Goal: Task Accomplishment & Management: Manage account settings

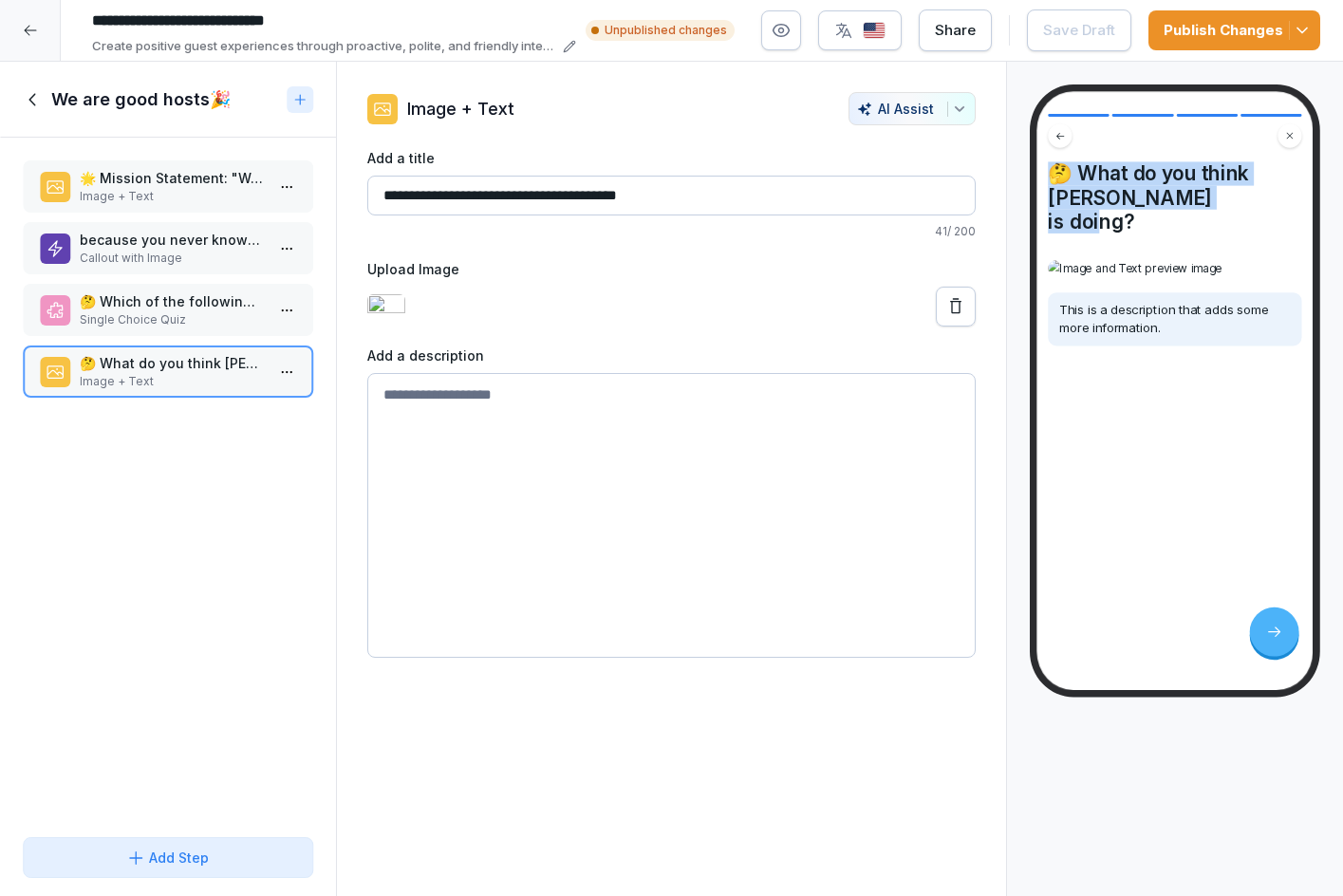
drag, startPoint x: 1276, startPoint y: 201, endPoint x: 1031, endPoint y: 171, distance: 246.8
click at [1031, 171] on div "🤔 What do you think Snow White is doing? This is a description that adds some m…" at bounding box center [1175, 390] width 290 height 612
click at [191, 294] on p "🤔 Which of the following best reflects the role of a good host?" at bounding box center [171, 301] width 184 height 20
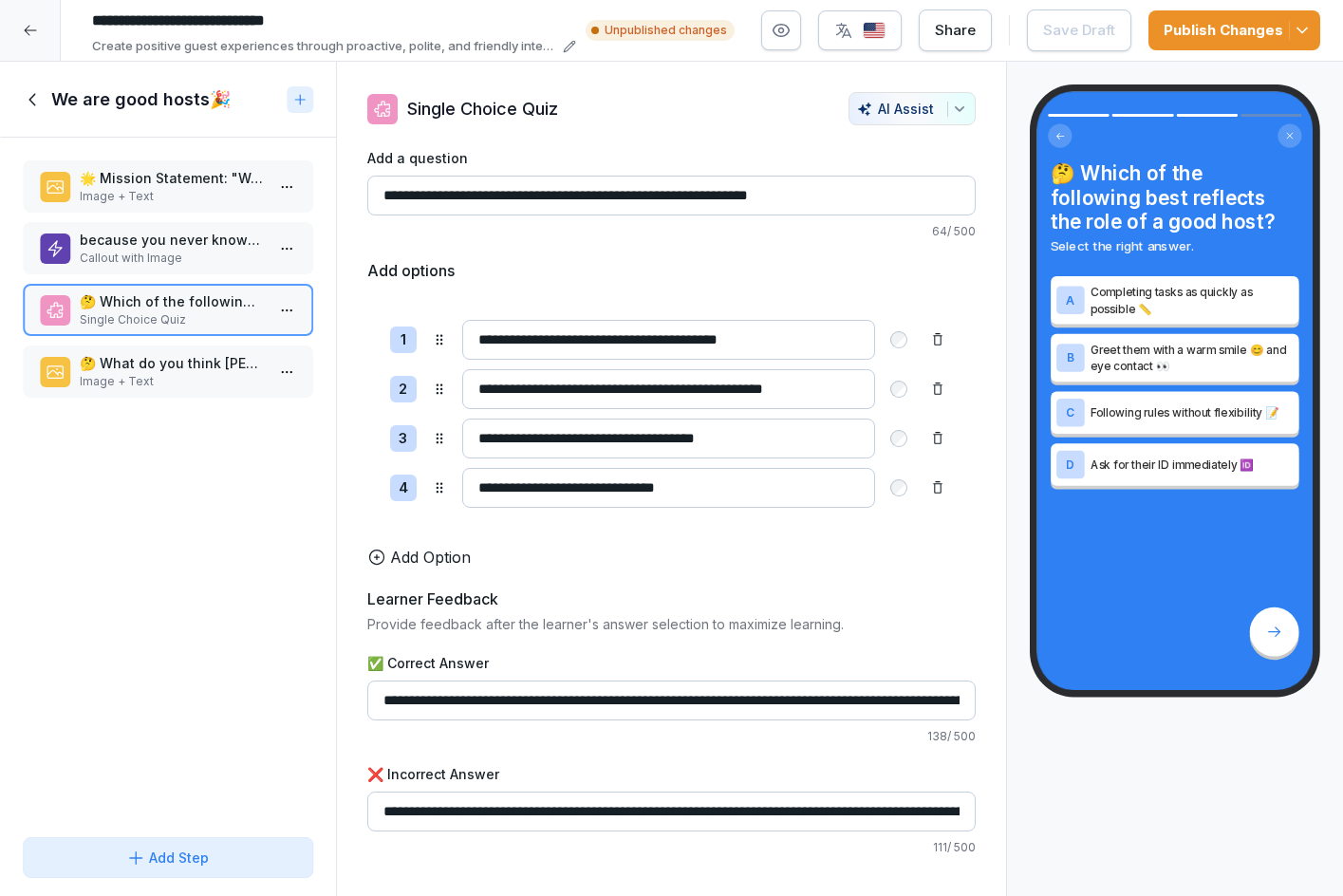
click at [174, 363] on p "🤔 What do you think Snow White is doing?" at bounding box center [171, 363] width 184 height 20
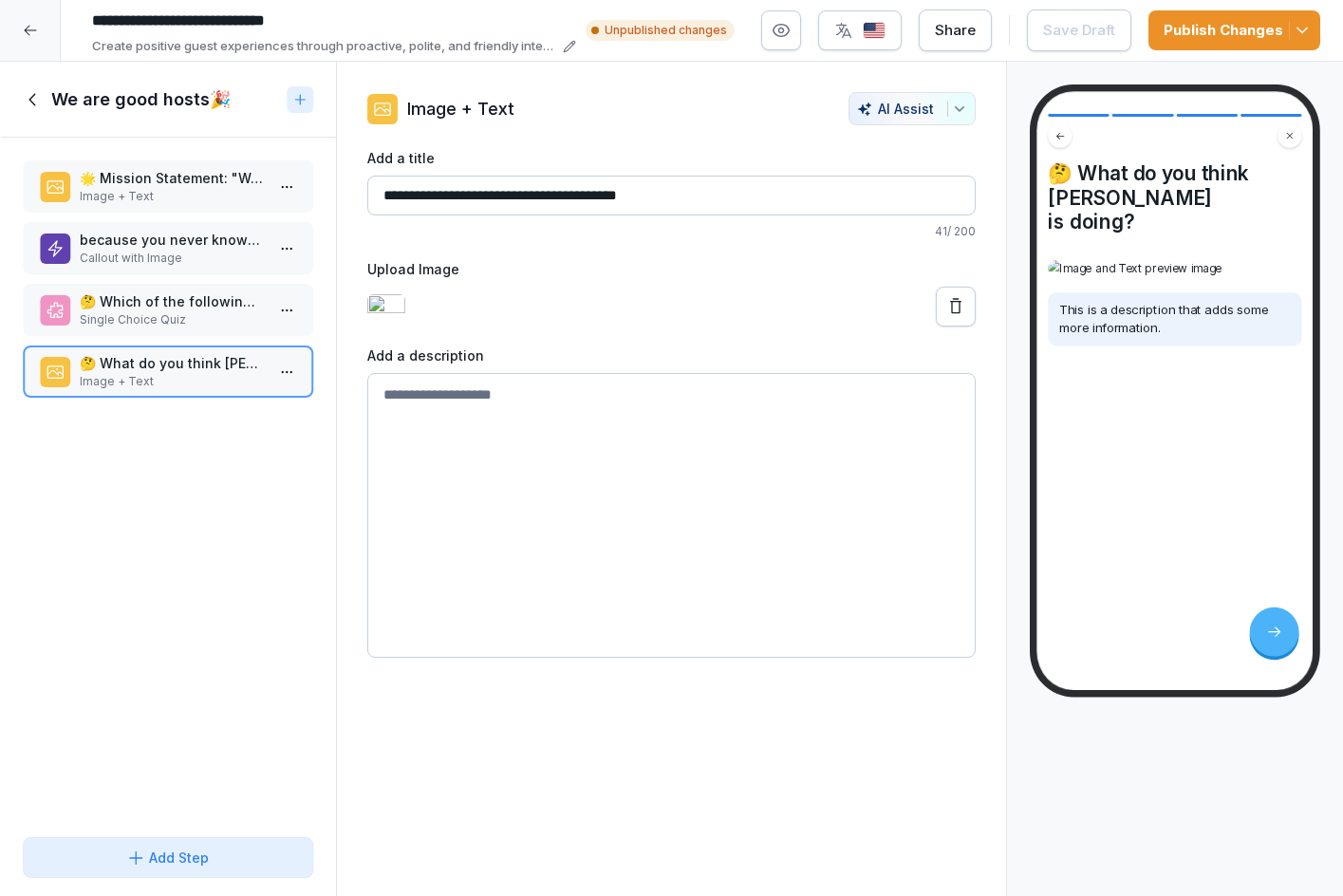
click at [548, 445] on textarea at bounding box center [672, 515] width 610 height 284
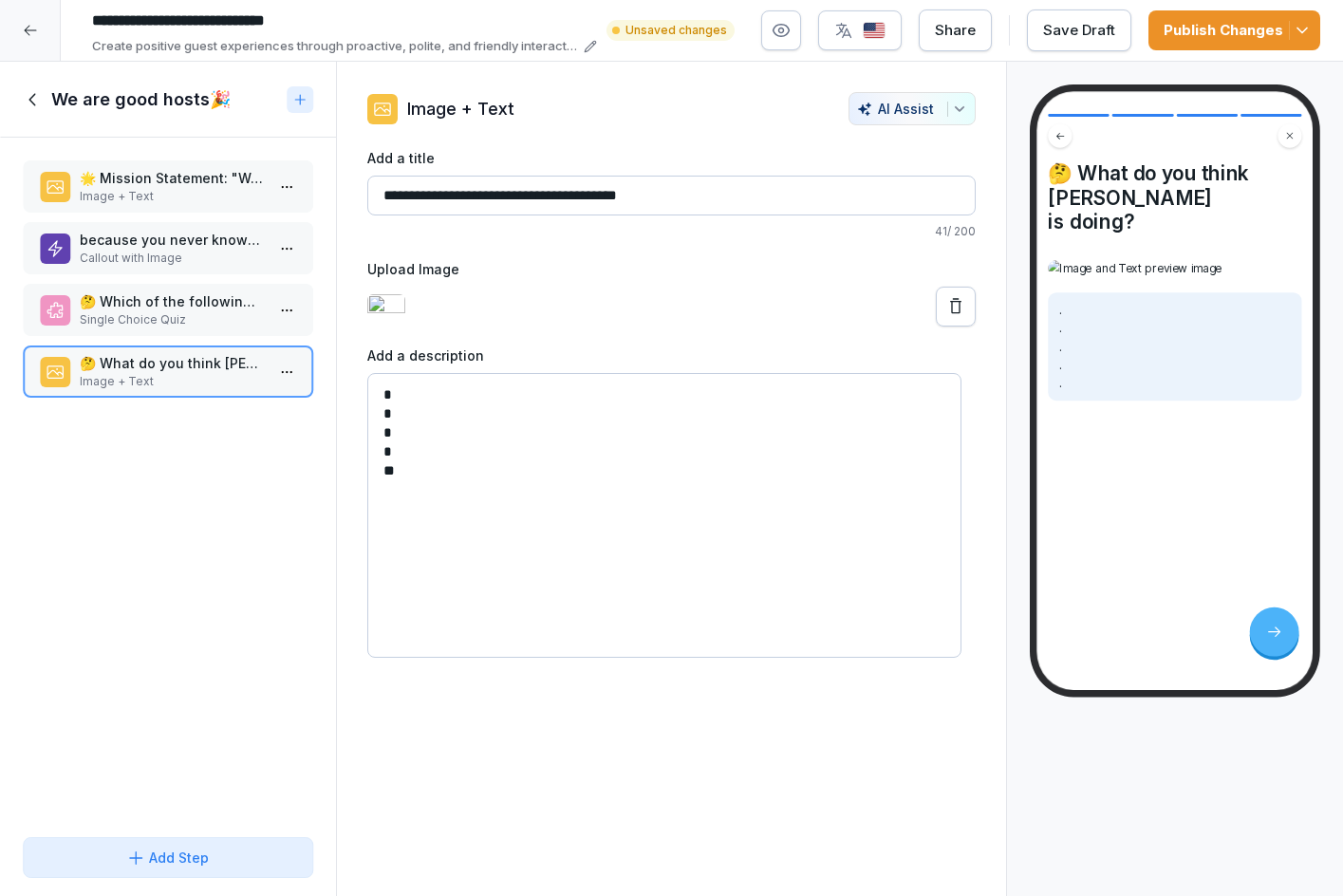
type textarea "* * * * *"
click at [108, 184] on p "🌟 Mission Statement: "We Are Good Hosts"" at bounding box center [171, 178] width 184 height 20
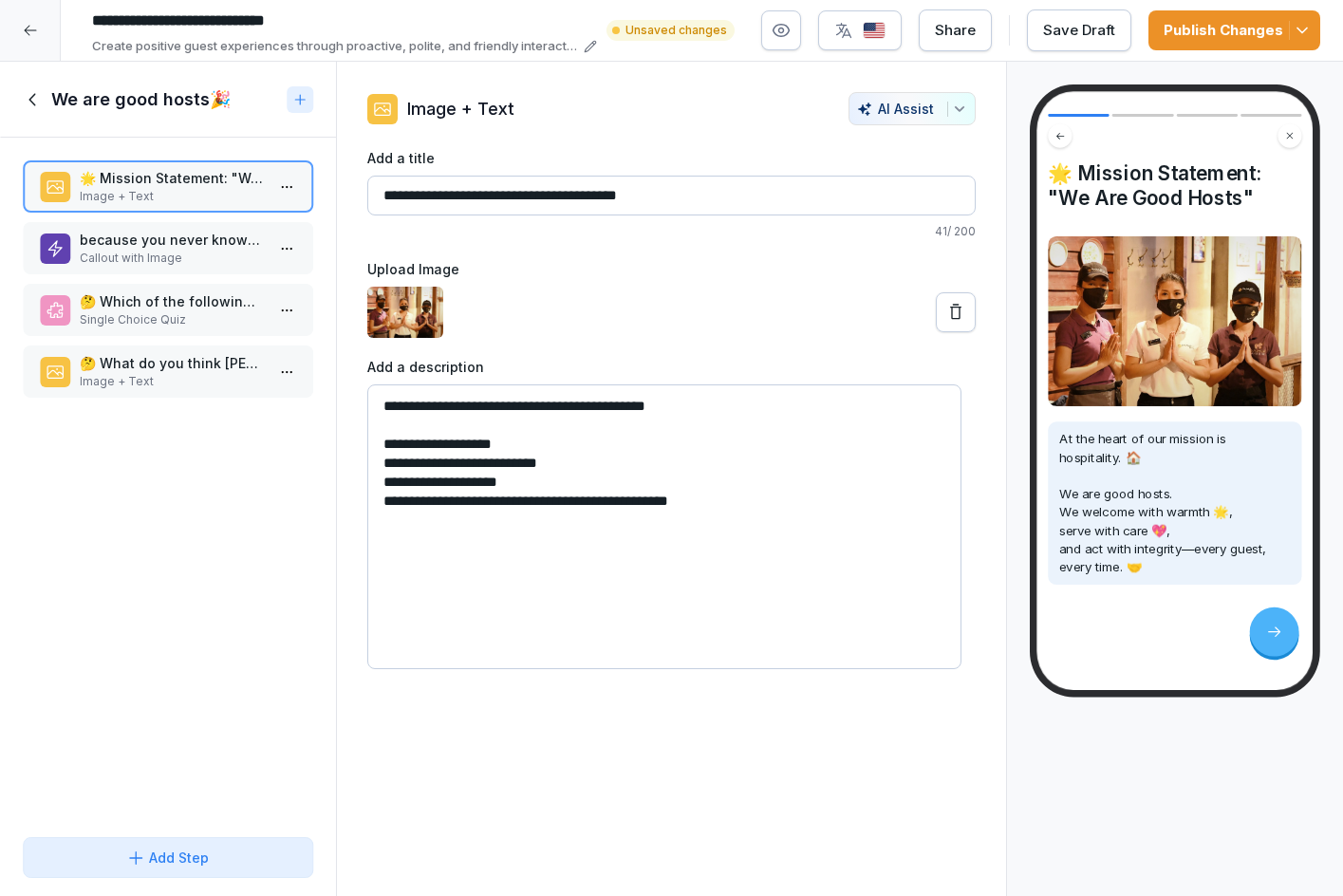
drag, startPoint x: 602, startPoint y: 195, endPoint x: 671, endPoint y: 197, distance: 69.0
click at [671, 197] on input "**********" at bounding box center [672, 194] width 610 height 40
click at [175, 374] on p "Image + Text" at bounding box center [171, 381] width 184 height 17
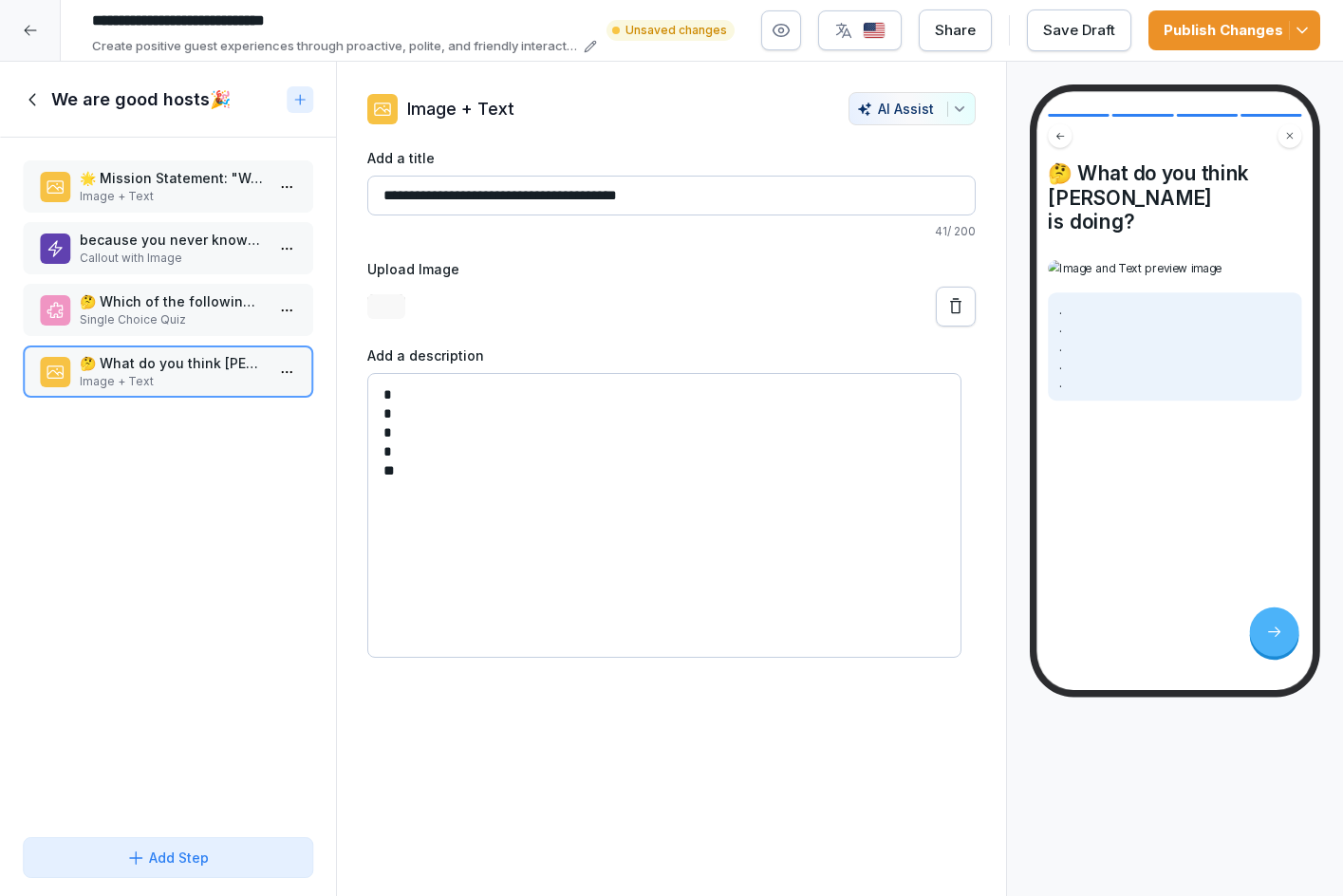
click at [411, 562] on textarea "* * * * *" at bounding box center [664, 515] width 595 height 284
paste textarea "**********"
type textarea "**********"
click at [910, 99] on button "AI Assist" at bounding box center [911, 108] width 127 height 33
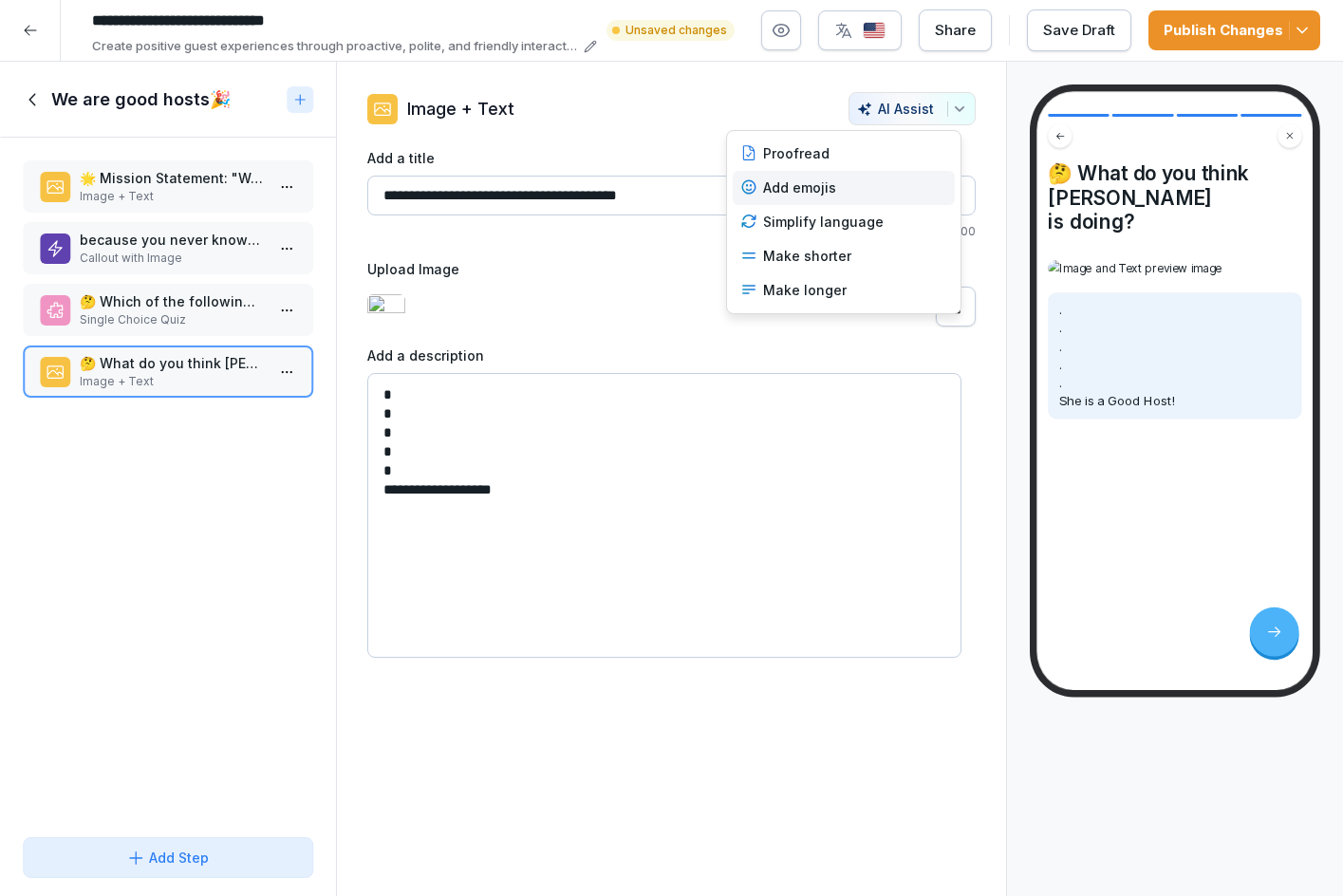
click at [825, 184] on div "Add emojis" at bounding box center [843, 188] width 222 height 34
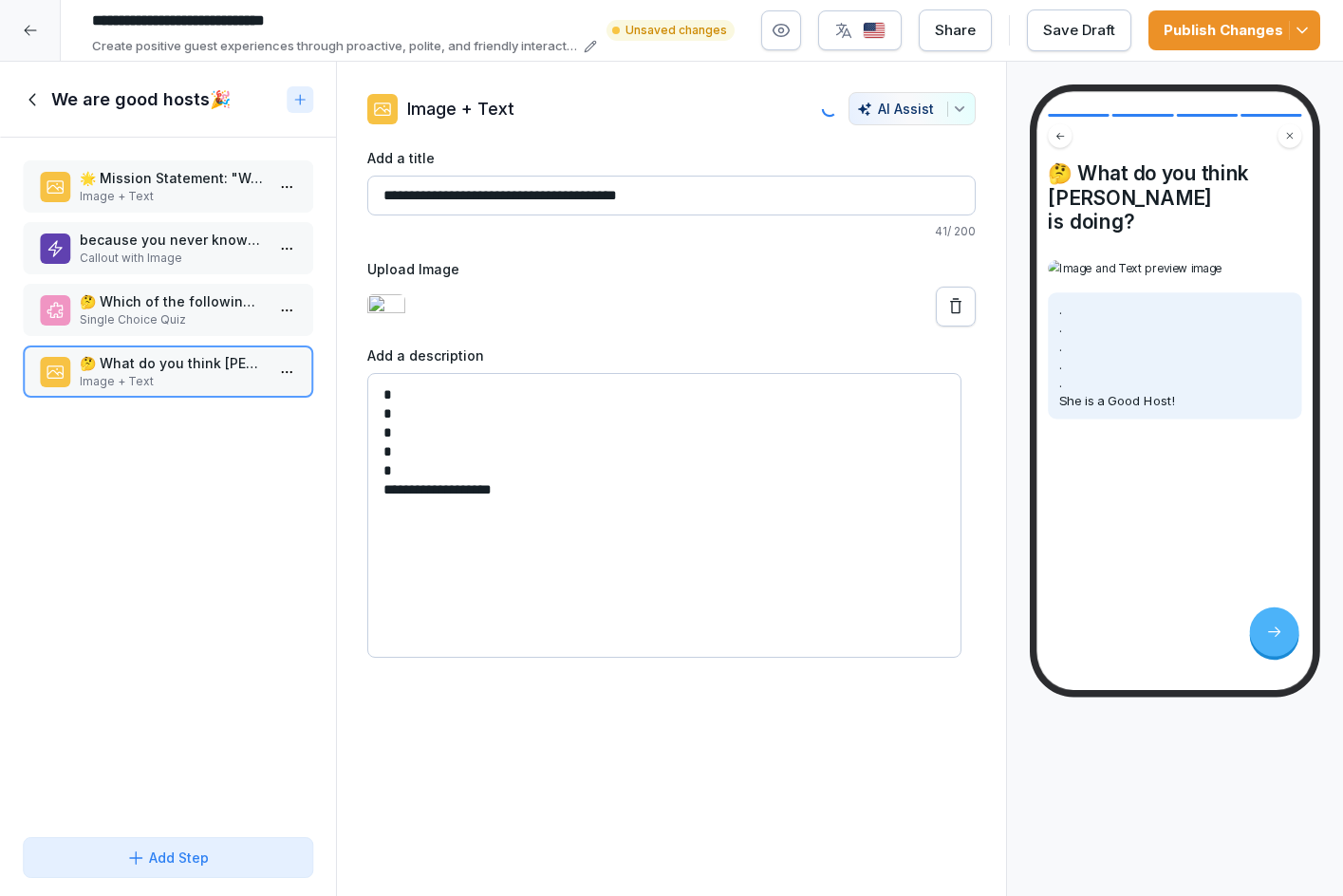
type input "**********"
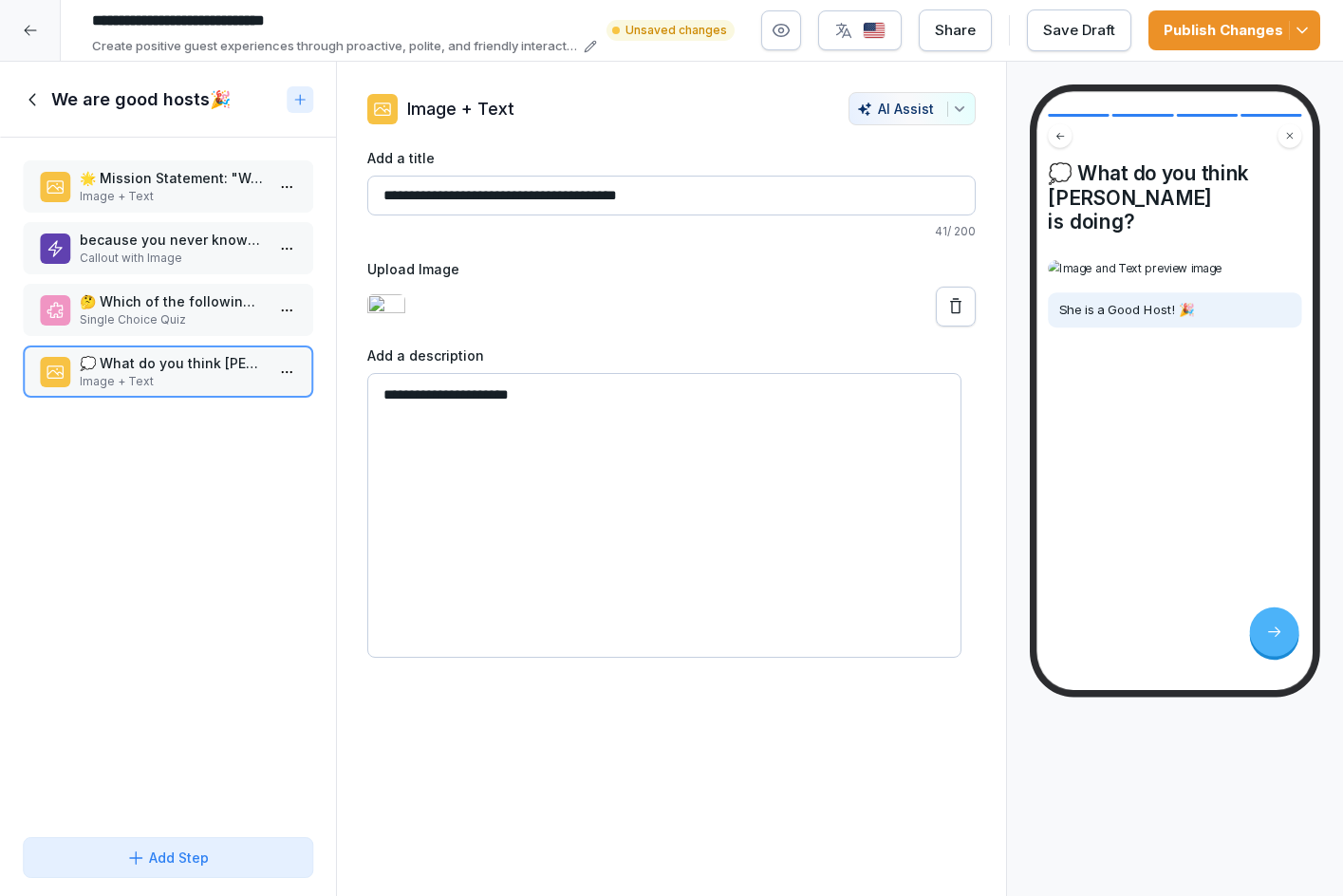
click at [374, 407] on textarea "**********" at bounding box center [664, 515] width 595 height 284
type textarea "**********"
click at [1091, 38] on div "Save Draft" at bounding box center [1079, 31] width 73 height 21
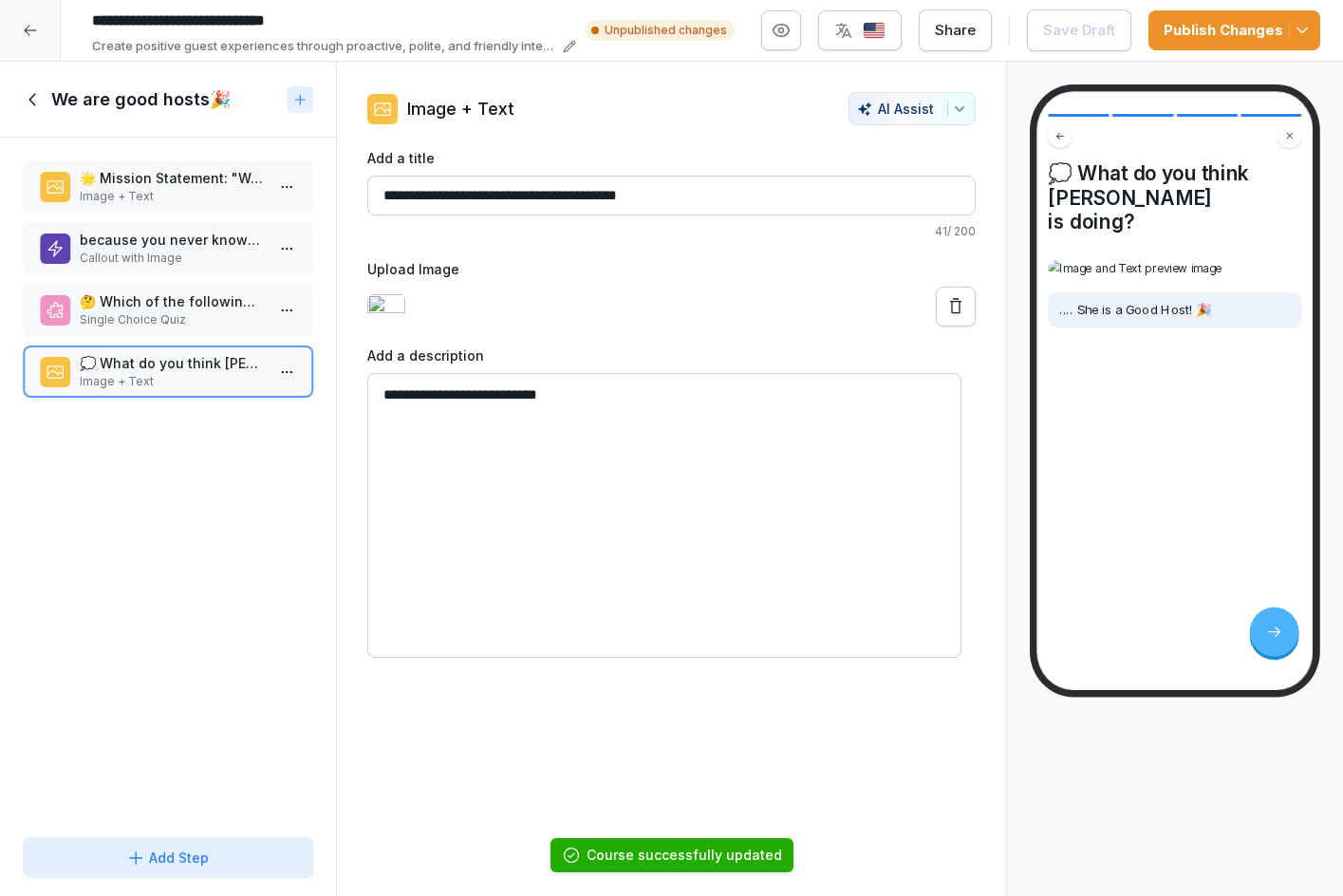
click at [880, 31] on img "button" at bounding box center [874, 31] width 23 height 18
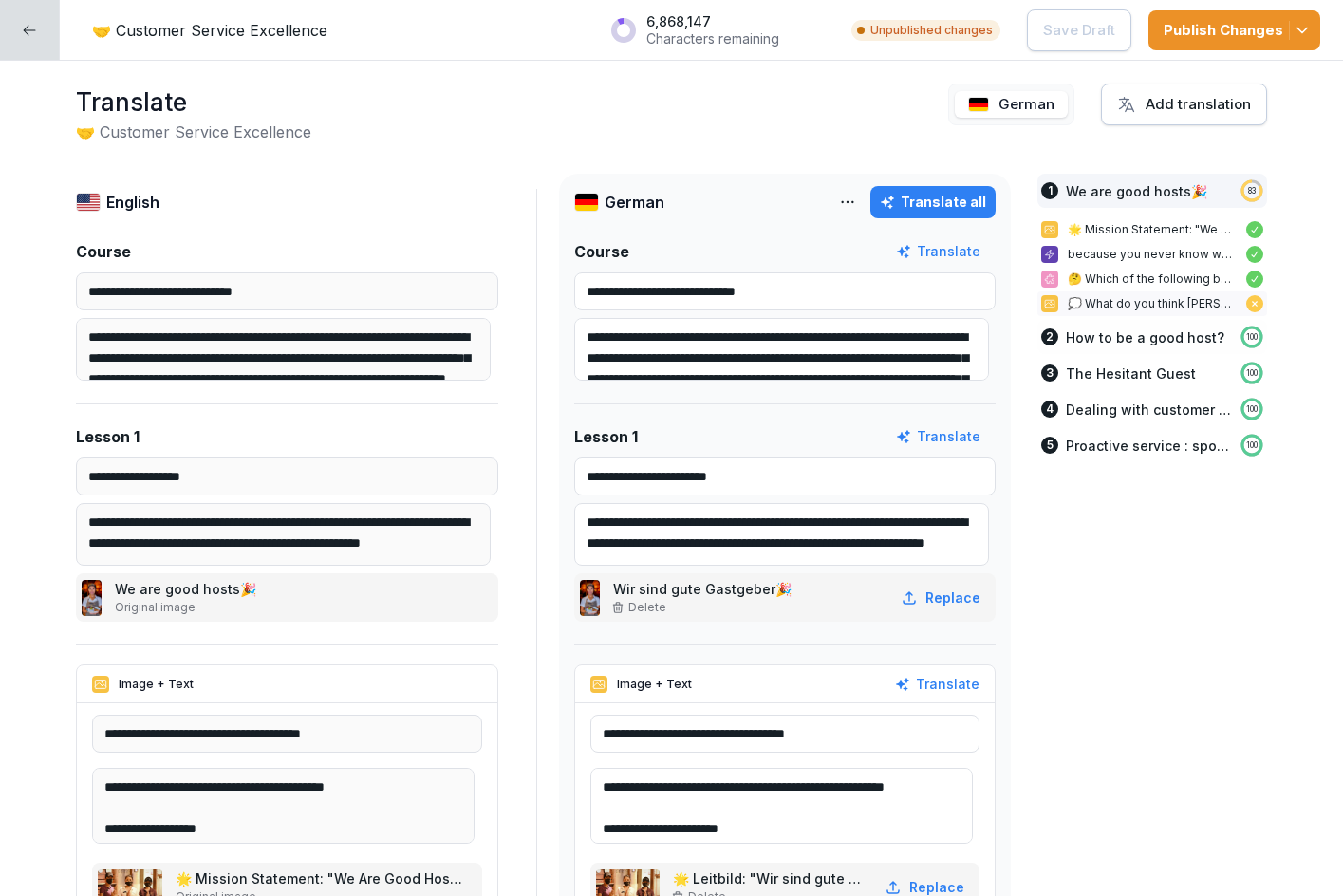
click at [1164, 308] on p "💭 What do you think Snow White is doing?" at bounding box center [1151, 304] width 169 height 17
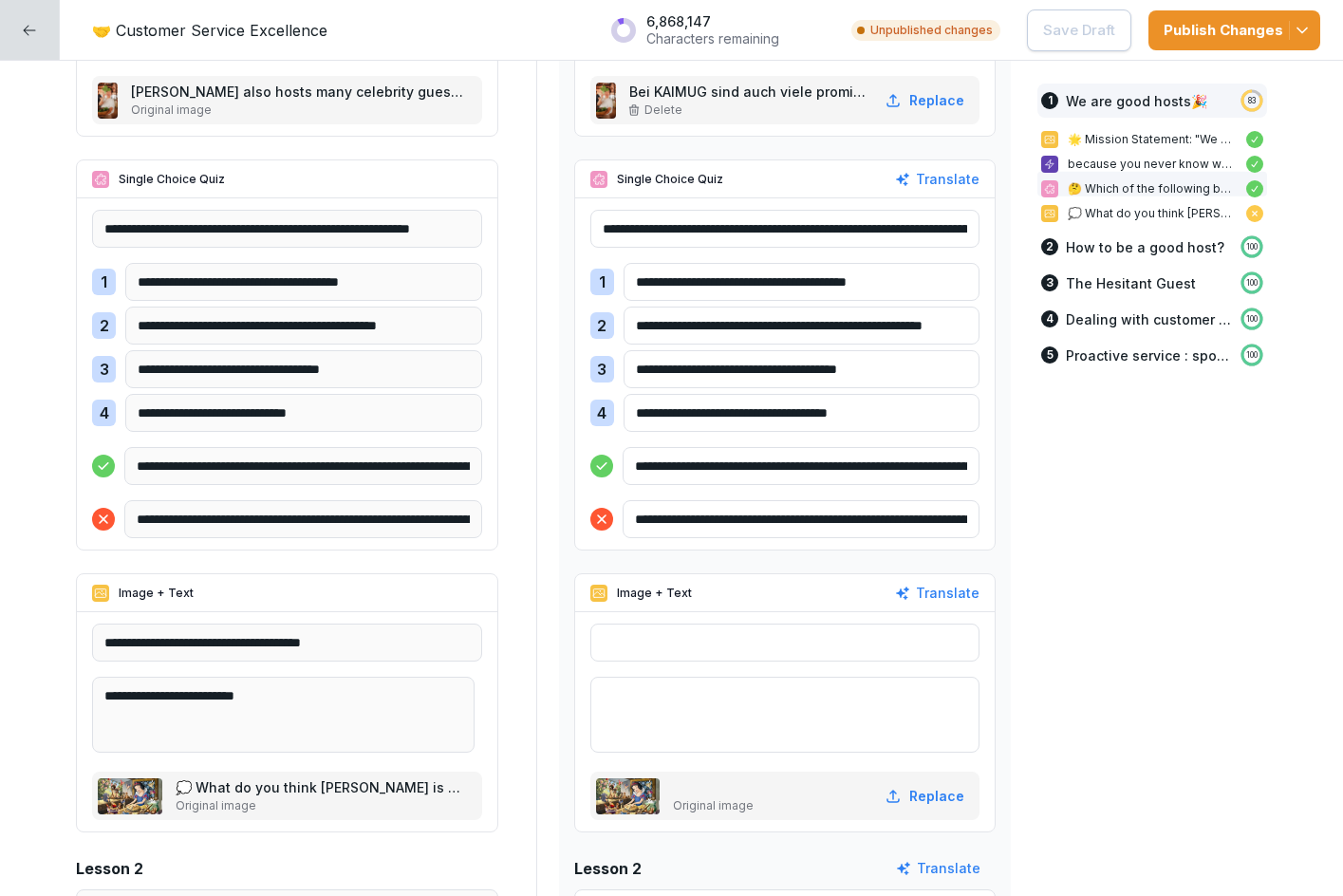
scroll to position [1051, 0]
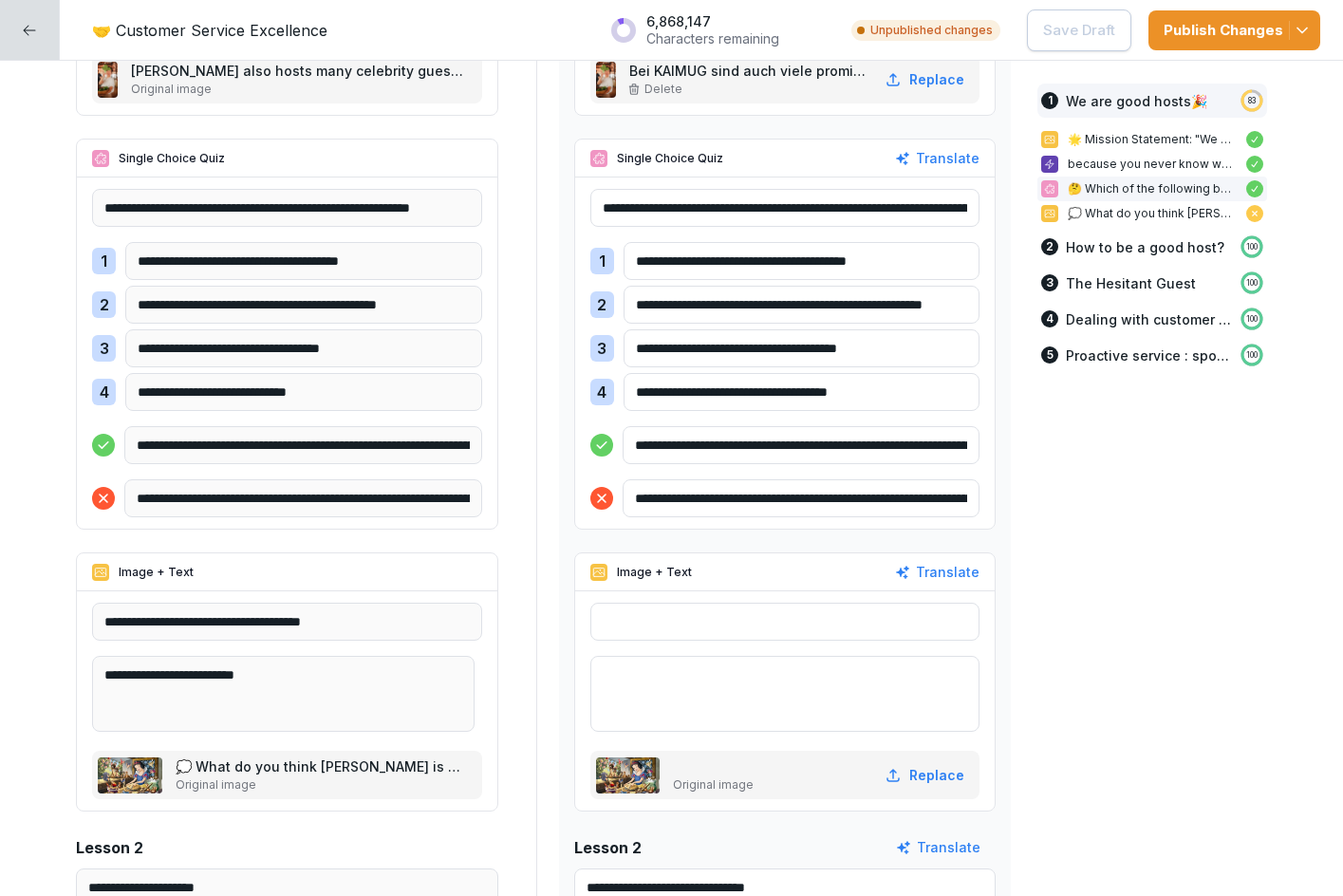
click at [945, 563] on div "Translate" at bounding box center [937, 573] width 84 height 21
type input "**********"
type textarea "**********"
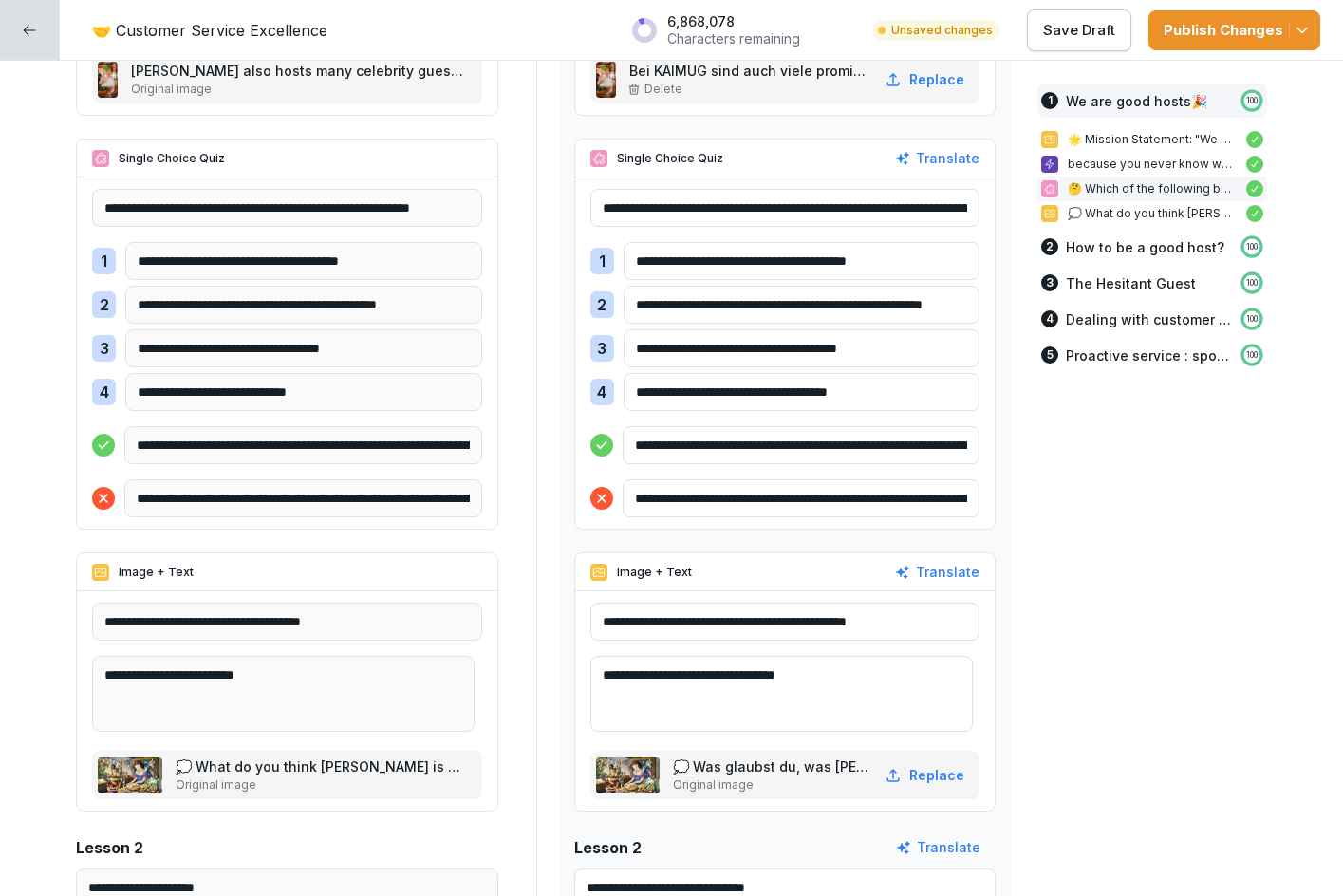
drag, startPoint x: 752, startPoint y: 619, endPoint x: 862, endPoint y: 514, distance: 152.1
click at [854, 626] on input "**********" at bounding box center [785, 621] width 390 height 38
type input "**********"
click at [1107, 29] on p "Save Draft" at bounding box center [1079, 31] width 73 height 21
click at [1237, 31] on div "Publish Changes" at bounding box center [1234, 31] width 141 height 21
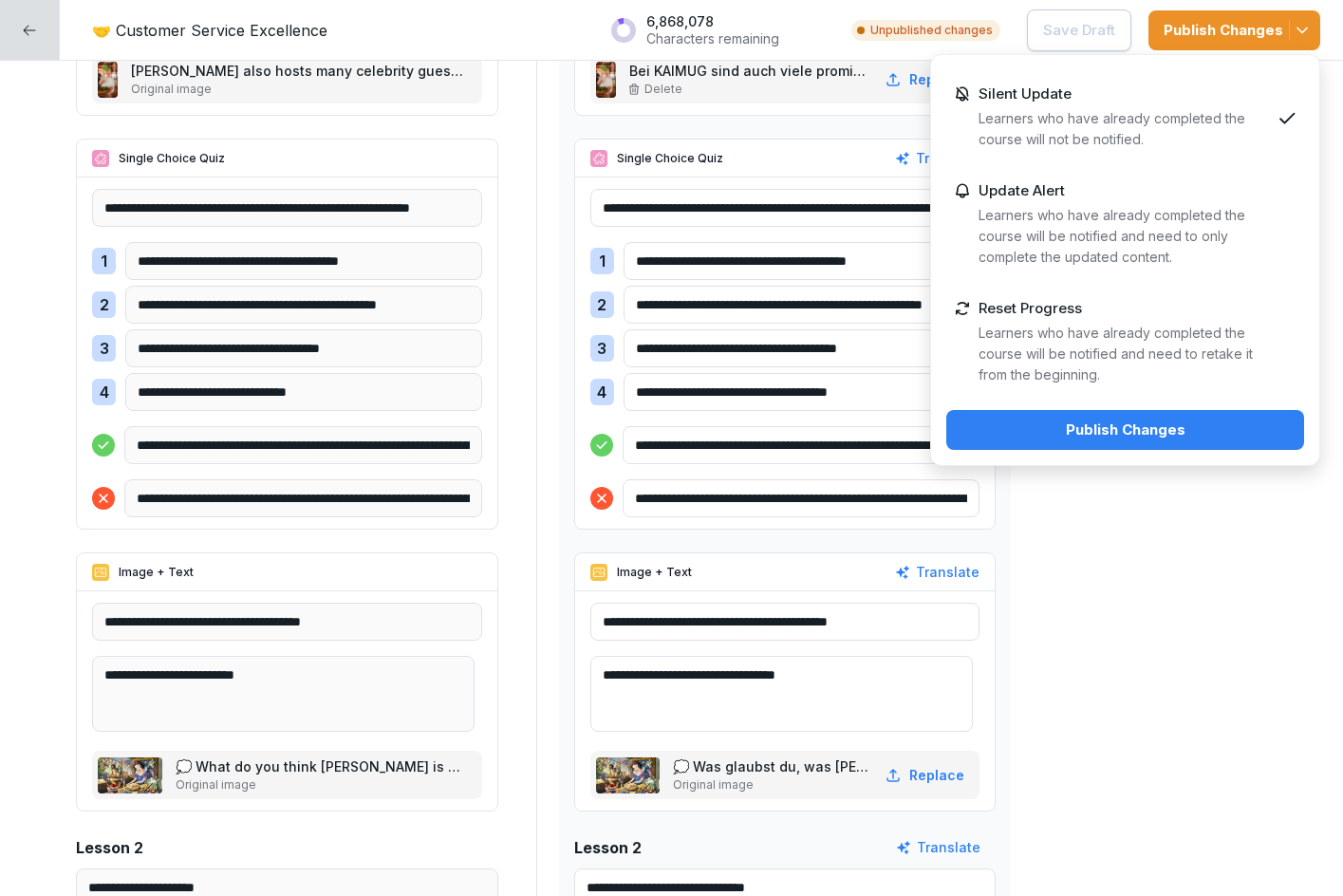
click at [1107, 437] on div "Publish Changes" at bounding box center [1124, 430] width 327 height 21
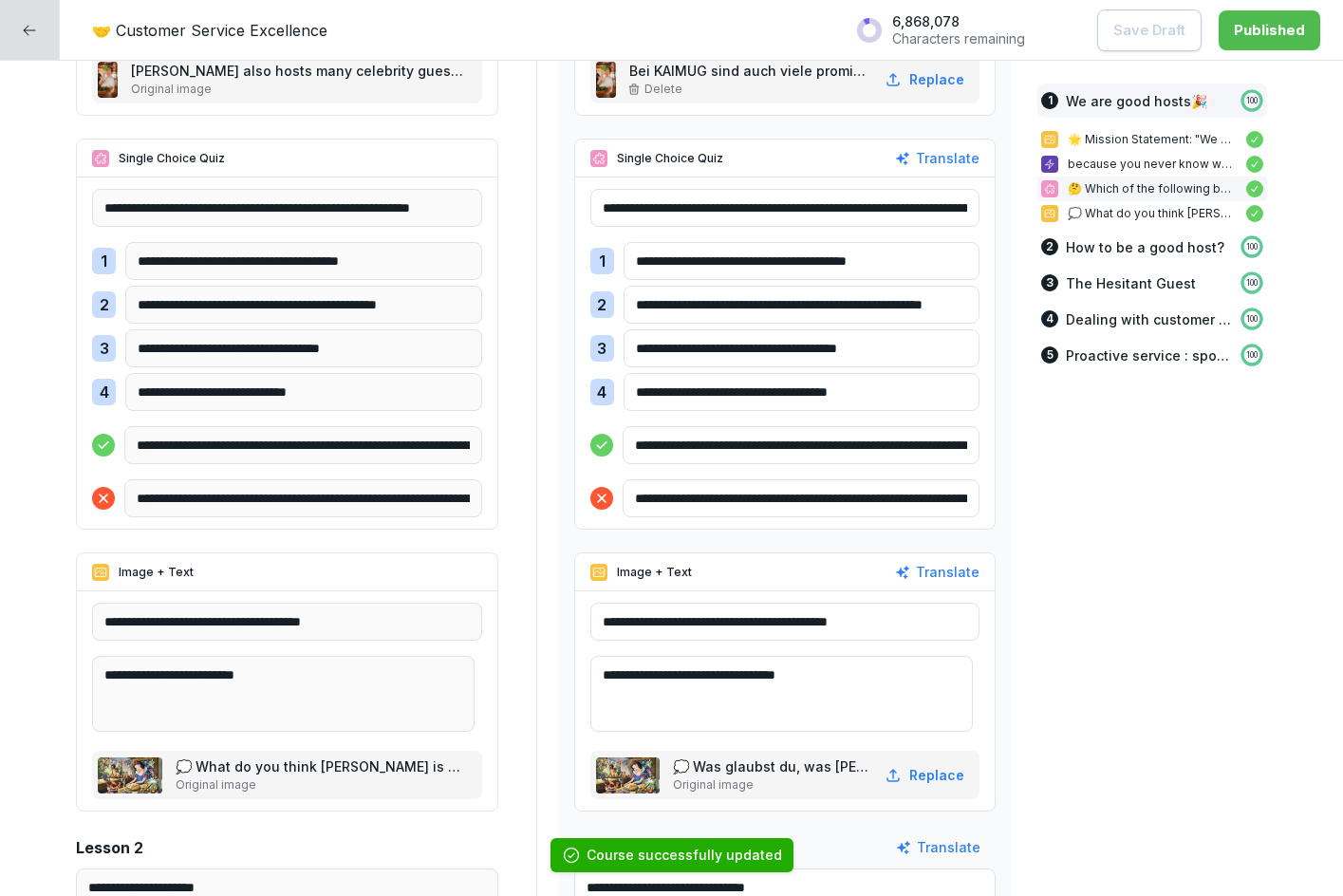
click at [40, 24] on div at bounding box center [30, 30] width 60 height 60
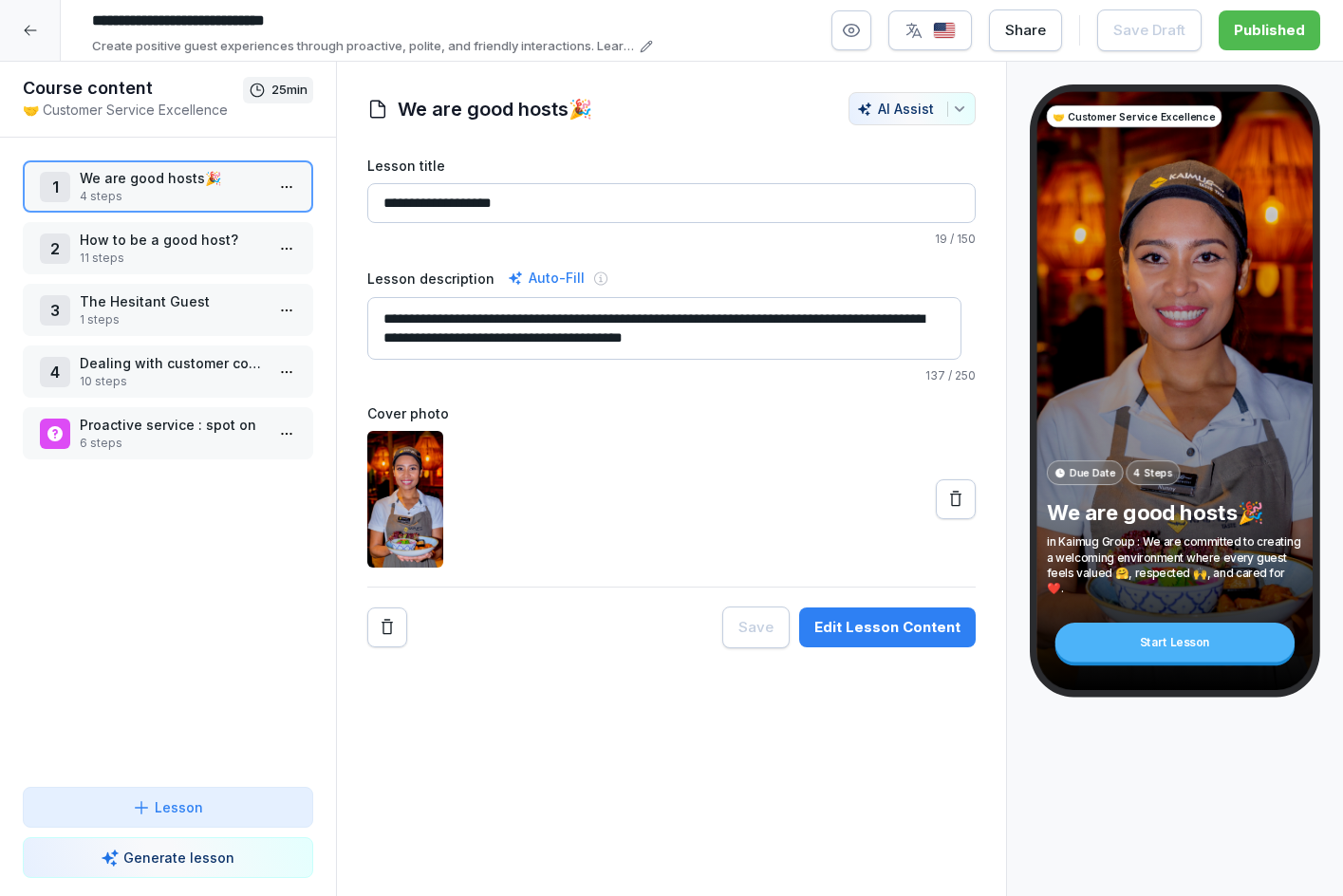
click at [134, 237] on p "How to be a good host?" at bounding box center [171, 239] width 184 height 20
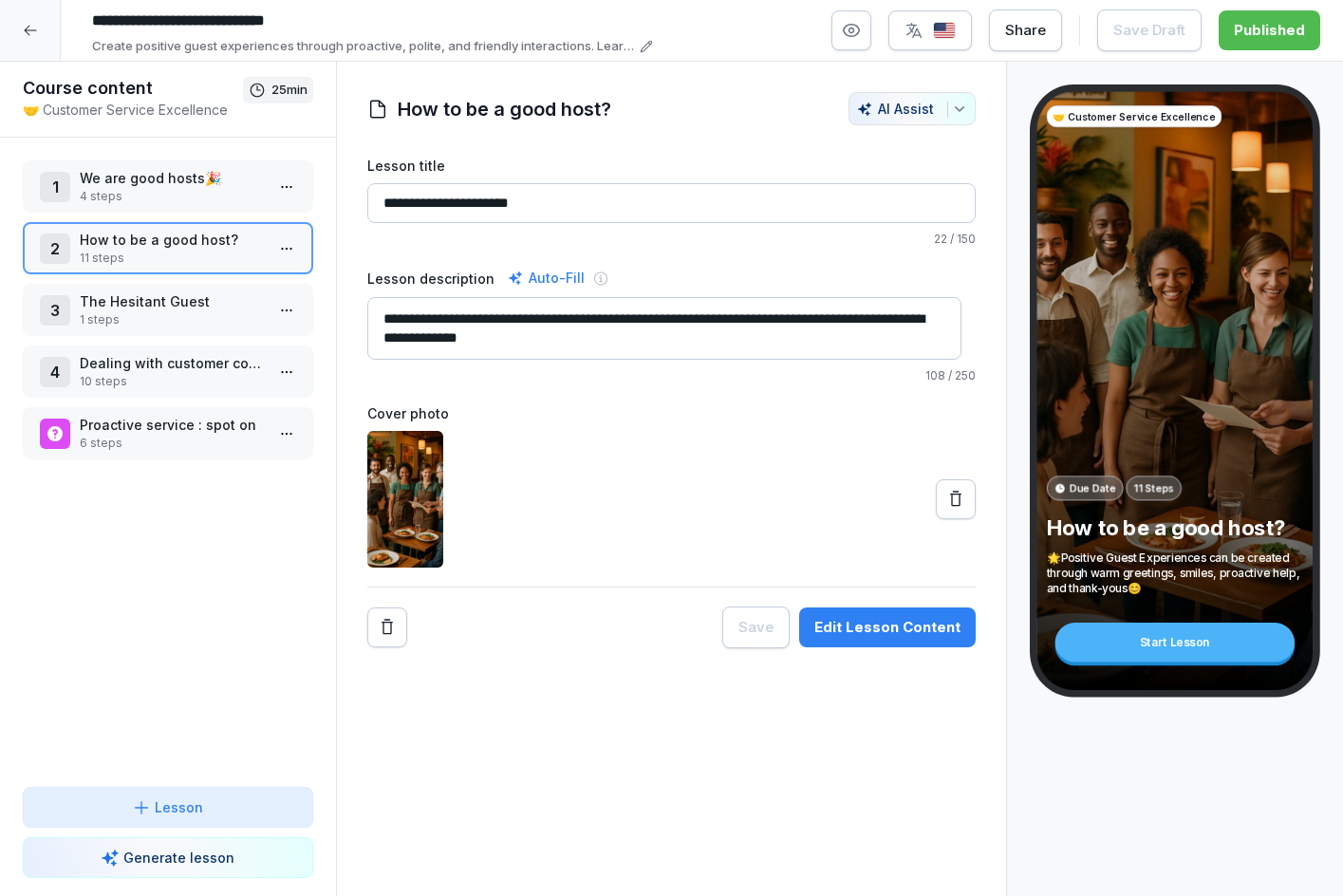
click at [134, 193] on p "4 steps" at bounding box center [171, 196] width 184 height 17
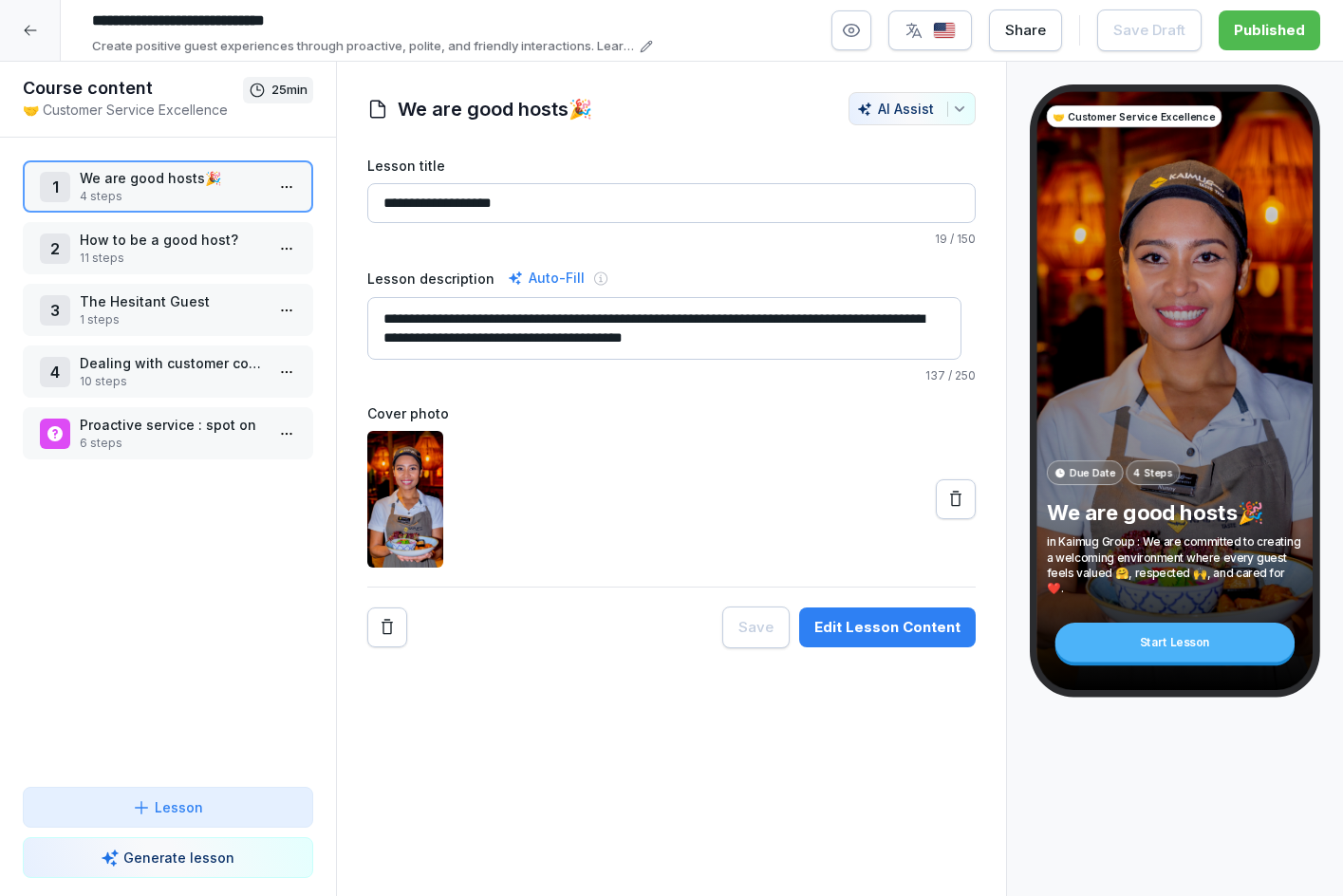
click at [924, 621] on div "Edit Lesson Content" at bounding box center [886, 627] width 146 height 21
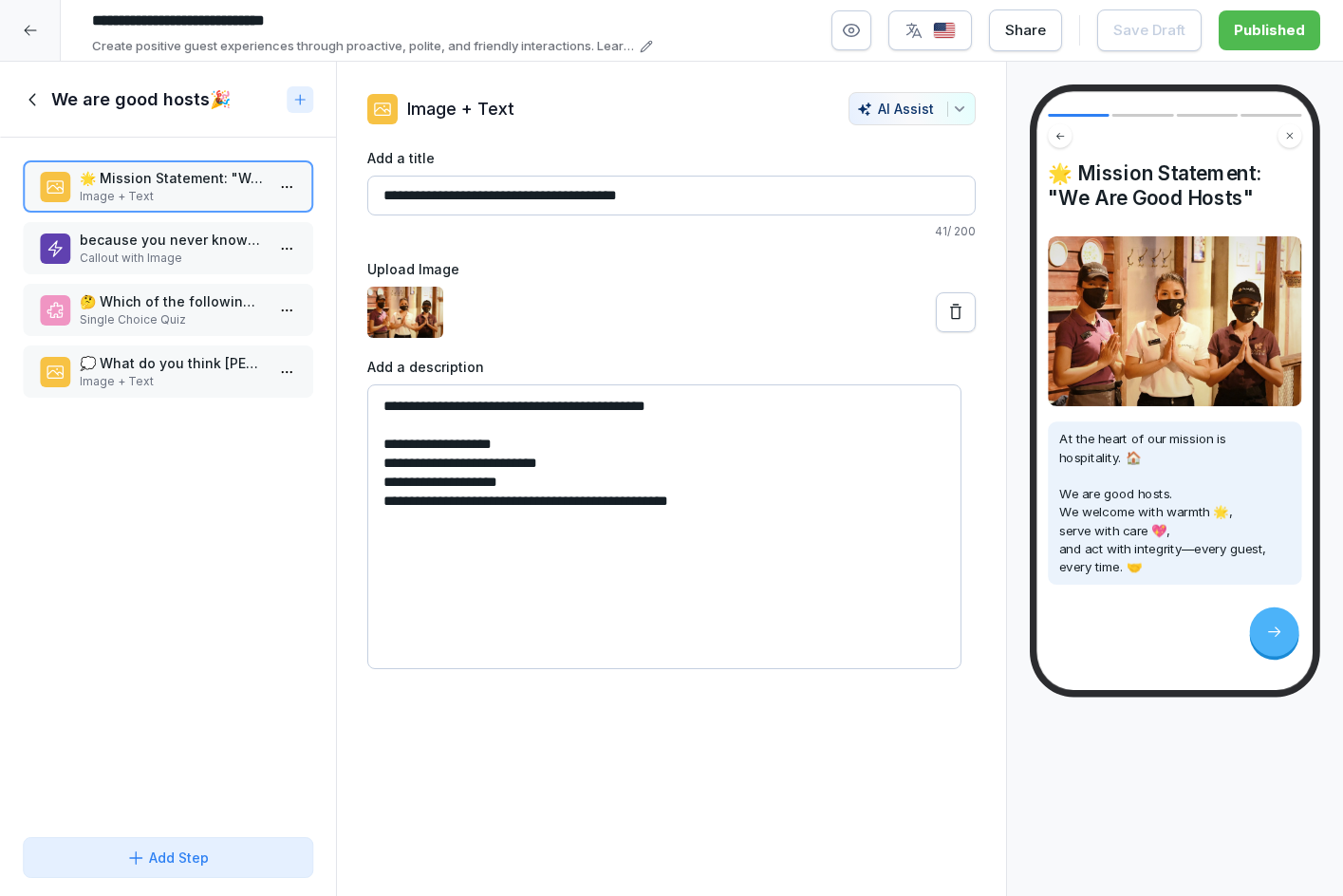
drag, startPoint x: 482, startPoint y: 400, endPoint x: 652, endPoint y: 409, distance: 170.2
click at [652, 409] on textarea "**********" at bounding box center [664, 526] width 595 height 284
drag, startPoint x: 546, startPoint y: 192, endPoint x: 675, endPoint y: 191, distance: 129.0
click at [675, 191] on input "**********" at bounding box center [672, 194] width 610 height 40
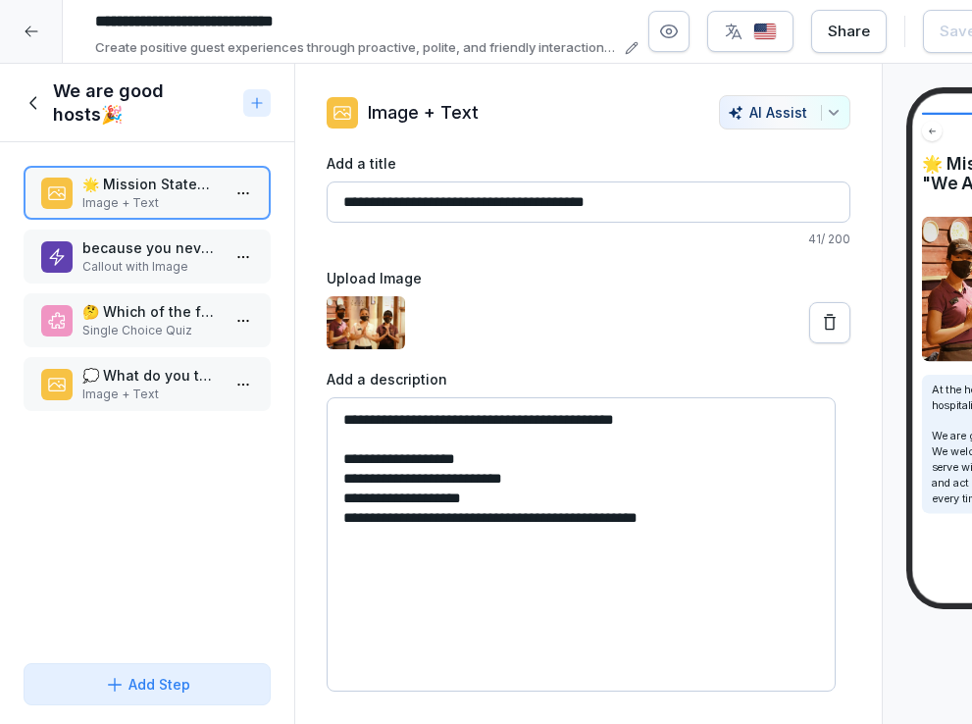
click at [550, 583] on textarea "**********" at bounding box center [581, 544] width 509 height 294
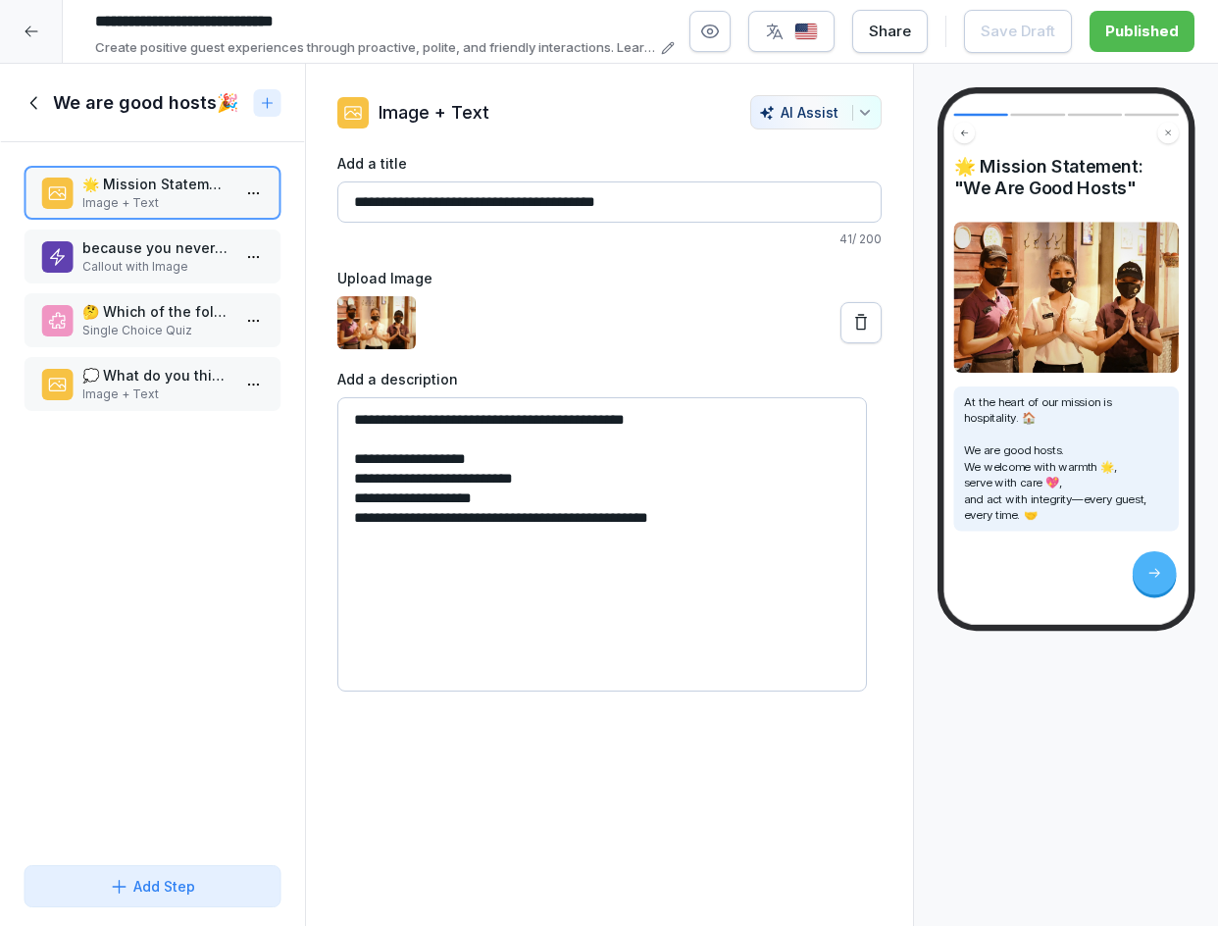
click at [40, 108] on icon at bounding box center [35, 103] width 22 height 22
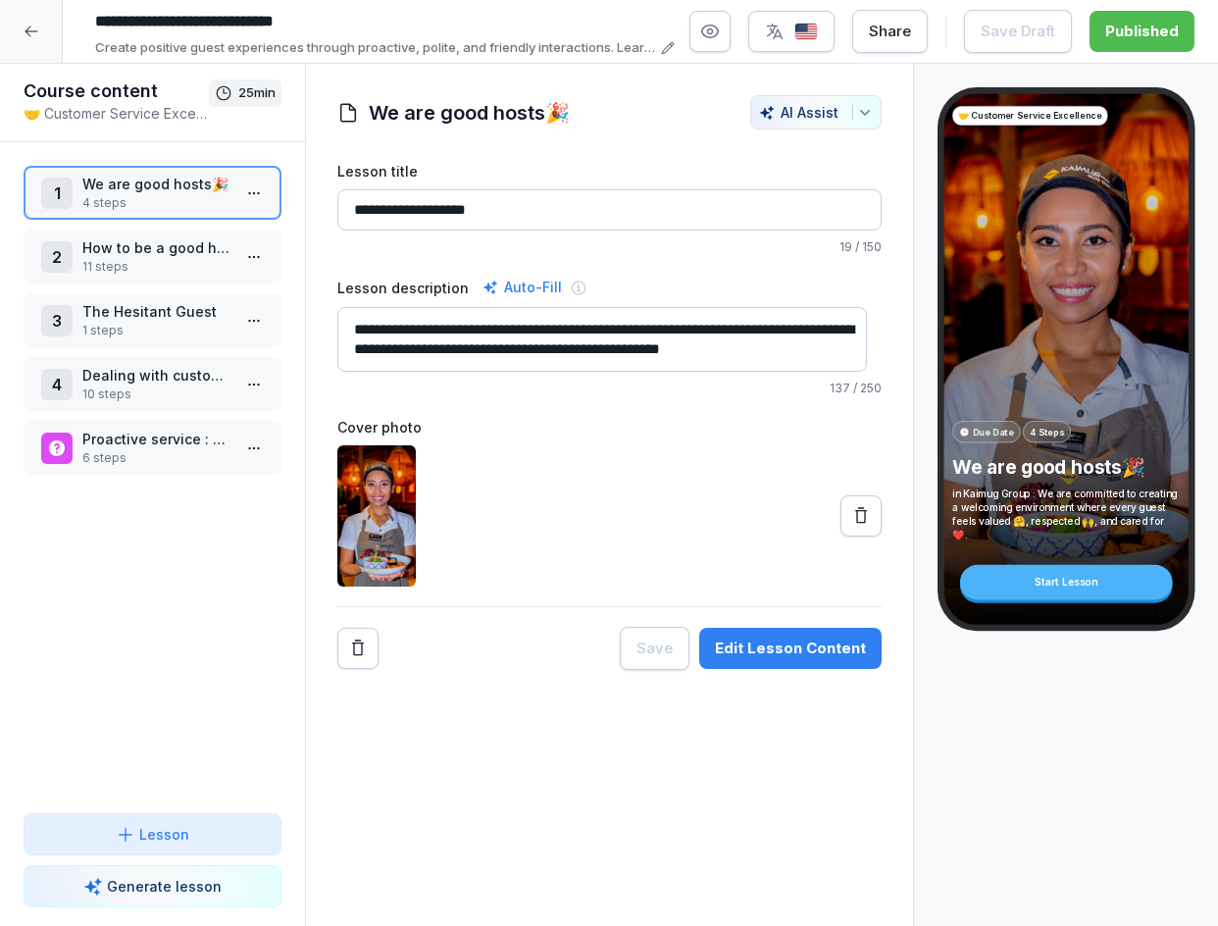
click at [28, 33] on icon at bounding box center [32, 32] width 16 height 16
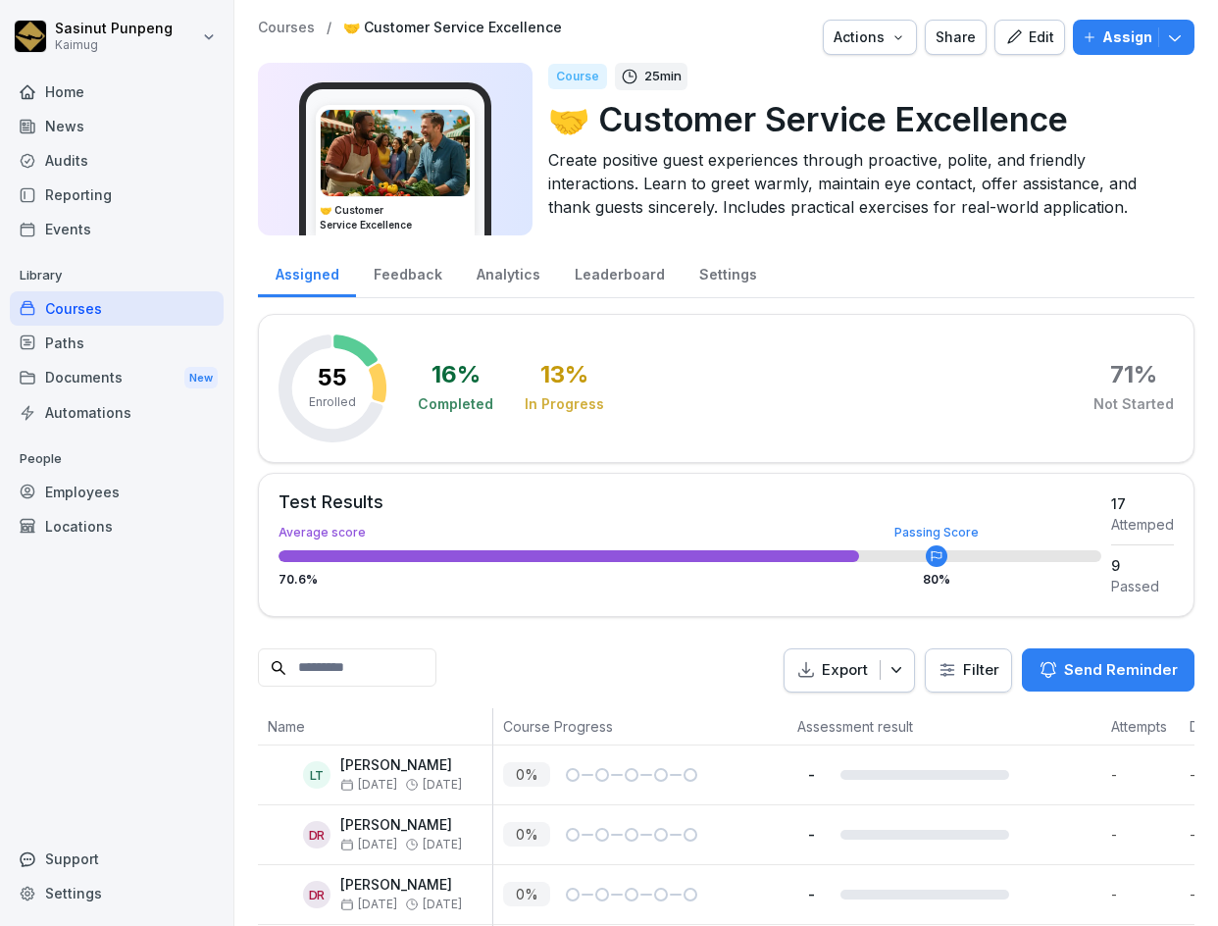
click at [118, 307] on div "Courses" at bounding box center [117, 308] width 214 height 34
click at [299, 26] on p "Courses" at bounding box center [286, 28] width 57 height 17
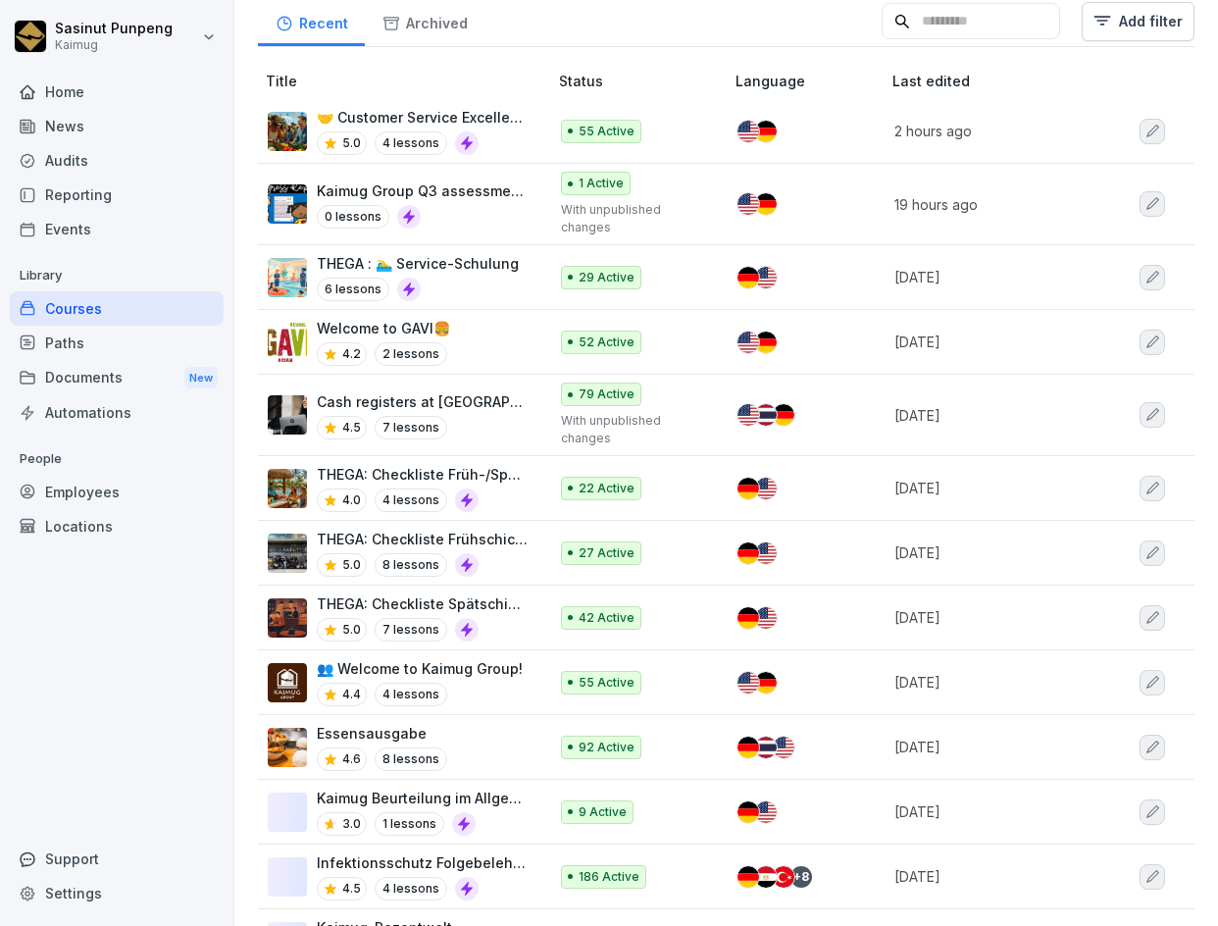
scroll to position [196, 0]
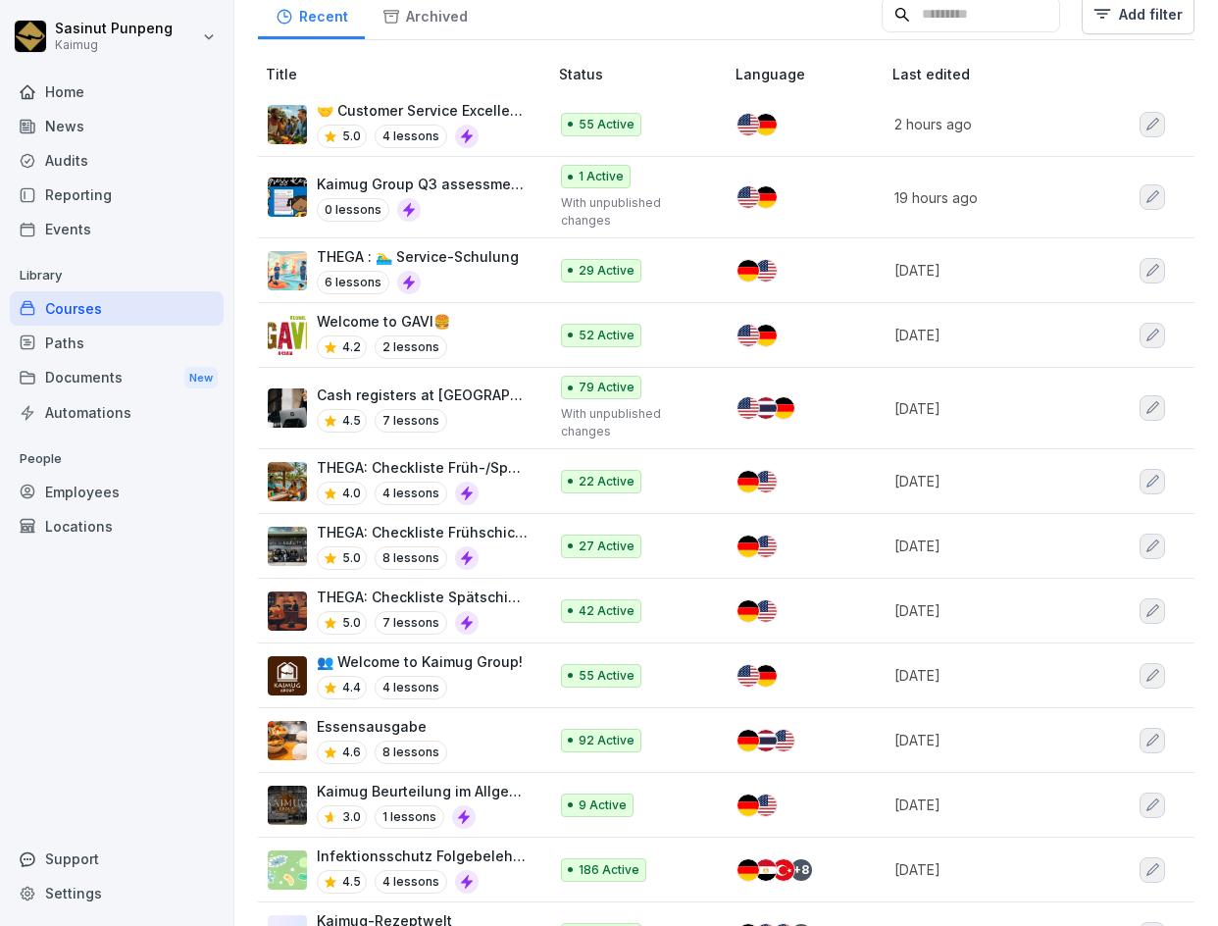
click at [508, 675] on div "👥 Welcome to Kaimug Group! 4.4 4 lessons" at bounding box center [420, 675] width 206 height 48
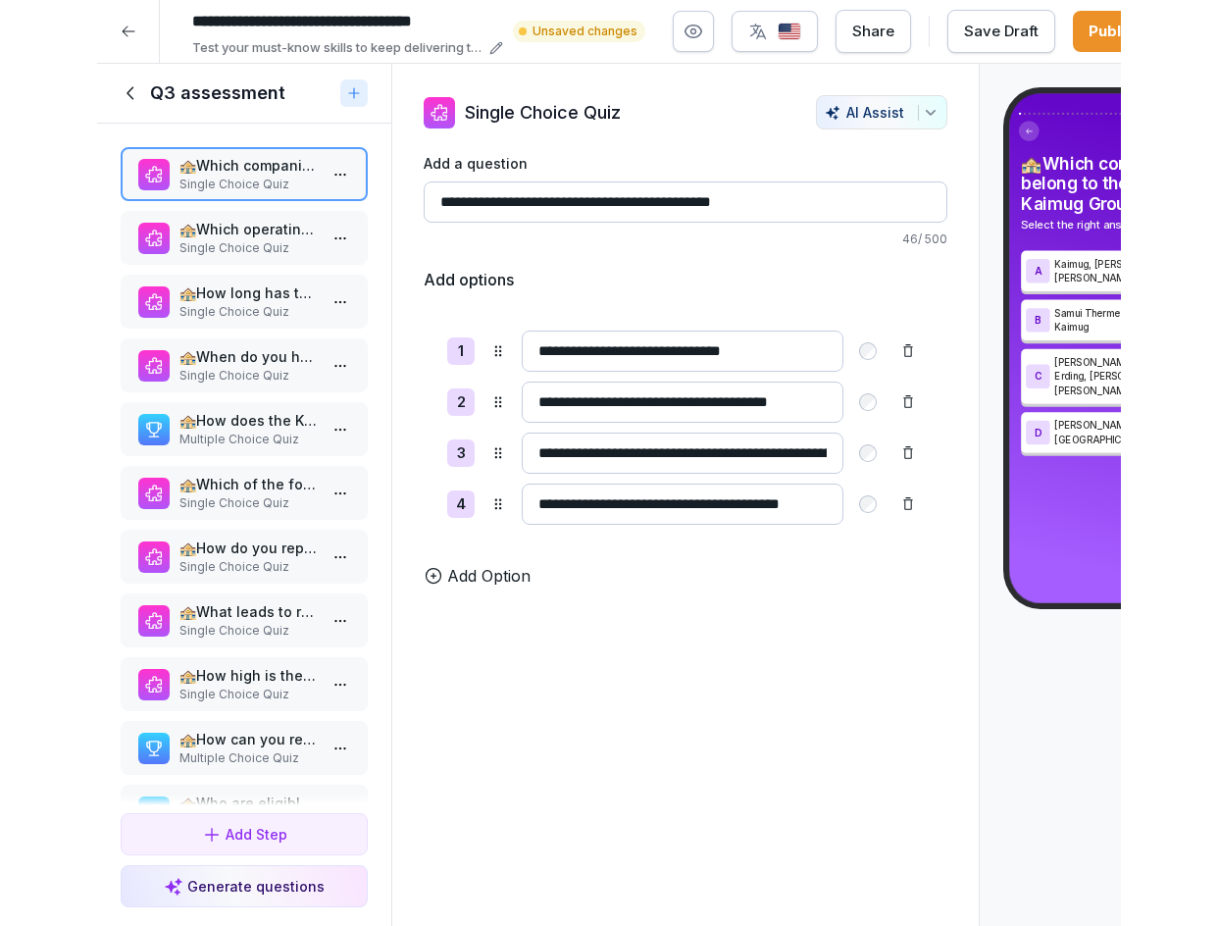
scroll to position [16, 0]
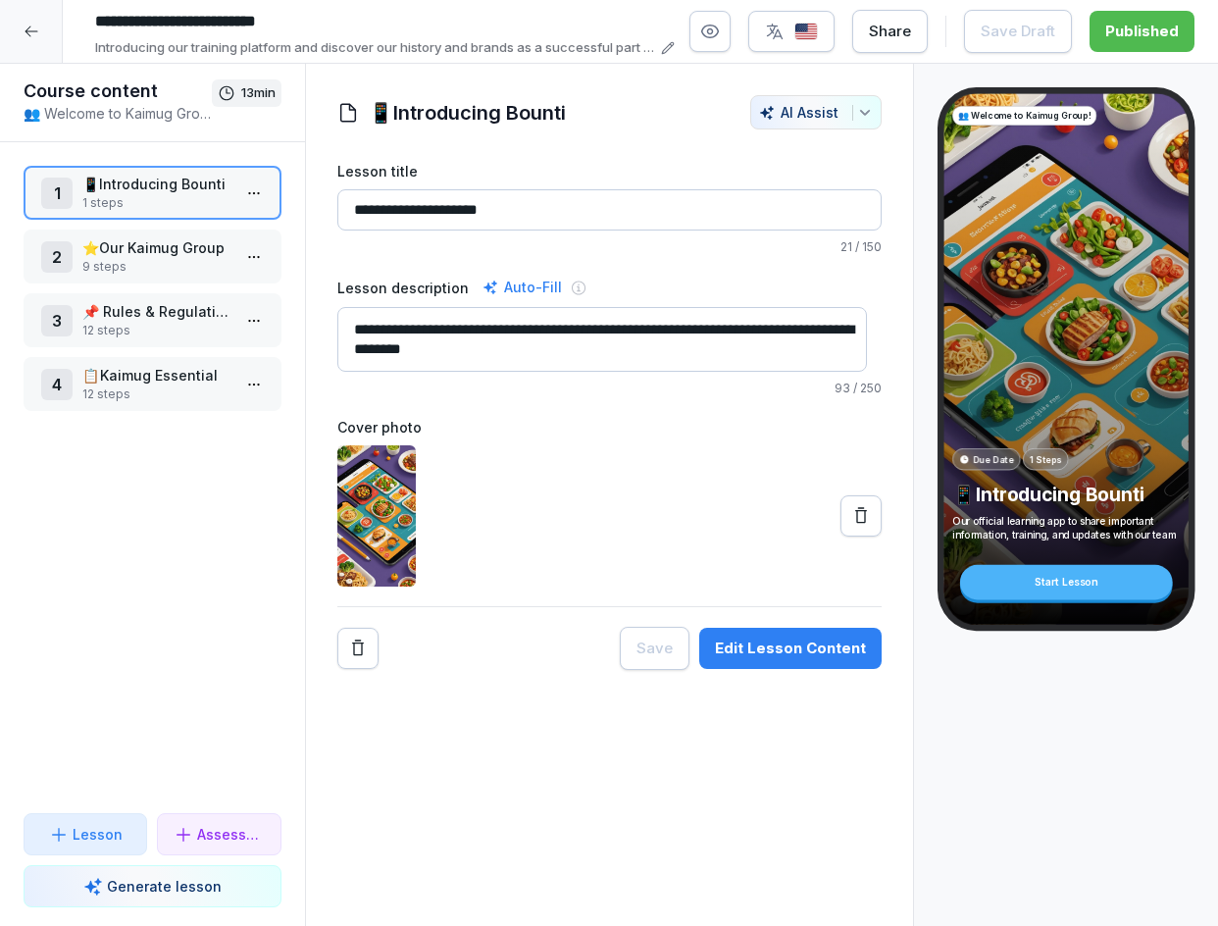
click at [138, 321] on p "📌 Rules & Regulations" at bounding box center [156, 311] width 148 height 21
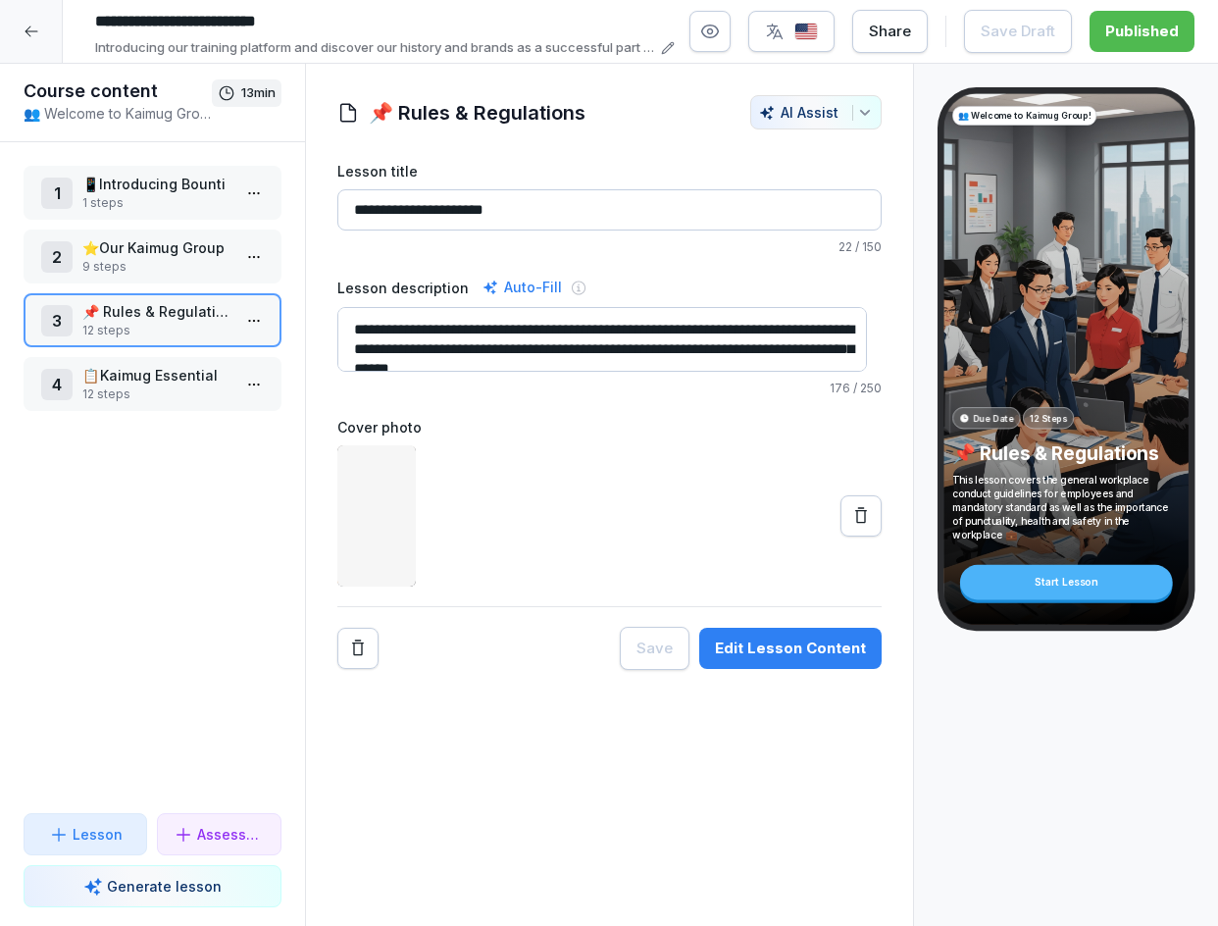
click at [732, 649] on div "Edit Lesson Content" at bounding box center [790, 648] width 151 height 22
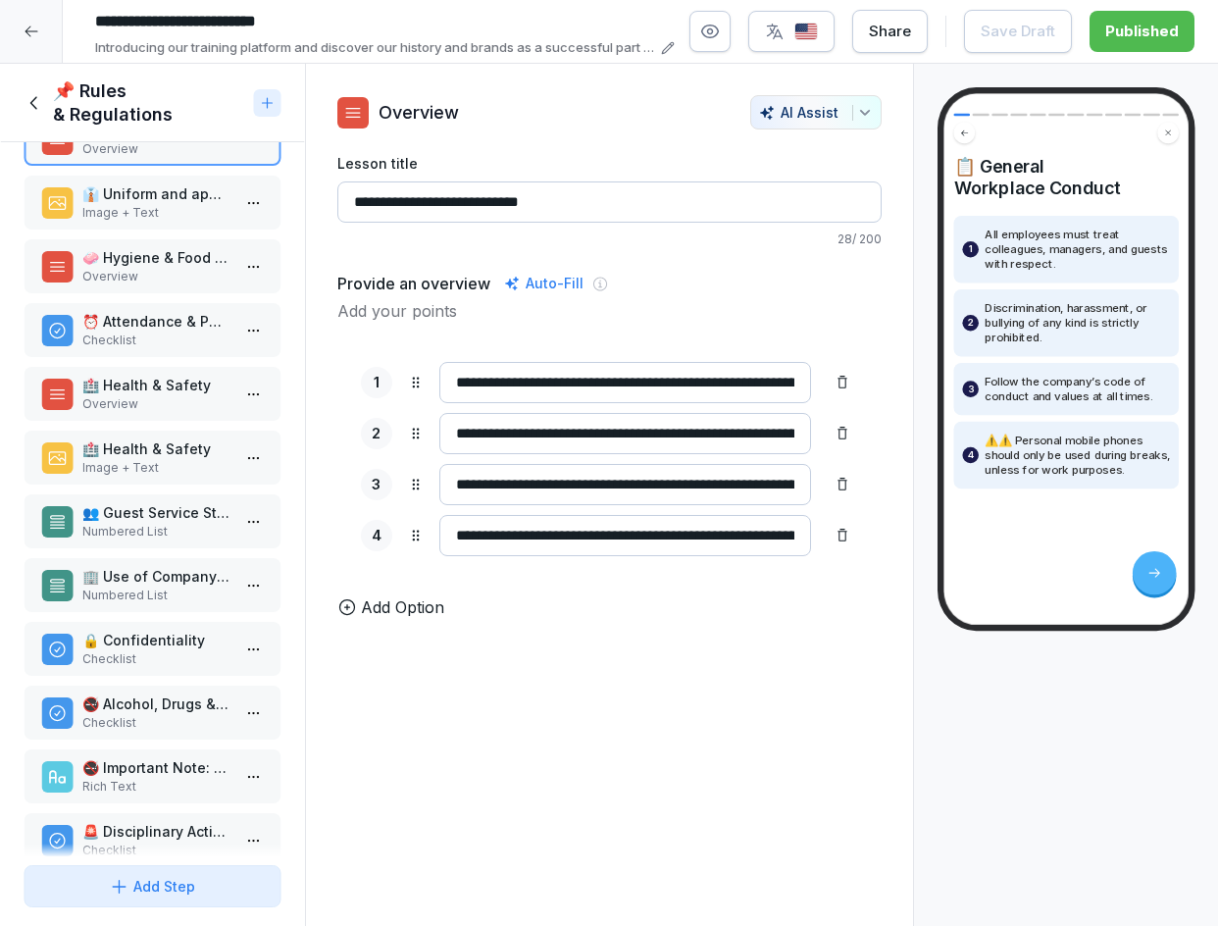
scroll to position [102, 0]
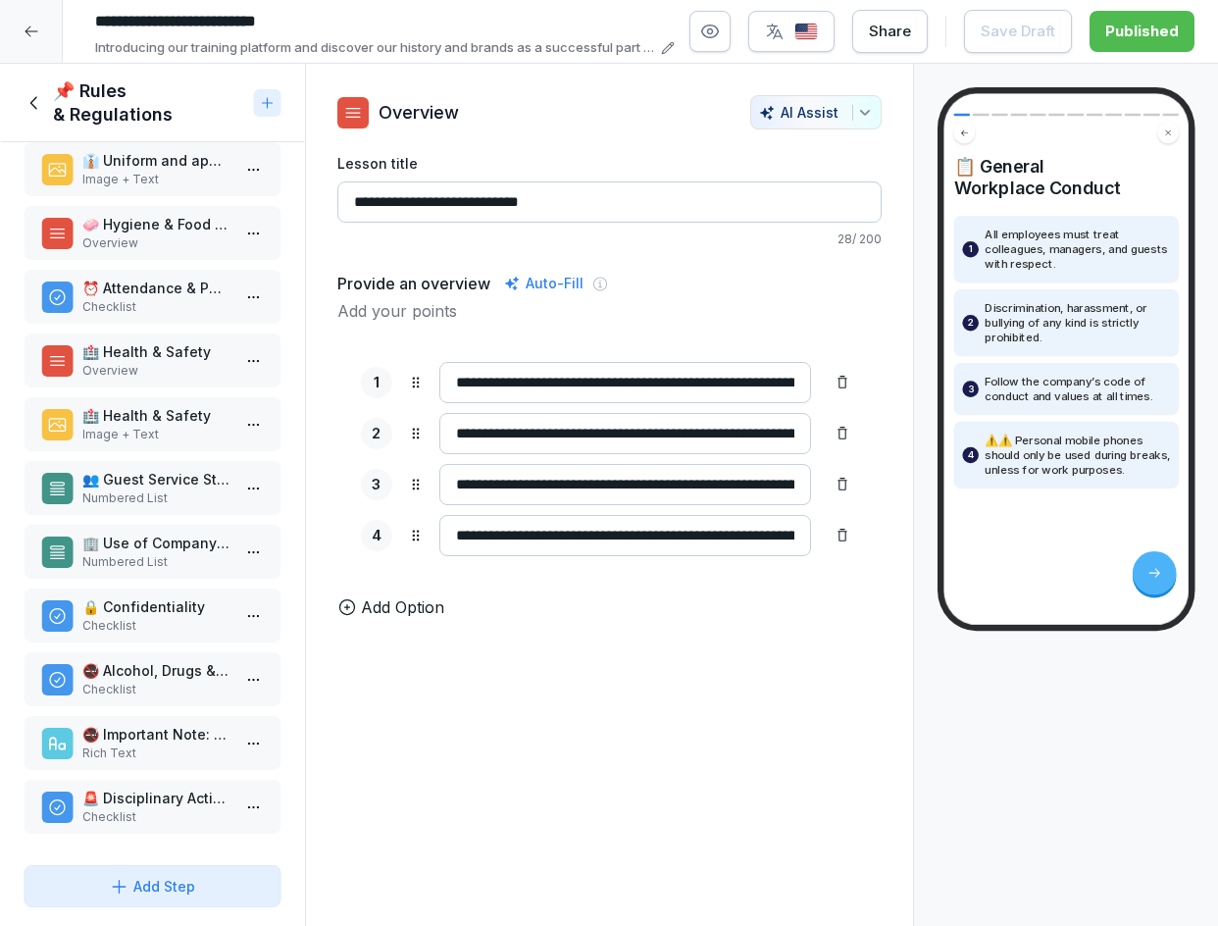
click at [38, 102] on icon at bounding box center [35, 103] width 22 height 22
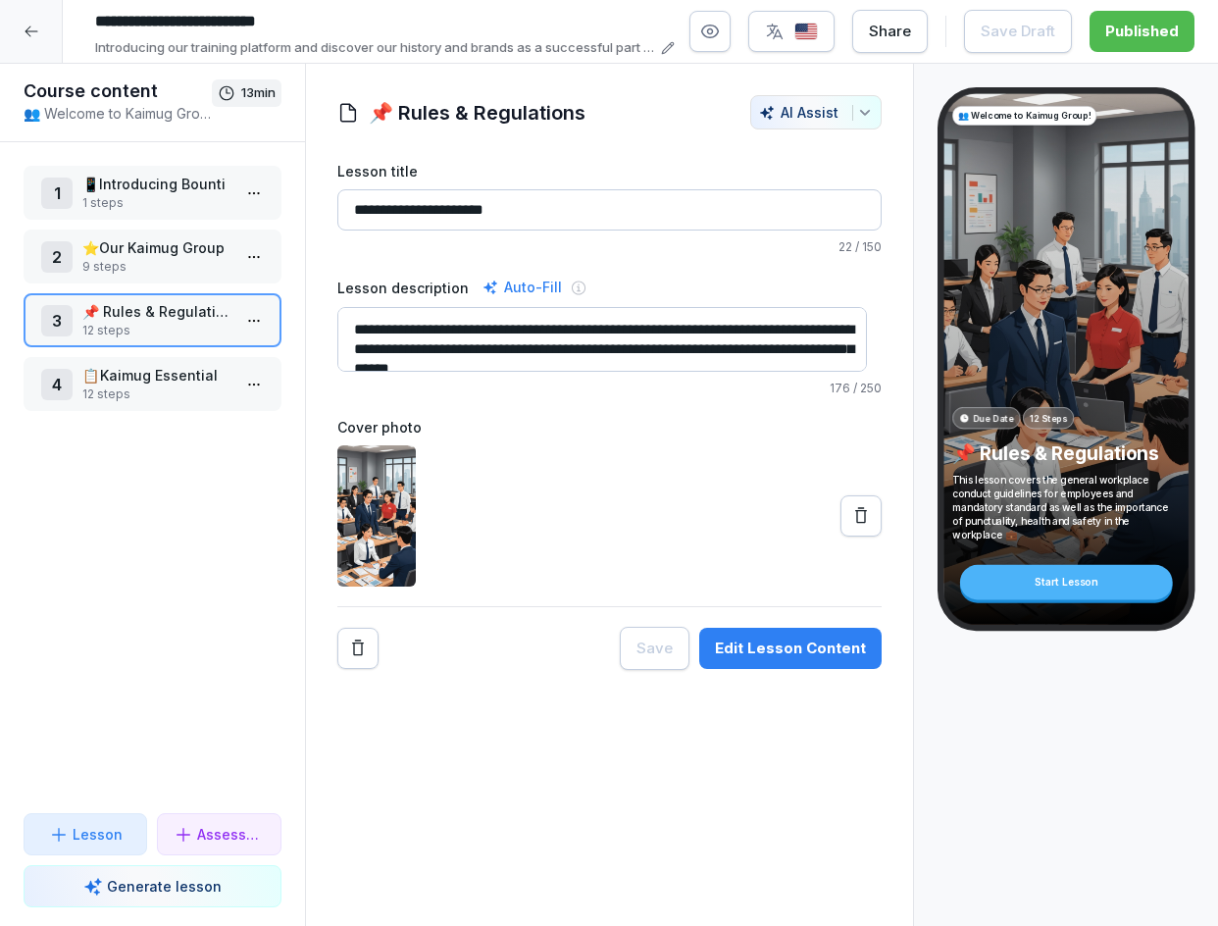
click at [132, 389] on p "12 steps" at bounding box center [156, 394] width 148 height 18
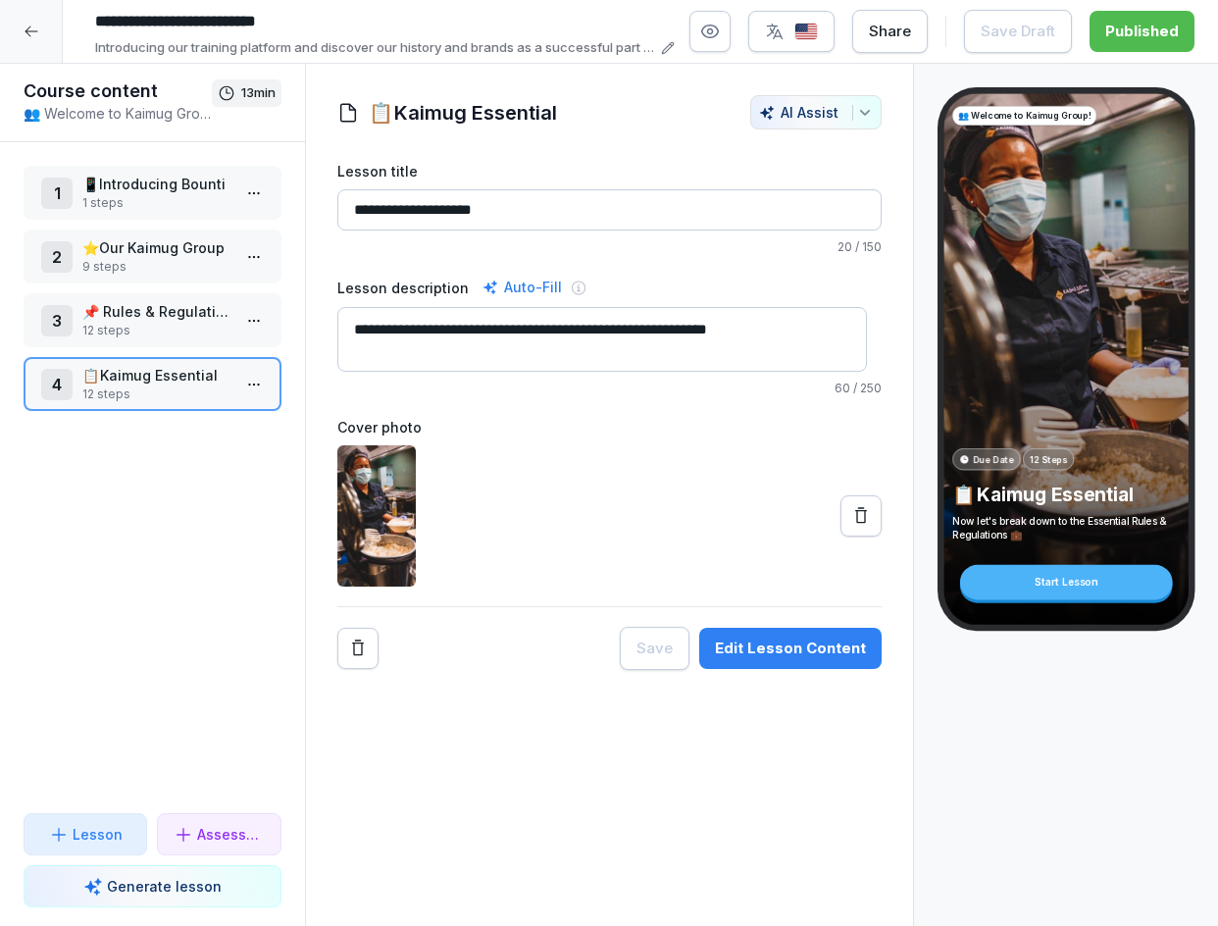
click at [735, 669] on div "Save Edit Lesson Content" at bounding box center [751, 648] width 262 height 43
click at [736, 666] on button "Edit Lesson Content" at bounding box center [790, 648] width 182 height 41
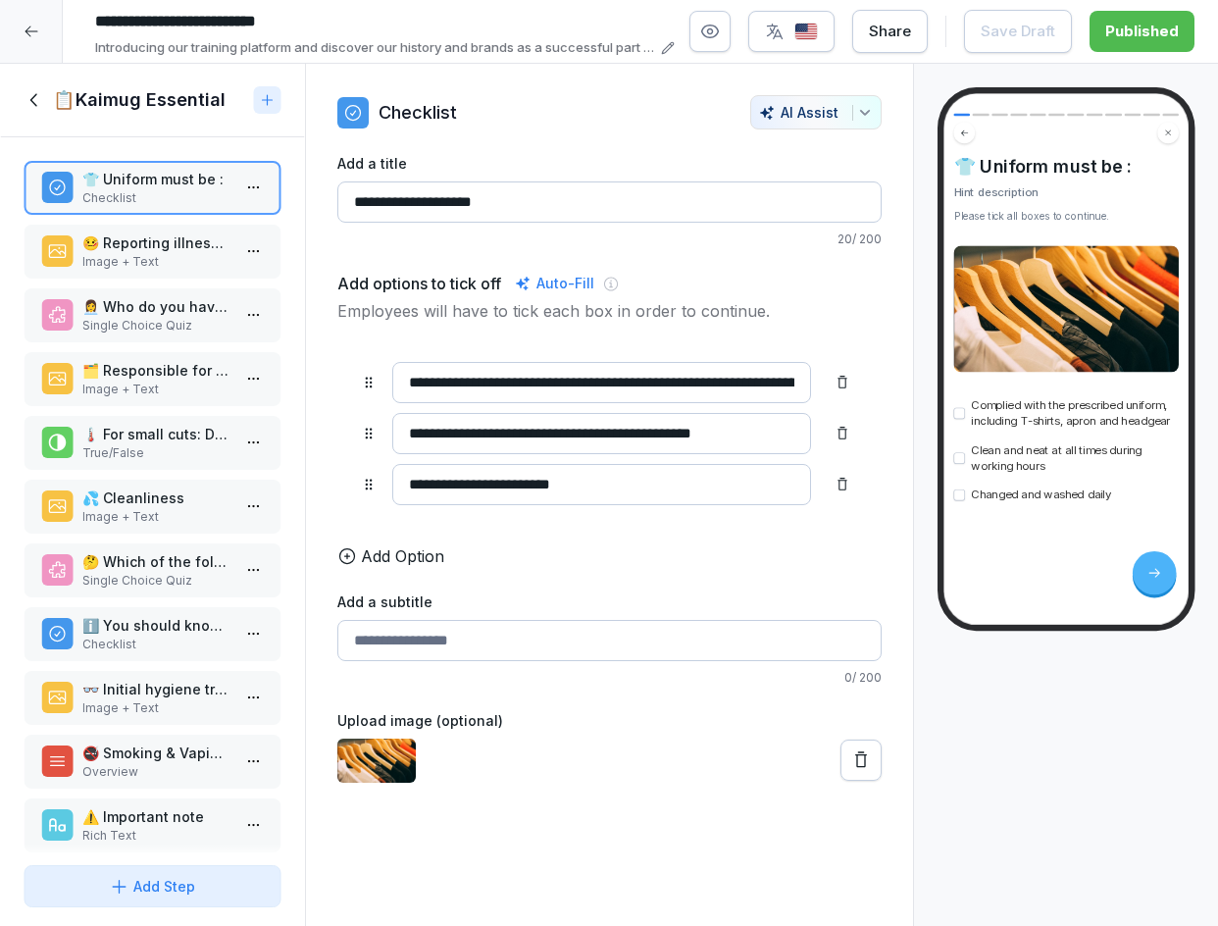
click at [34, 103] on icon at bounding box center [32, 99] width 7 height 13
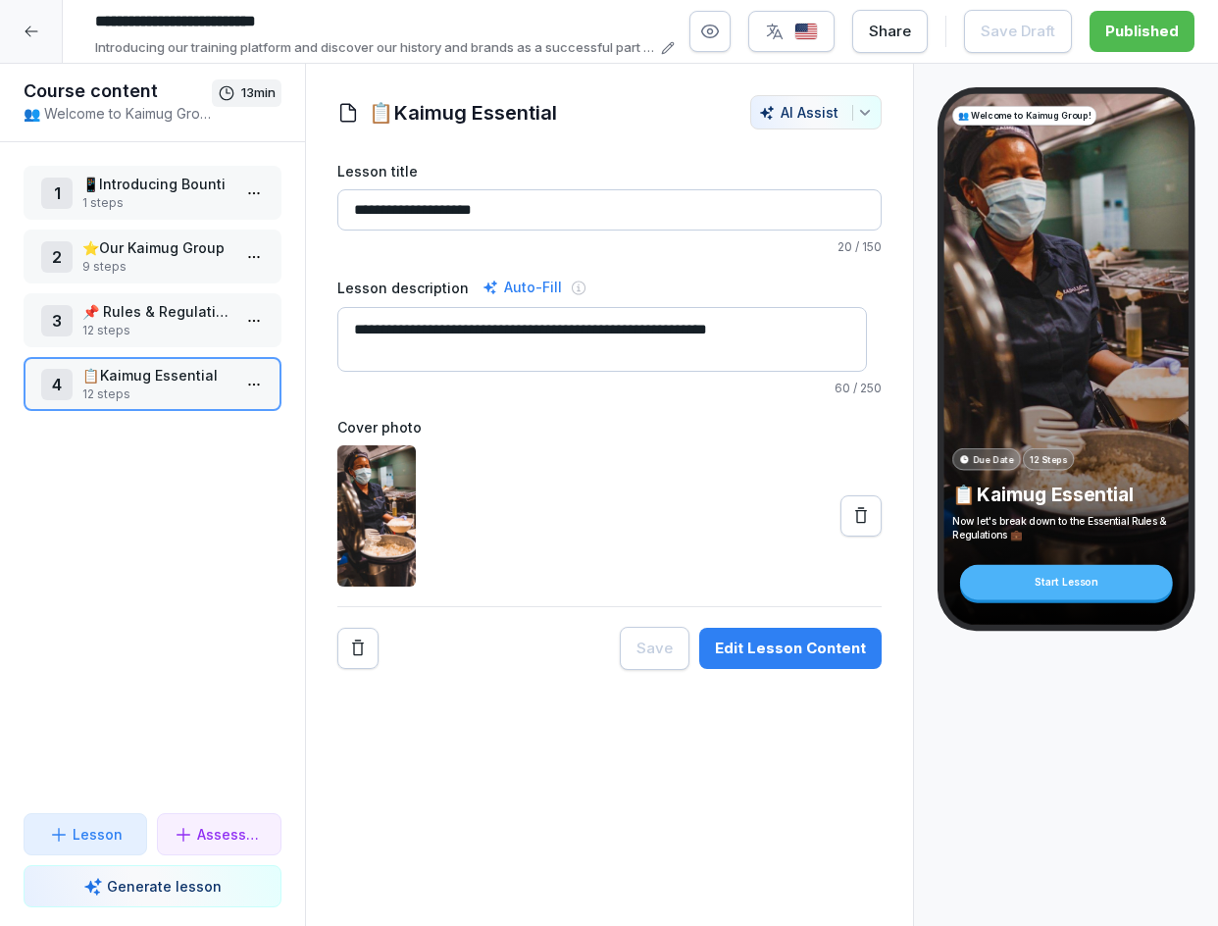
click at [160, 248] on p "⭐​Our Kaimug Group" at bounding box center [156, 247] width 148 height 21
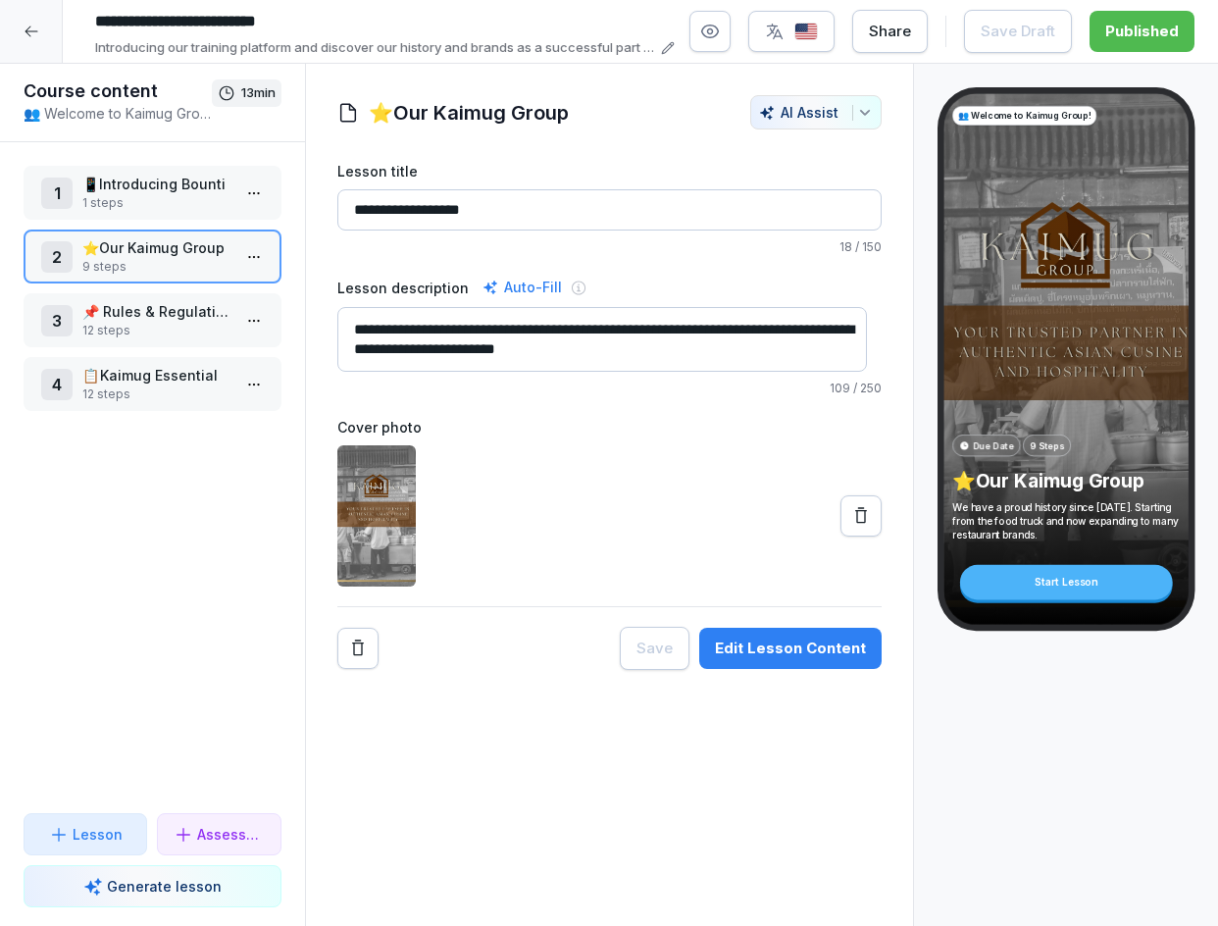
click at [146, 331] on p "12 steps" at bounding box center [156, 331] width 148 height 18
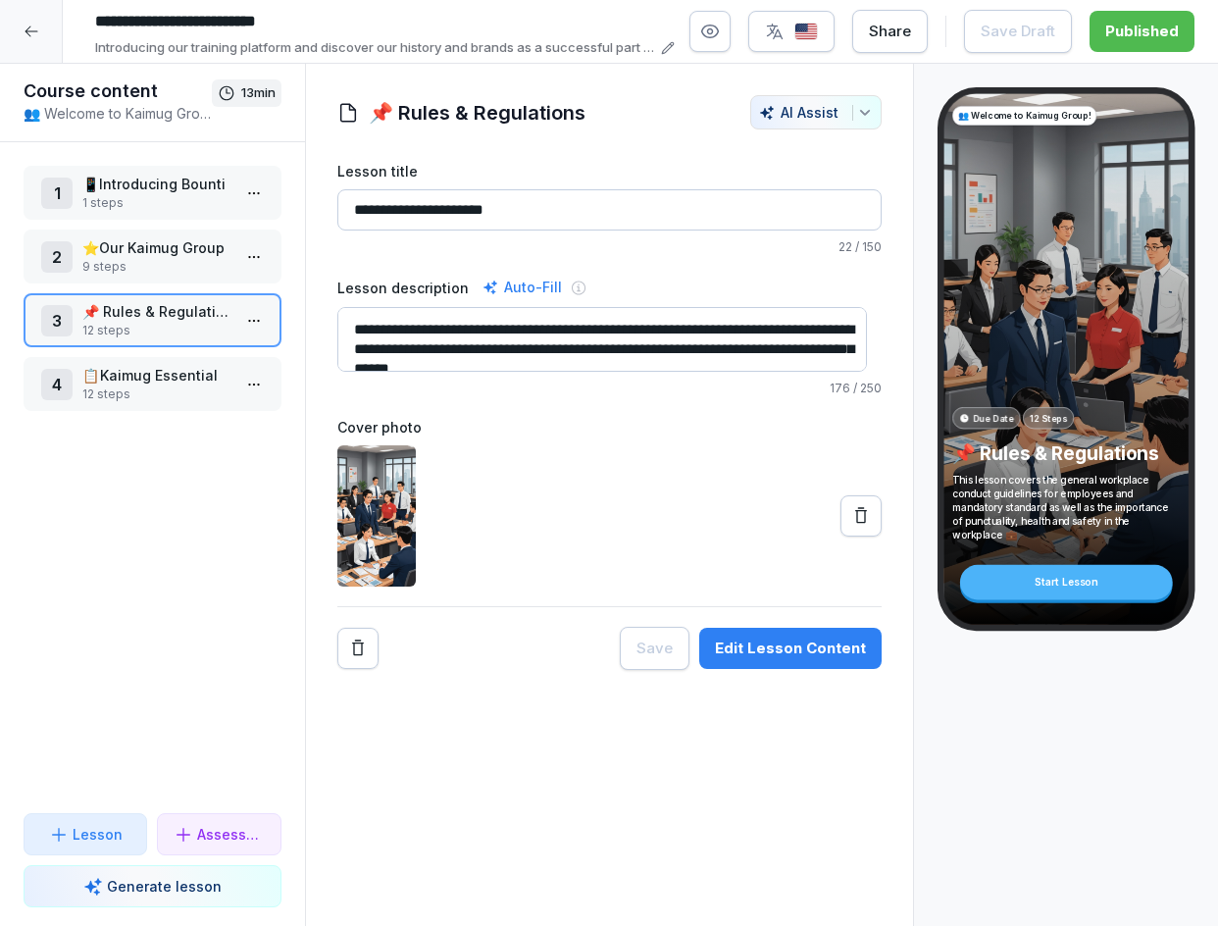
click at [768, 652] on div "Edit Lesson Content" at bounding box center [790, 648] width 151 height 22
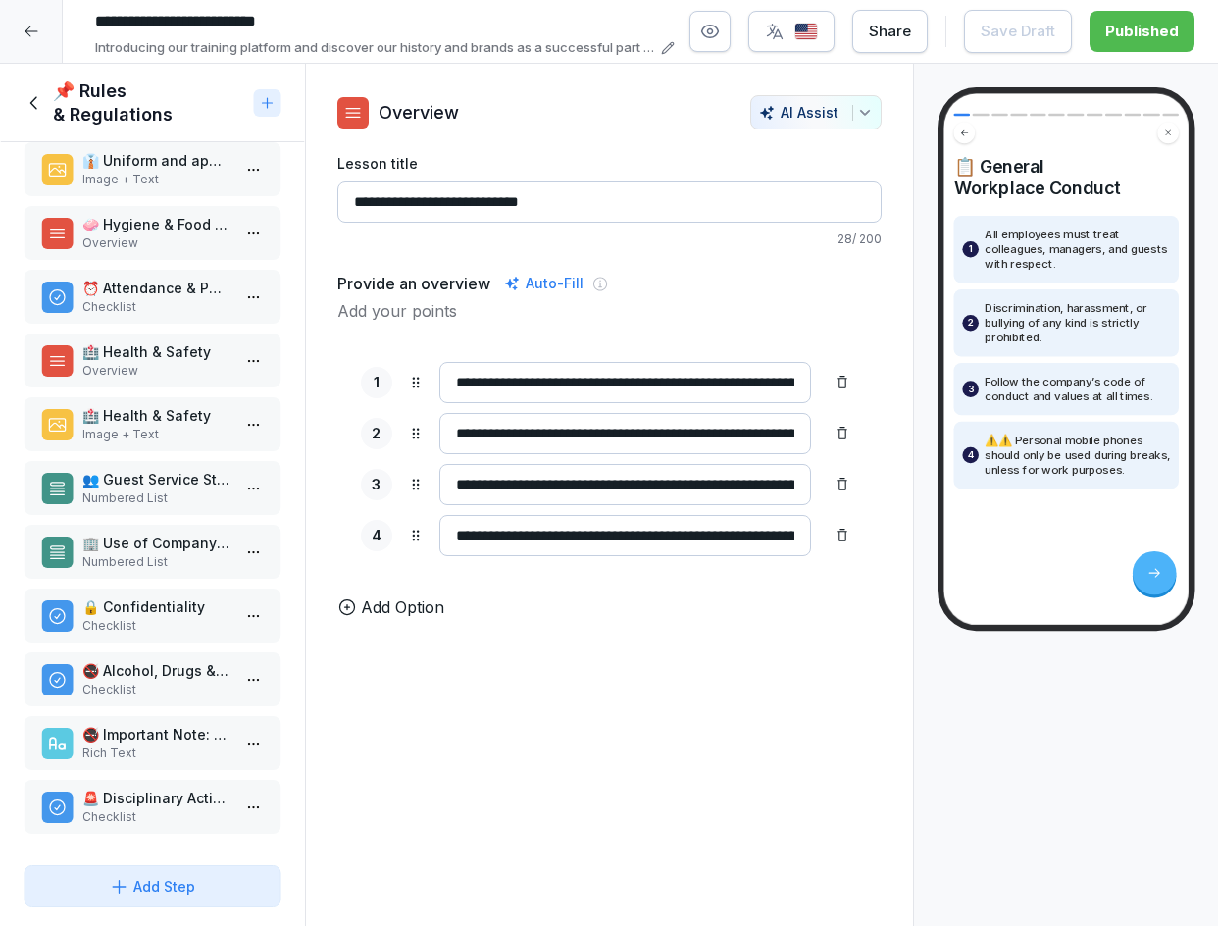
scroll to position [102, 0]
click at [135, 787] on p "🚨 Disciplinary Actions" at bounding box center [156, 797] width 148 height 21
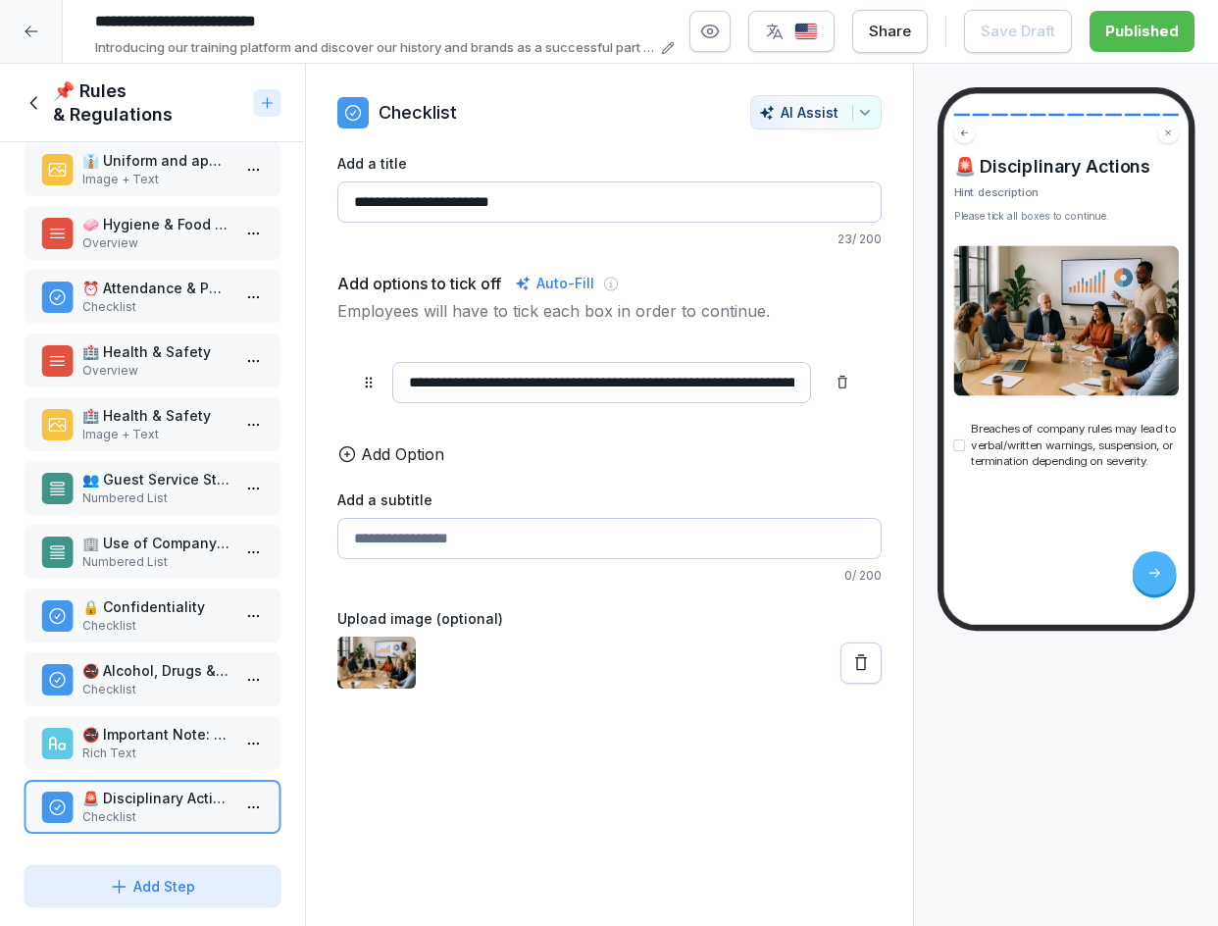
click at [154, 744] on p "Rich Text" at bounding box center [156, 753] width 148 height 18
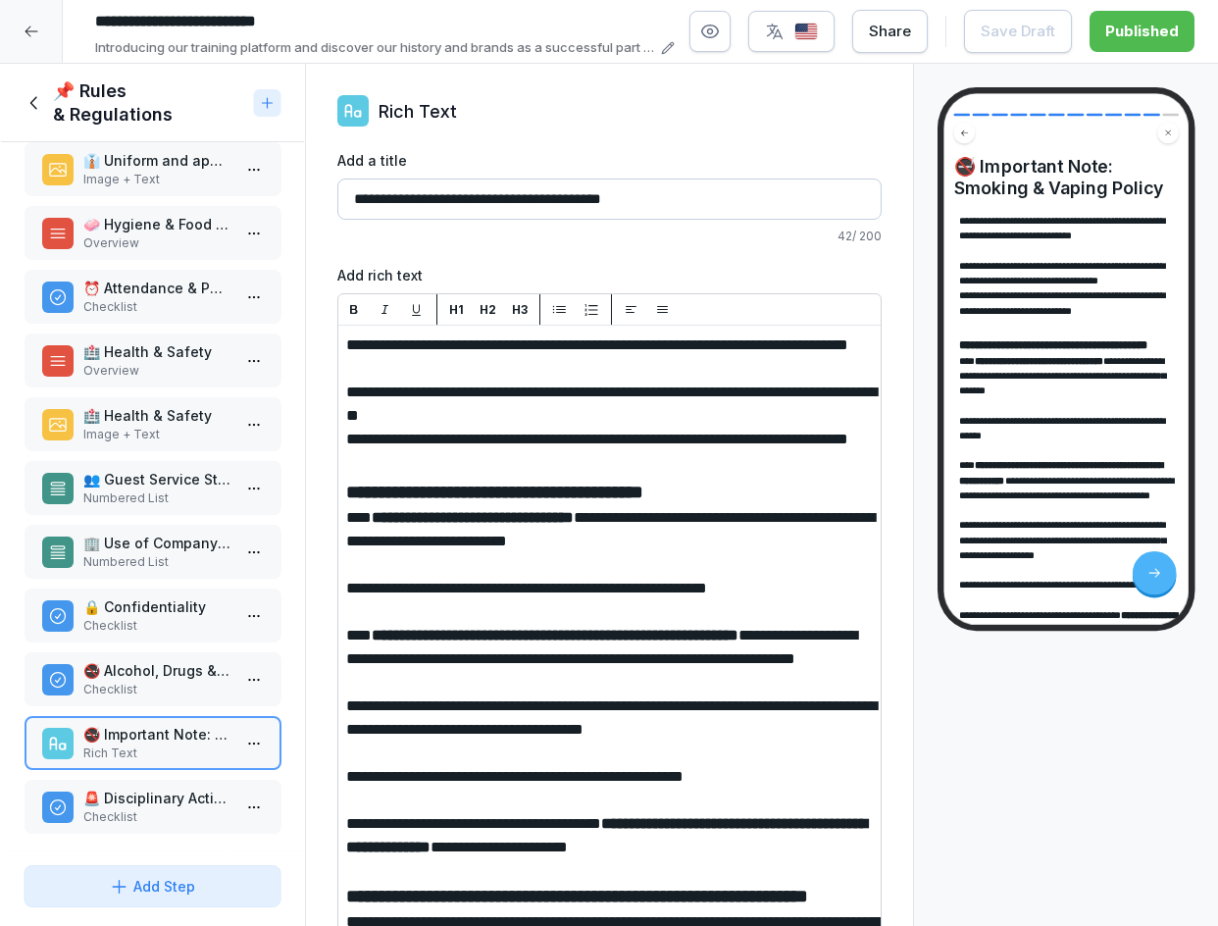
click at [129, 681] on p "Checklist" at bounding box center [156, 690] width 148 height 18
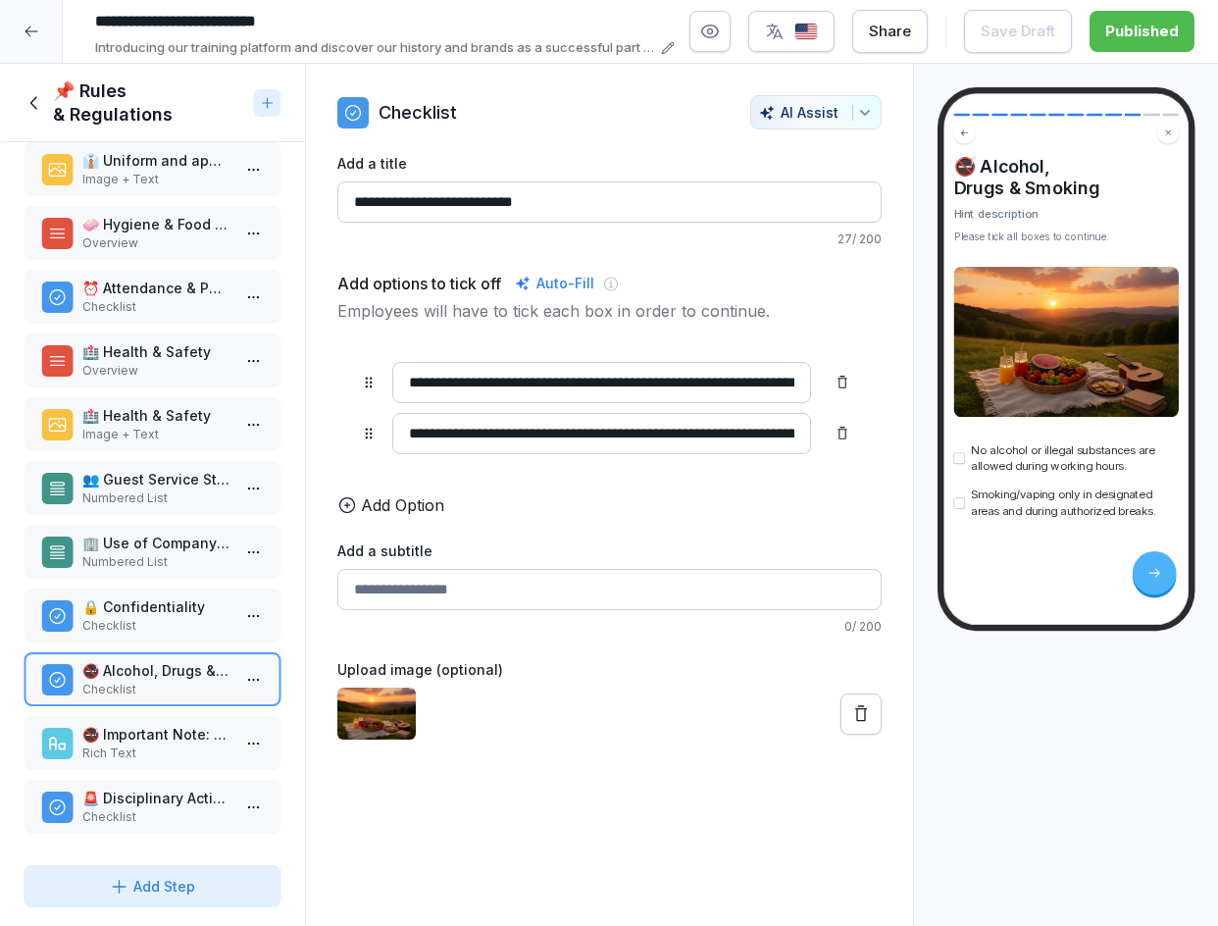
click at [43, 89] on div "📌 Rules & Regulations" at bounding box center [135, 102] width 223 height 47
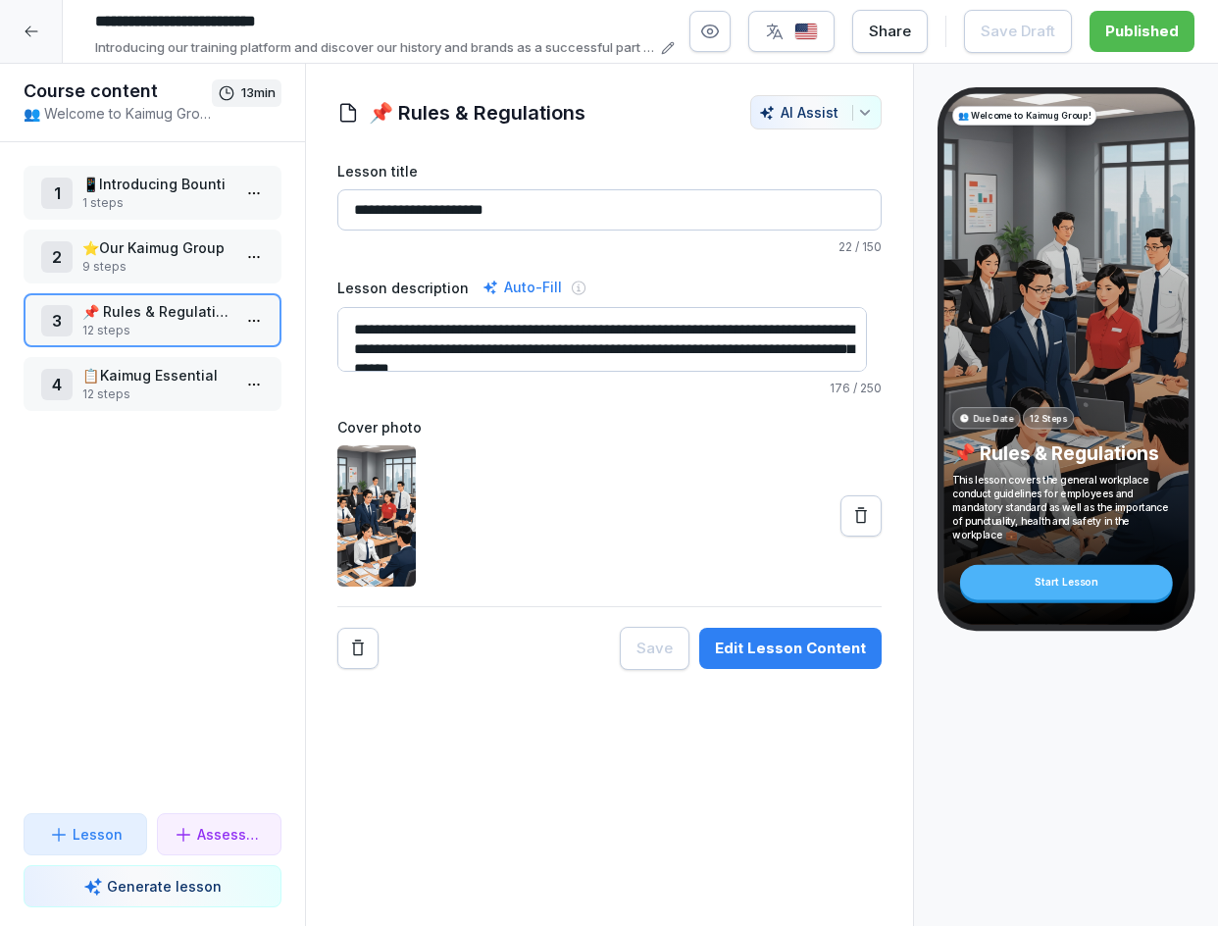
click at [138, 389] on p "12 steps" at bounding box center [156, 394] width 148 height 18
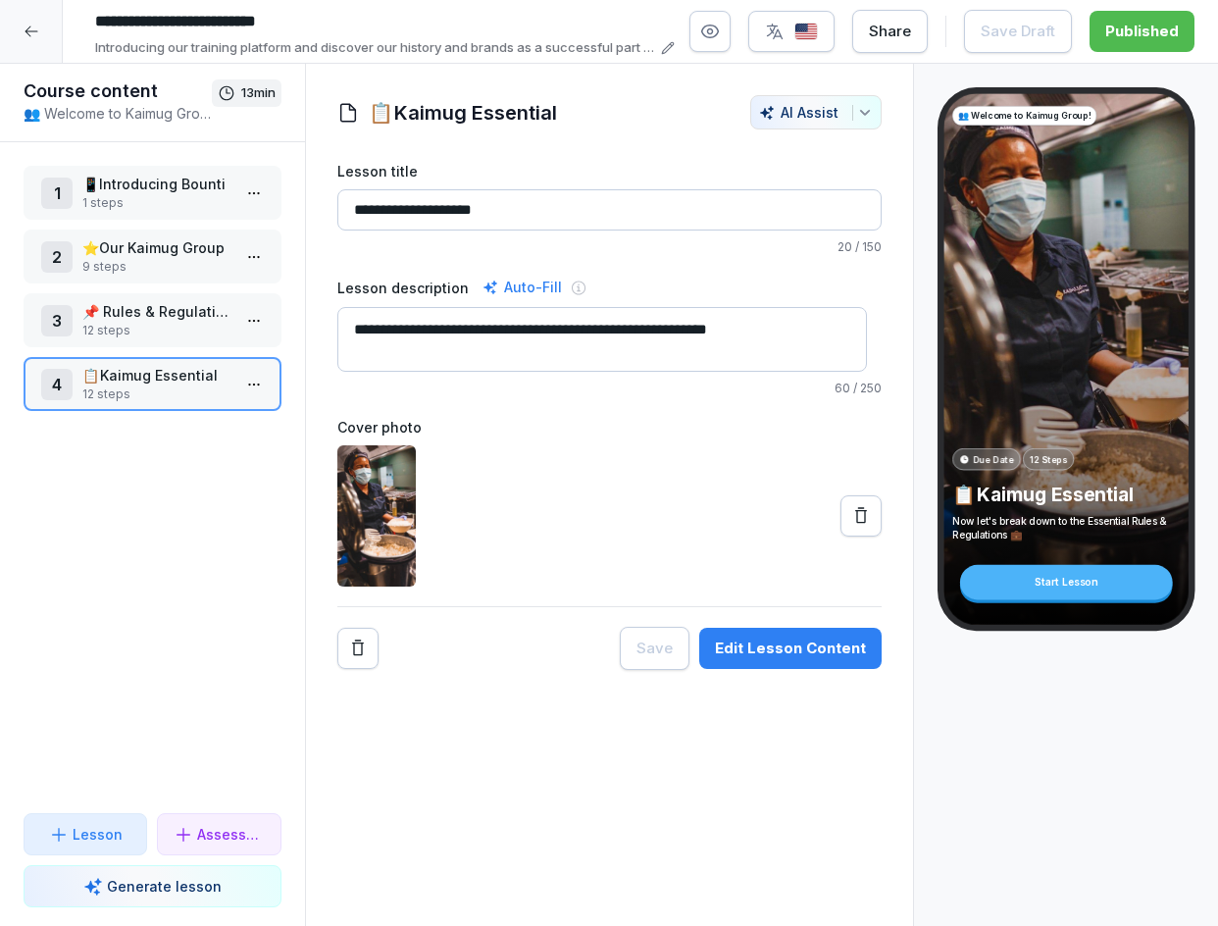
click at [739, 640] on div "Edit Lesson Content" at bounding box center [790, 648] width 151 height 22
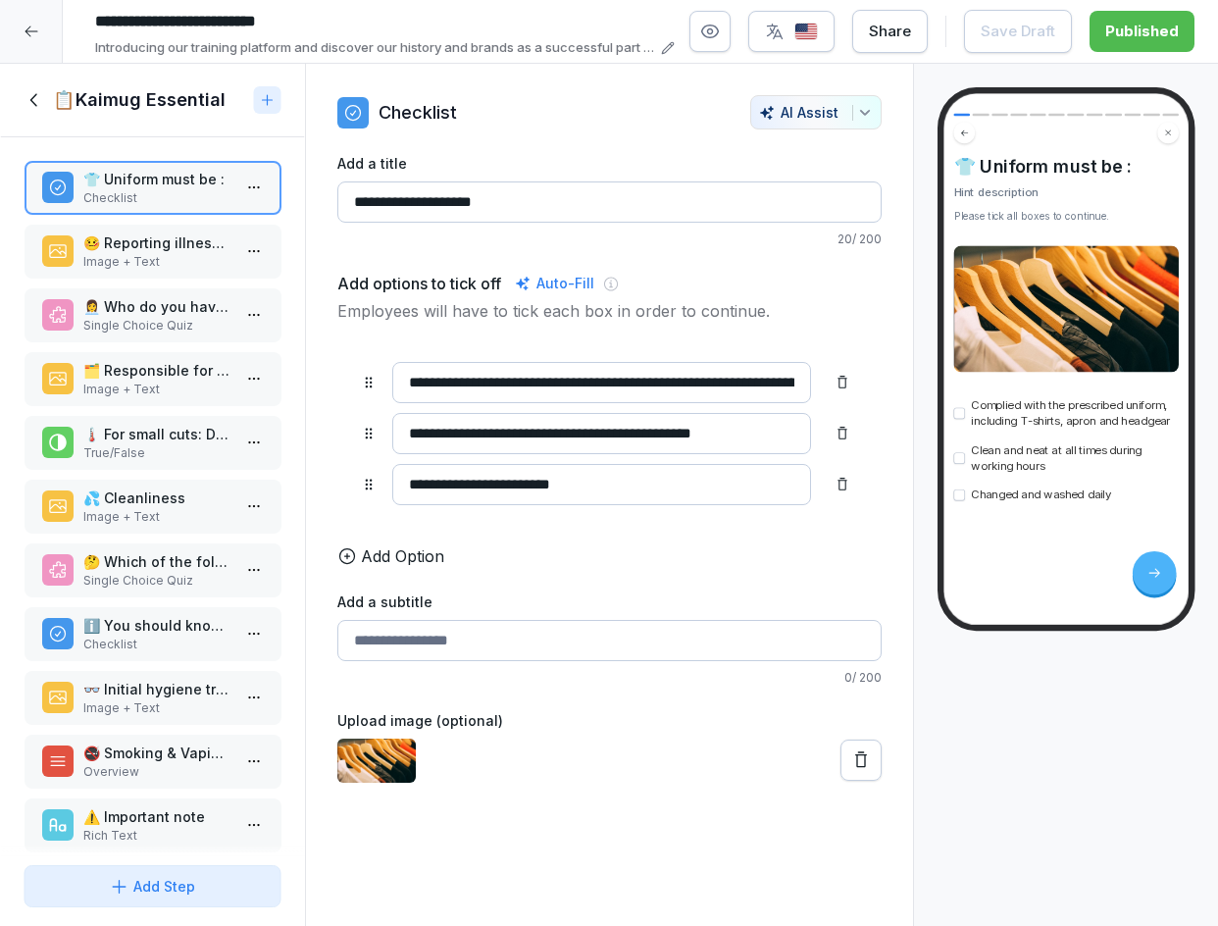
click at [137, 251] on p "🤒 Reporting illnesses" at bounding box center [156, 242] width 148 height 21
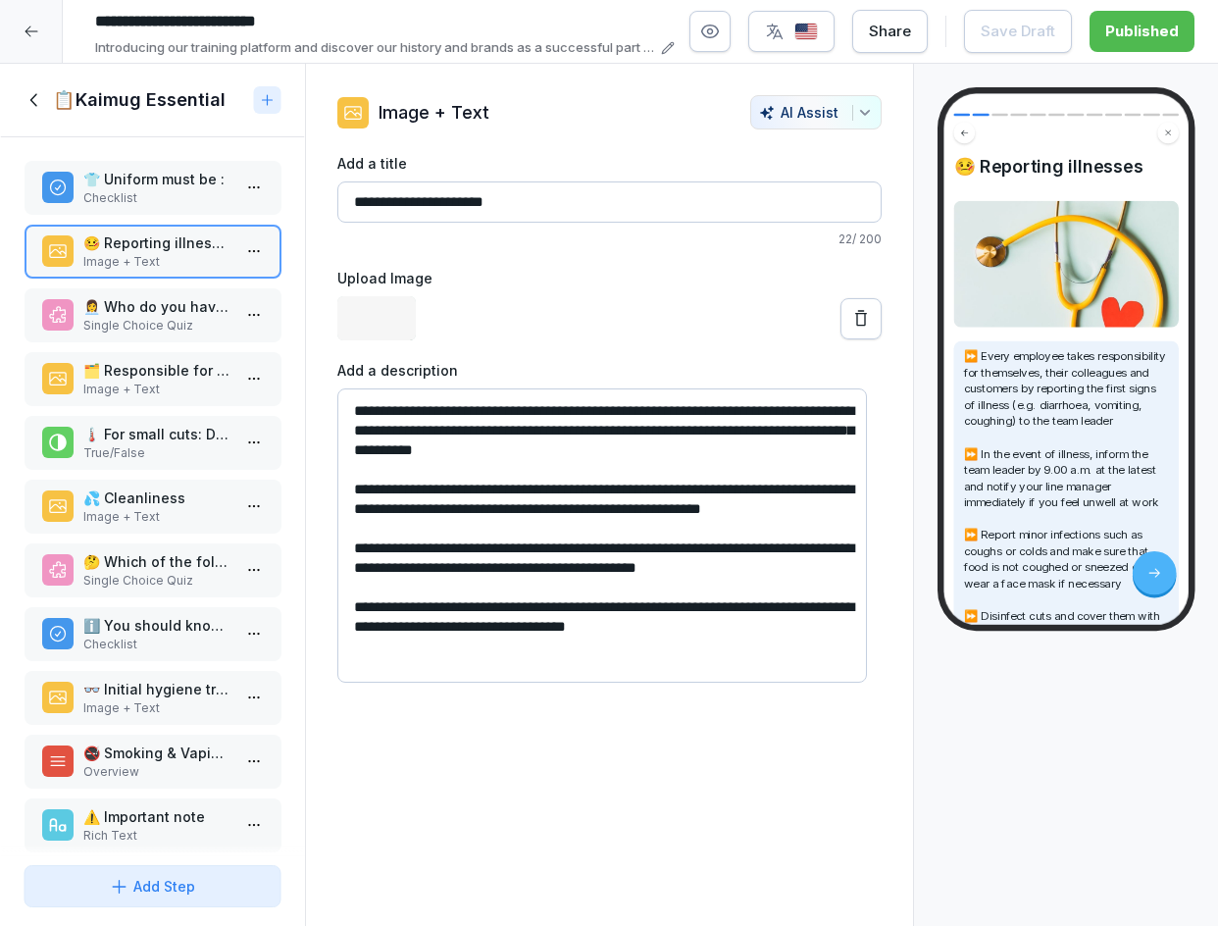
drag, startPoint x: 143, startPoint y: 311, endPoint x: 144, endPoint y: 337, distance: 26.5
click at [143, 311] on p "👩‍💼 Who do you have to notify in the event of a delay or absence first ?" at bounding box center [156, 306] width 148 height 21
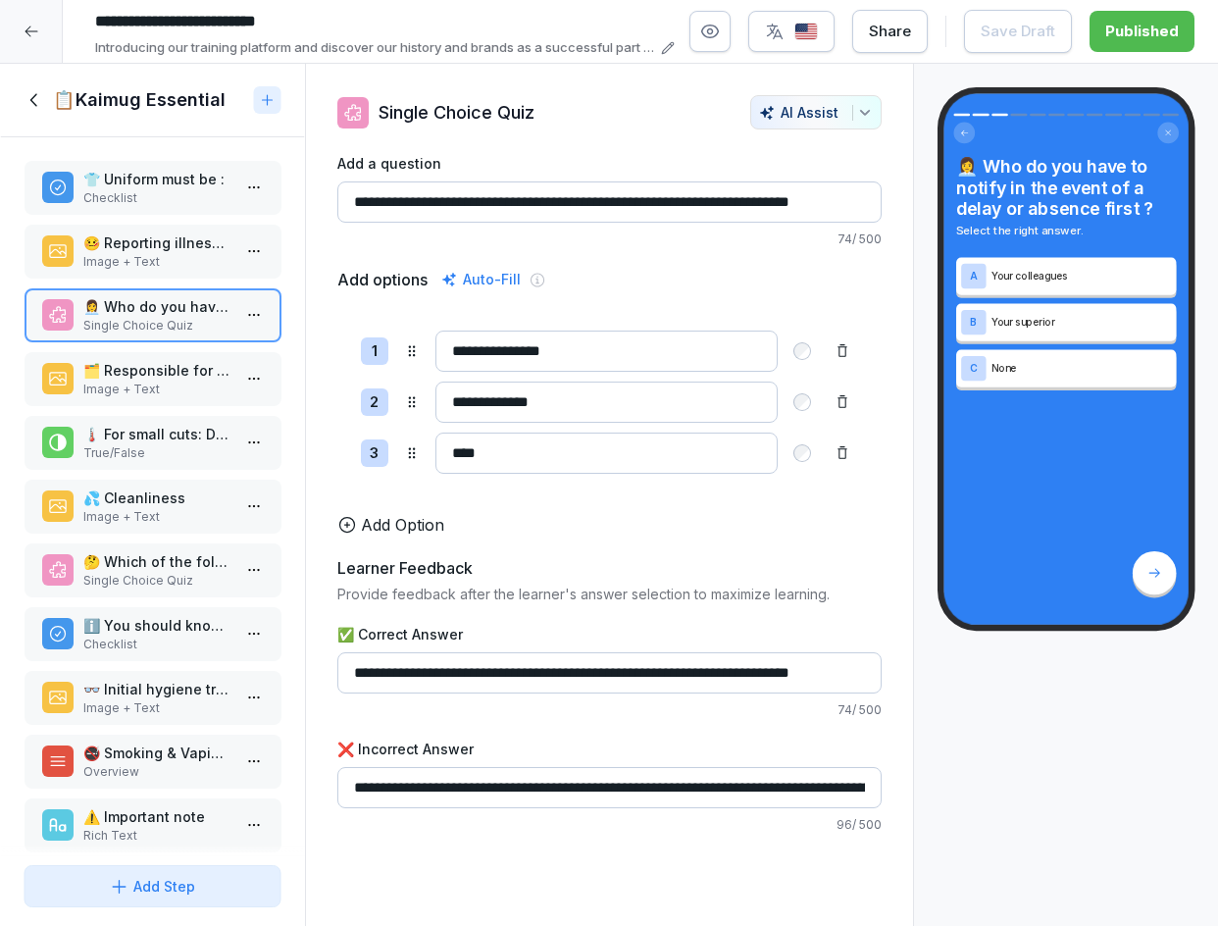
click at [145, 393] on p "Image + Text" at bounding box center [156, 389] width 148 height 18
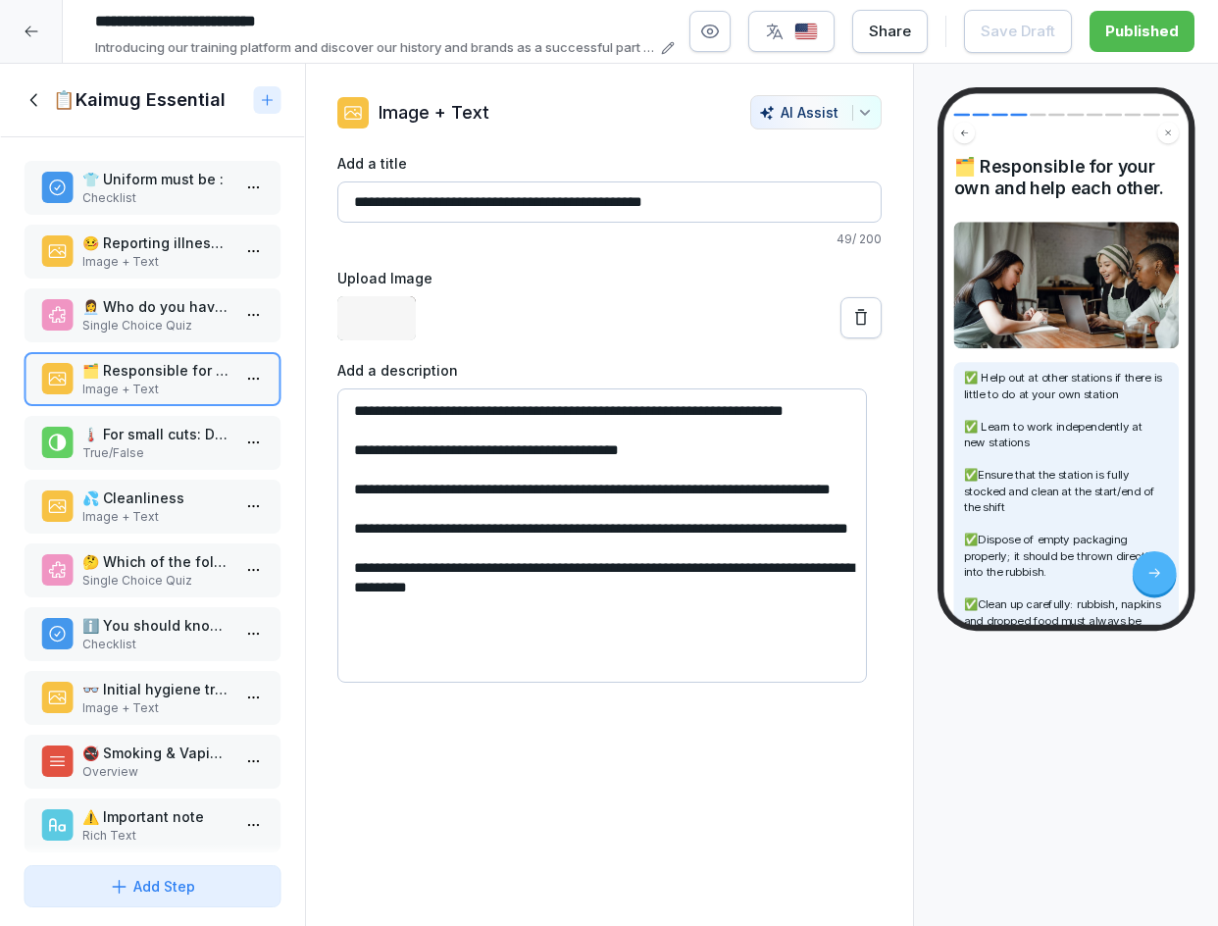
click at [137, 460] on p "True/False" at bounding box center [156, 453] width 148 height 18
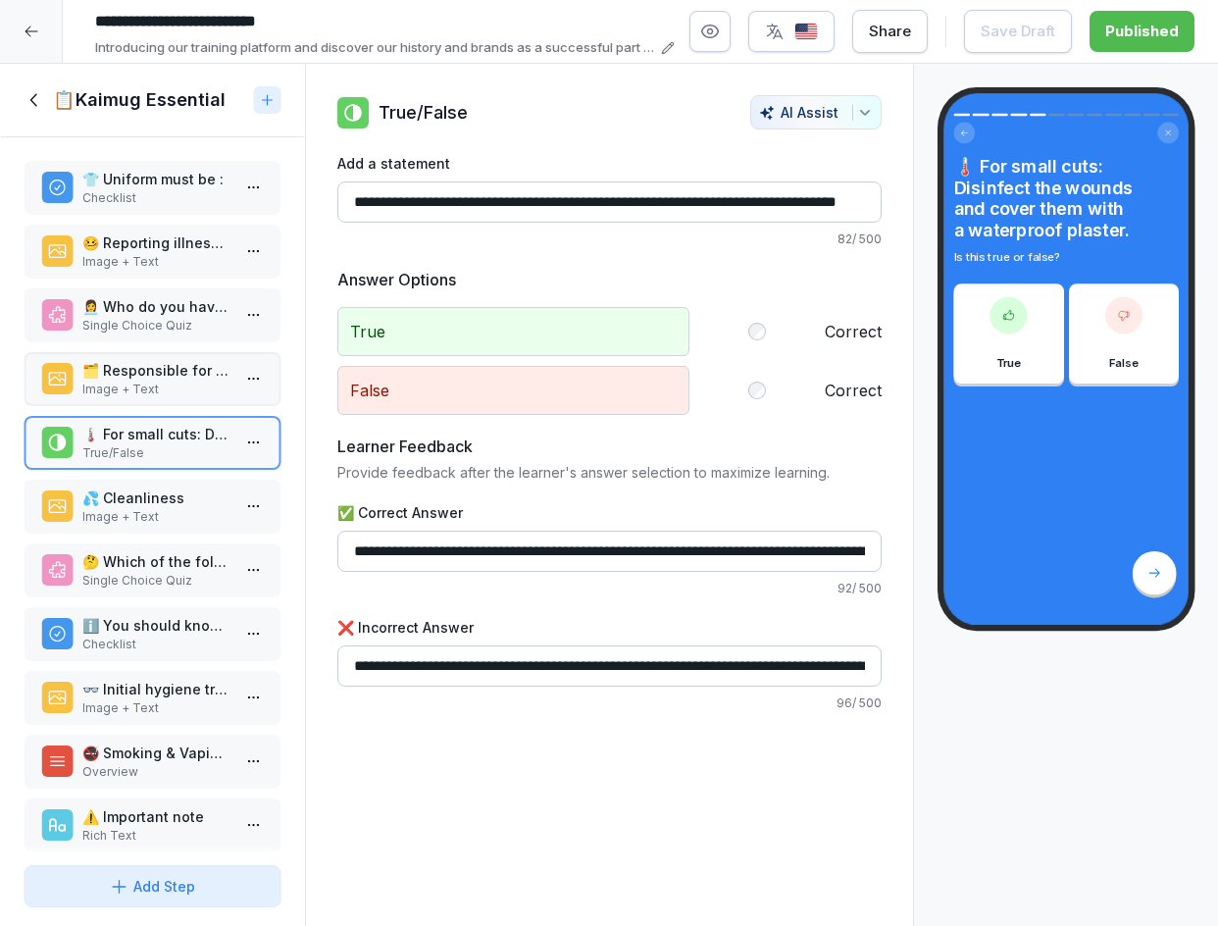
click at [129, 523] on p "Image + Text" at bounding box center [156, 517] width 148 height 18
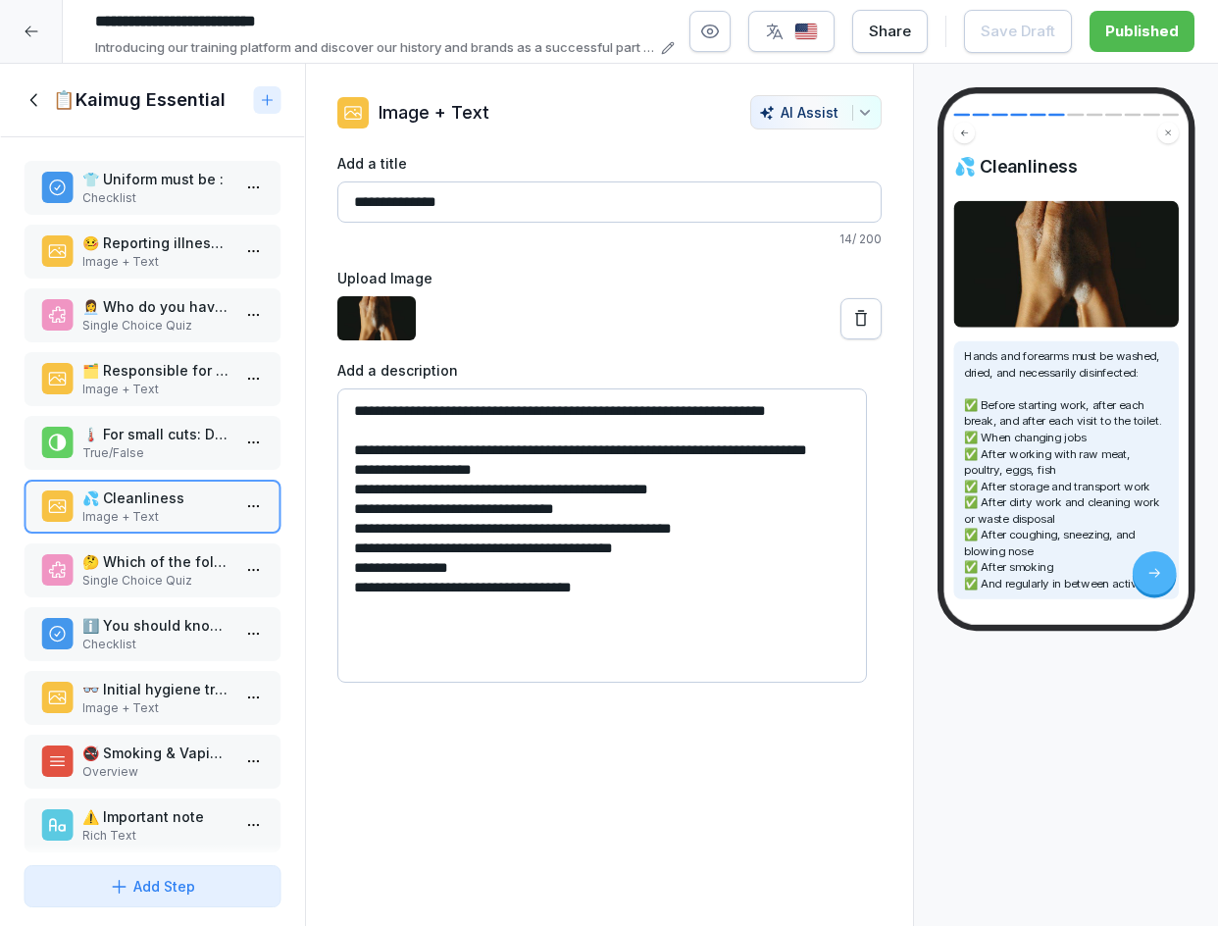
click at [34, 100] on icon at bounding box center [35, 100] width 22 height 22
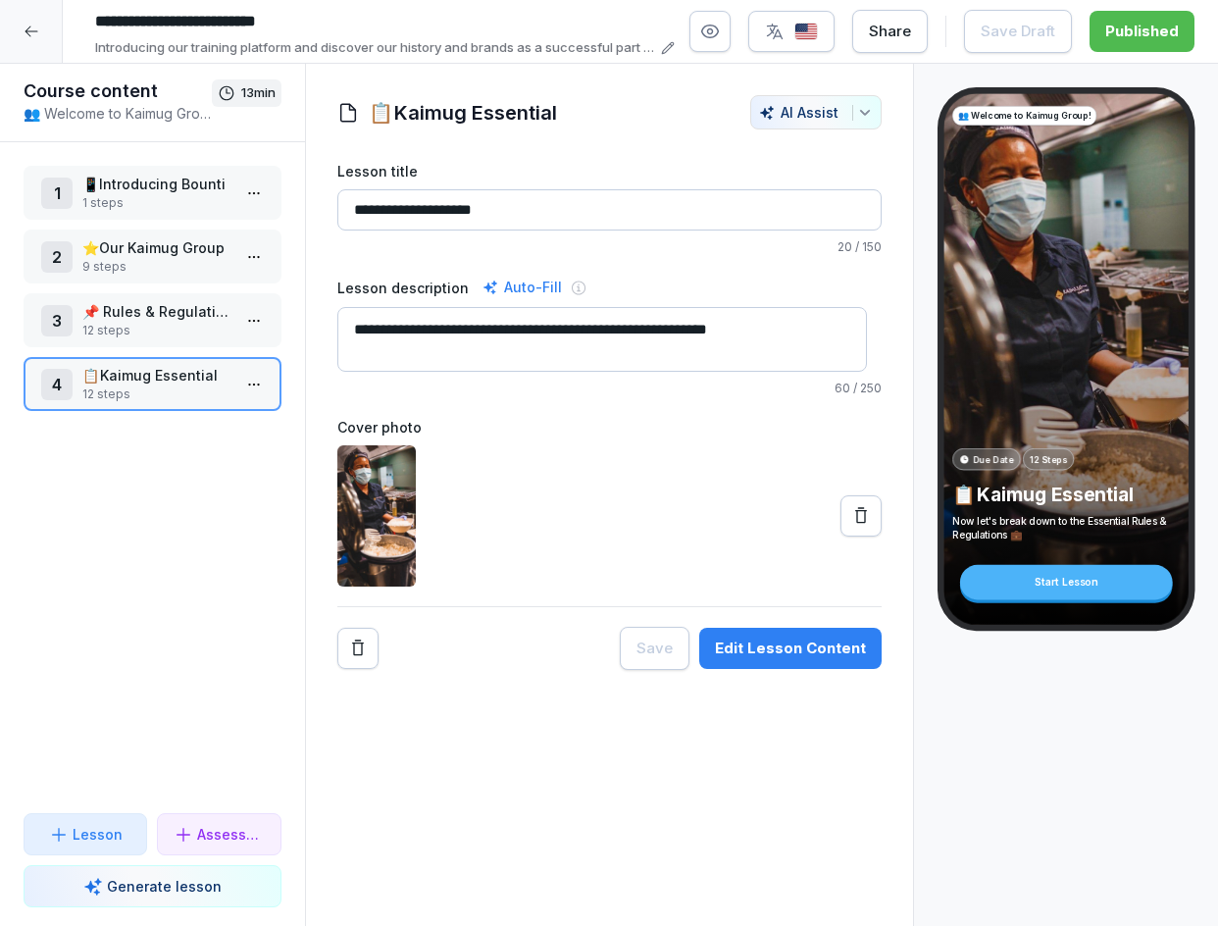
click at [35, 20] on div at bounding box center [31, 31] width 63 height 63
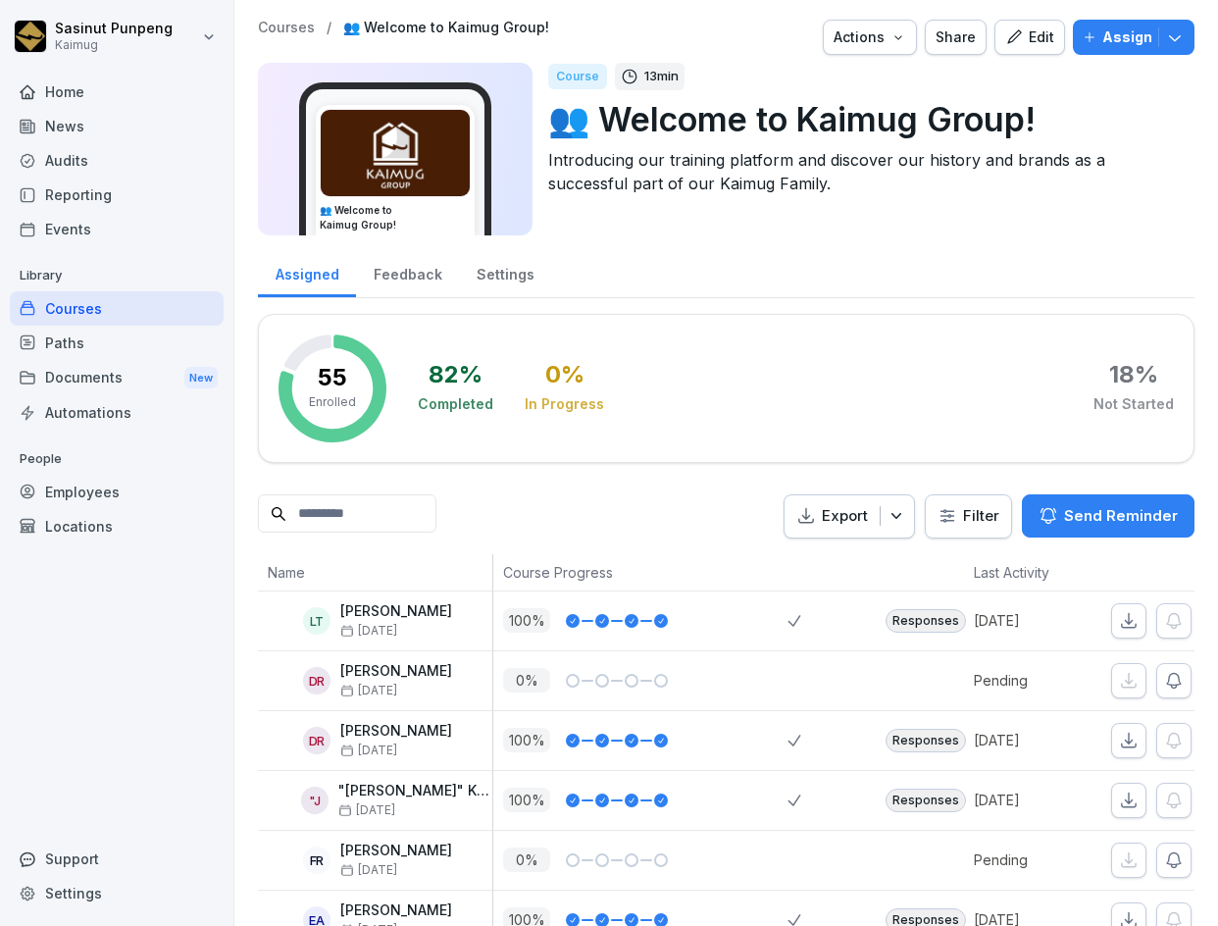
click at [283, 31] on p "Courses" at bounding box center [286, 28] width 57 height 17
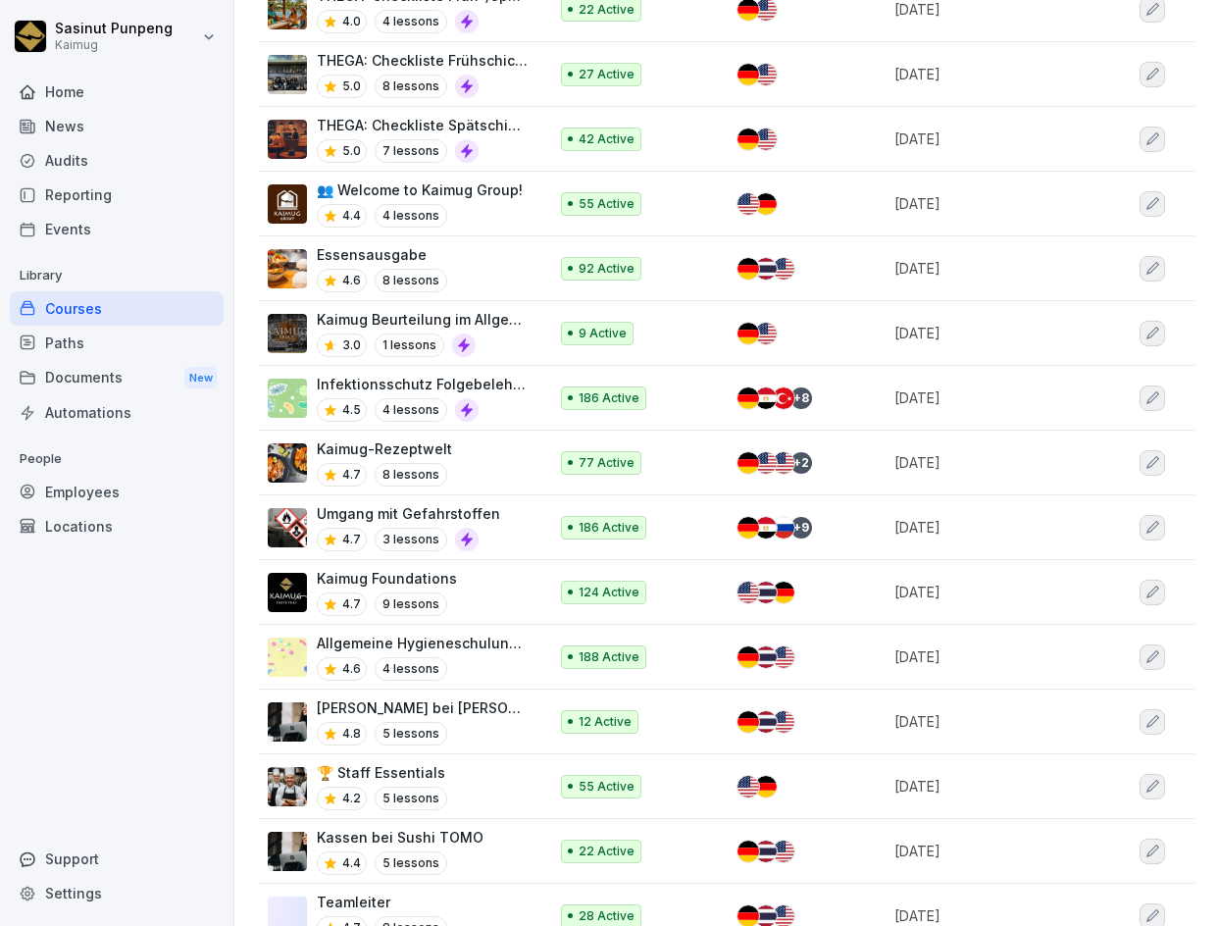
scroll to position [686, 0]
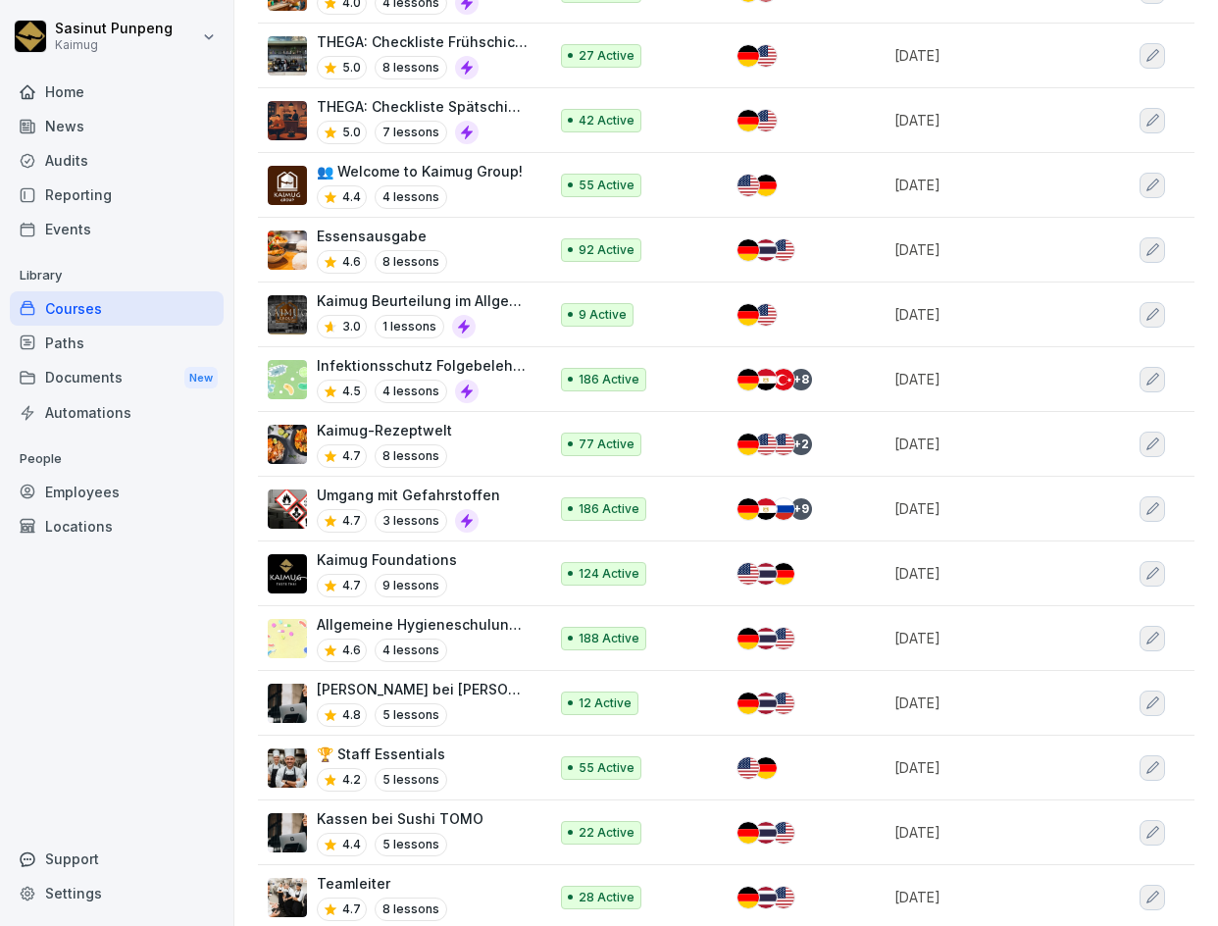
click at [480, 764] on div "🏆 Staff Essentials 4.2 5 lessons" at bounding box center [398, 767] width 260 height 48
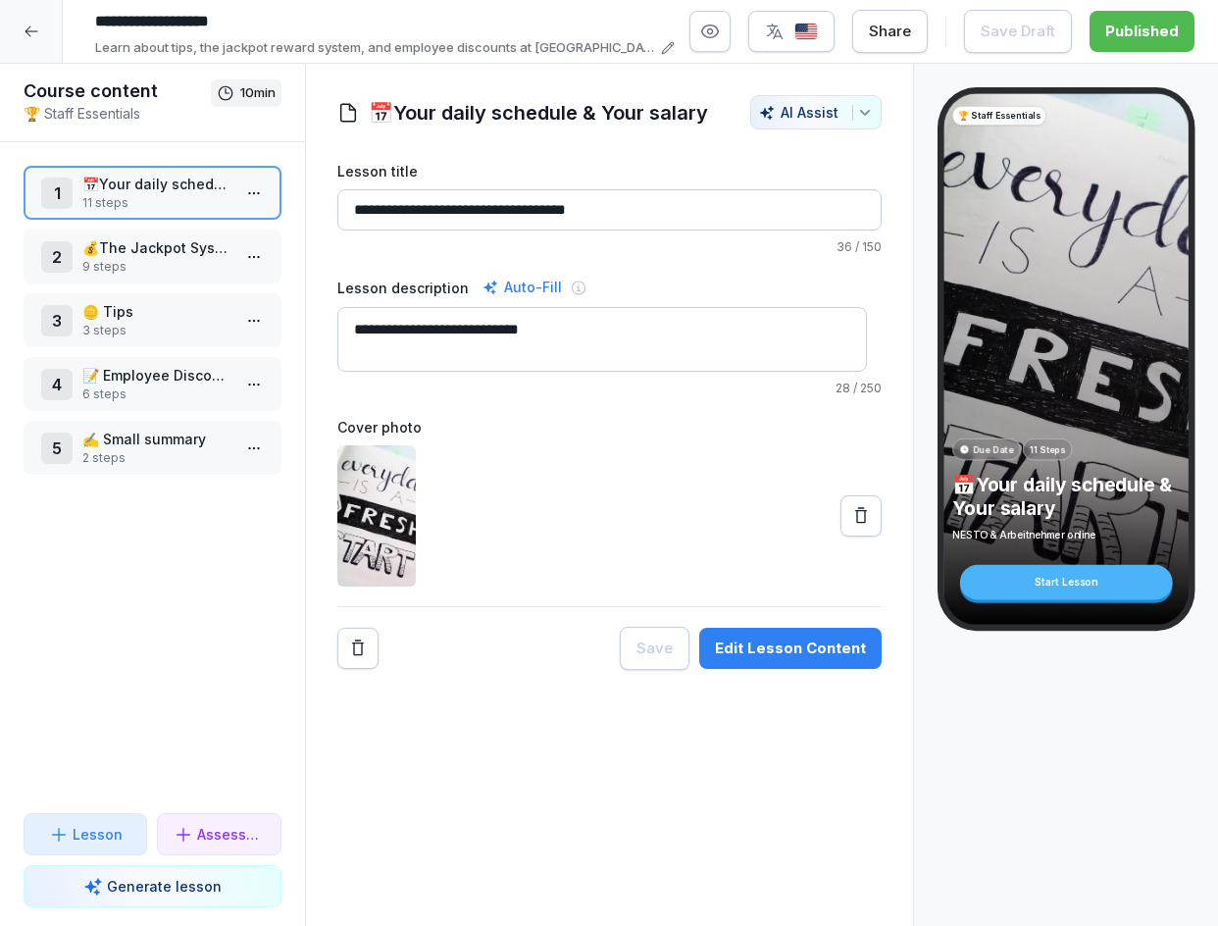
click at [167, 249] on p "💰The Jackpot System" at bounding box center [156, 247] width 148 height 21
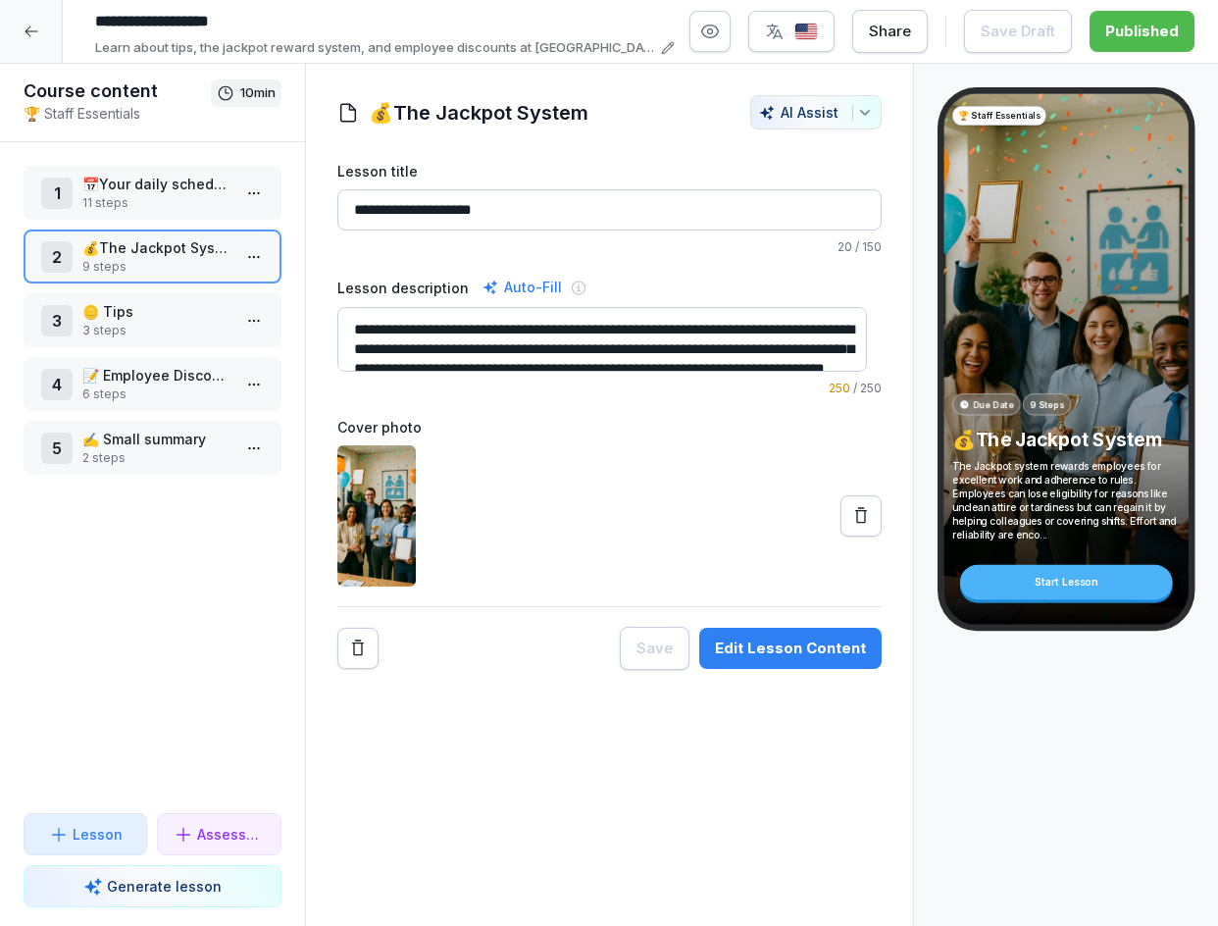
click at [145, 392] on p "6 steps" at bounding box center [156, 394] width 148 height 18
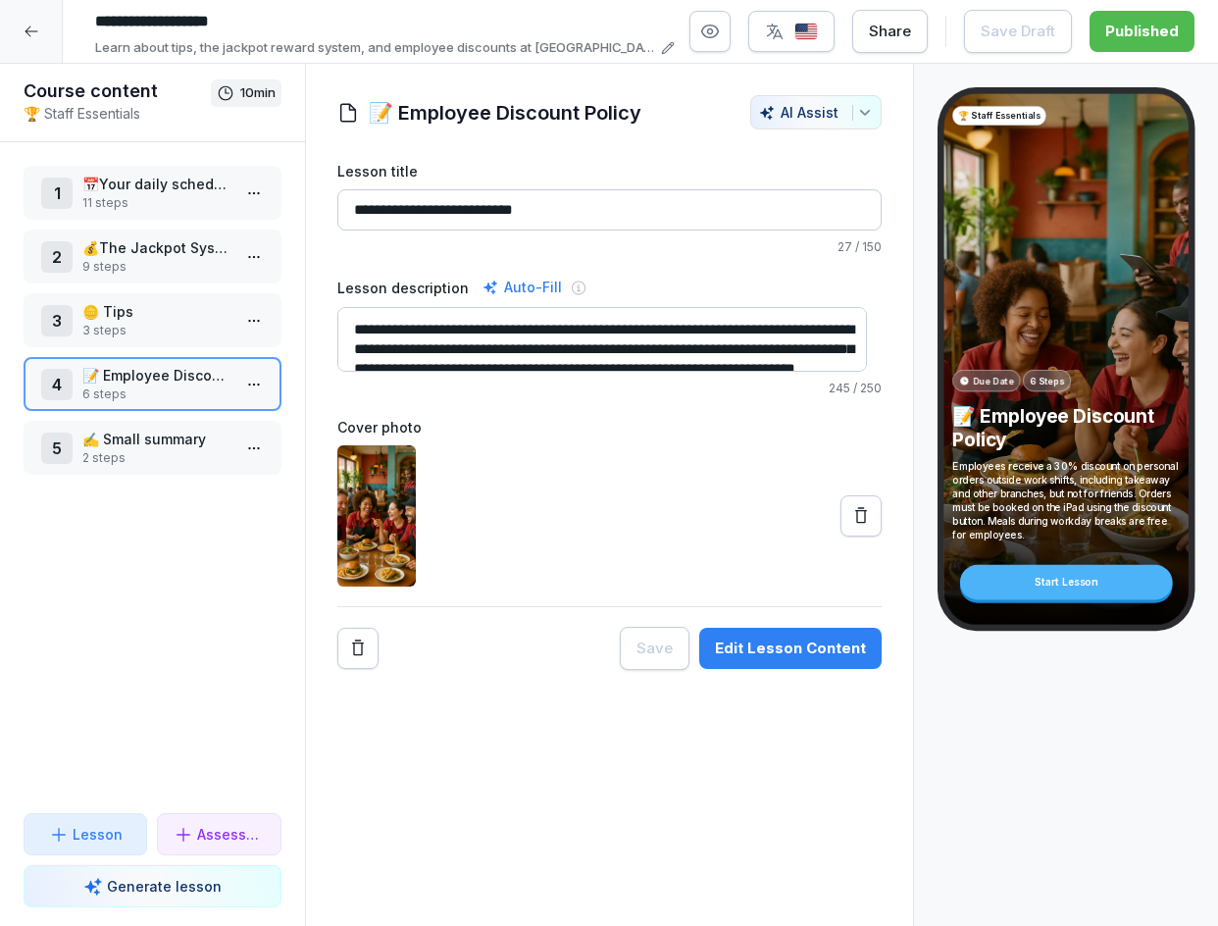
click at [119, 182] on p "📅Your daily schedule & Your salary" at bounding box center [156, 184] width 148 height 21
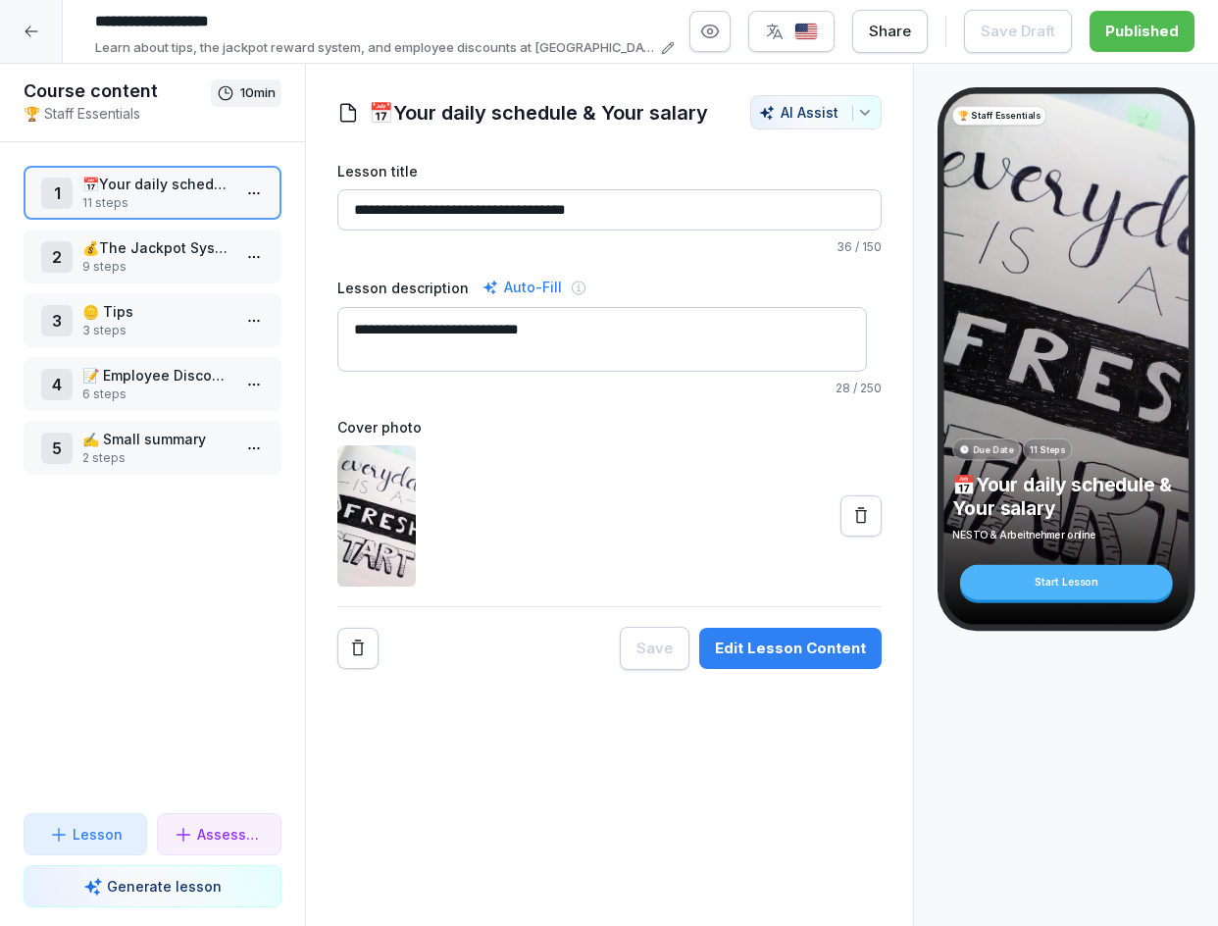
click at [109, 251] on p "💰The Jackpot System" at bounding box center [156, 247] width 148 height 21
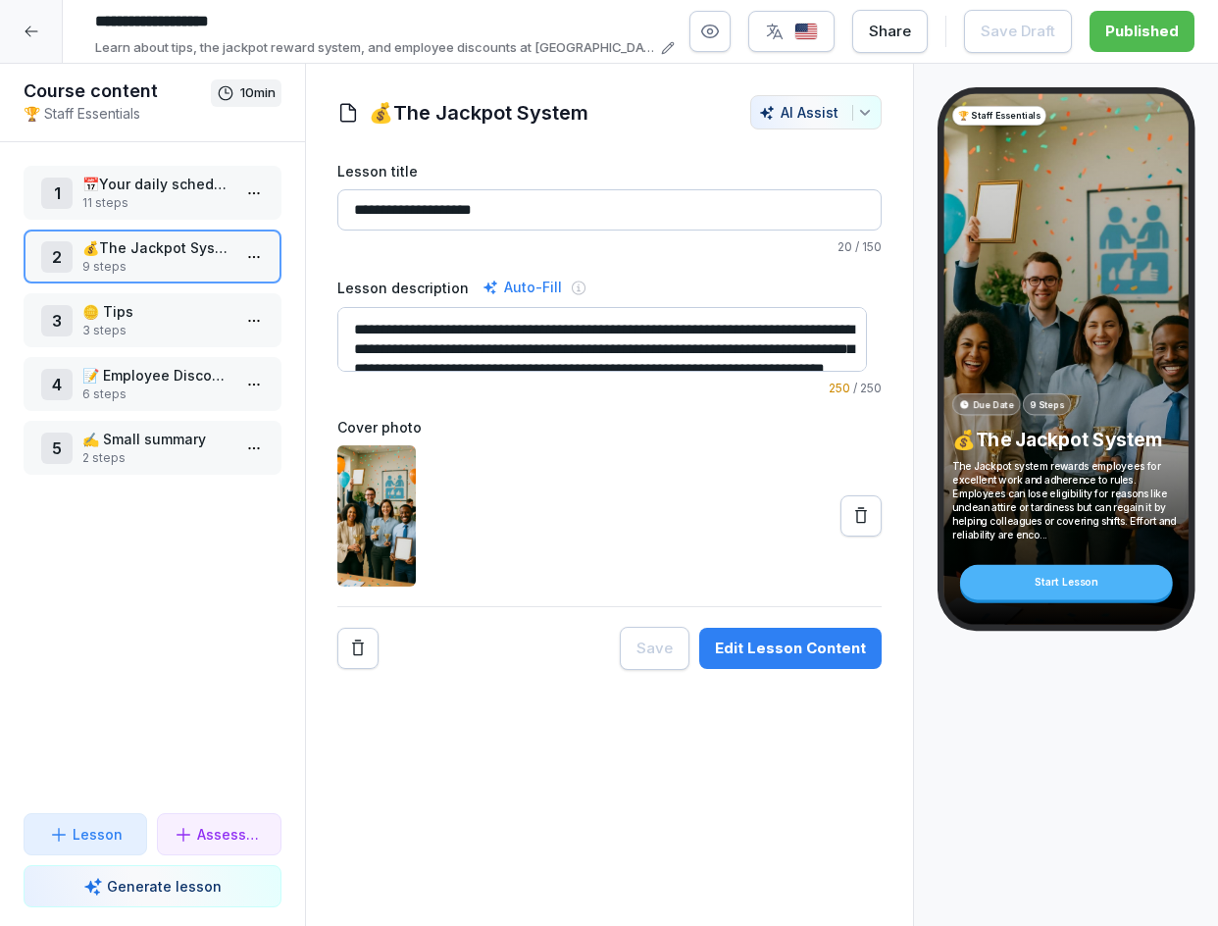
click at [770, 641] on div "Edit Lesson Content" at bounding box center [790, 648] width 151 height 22
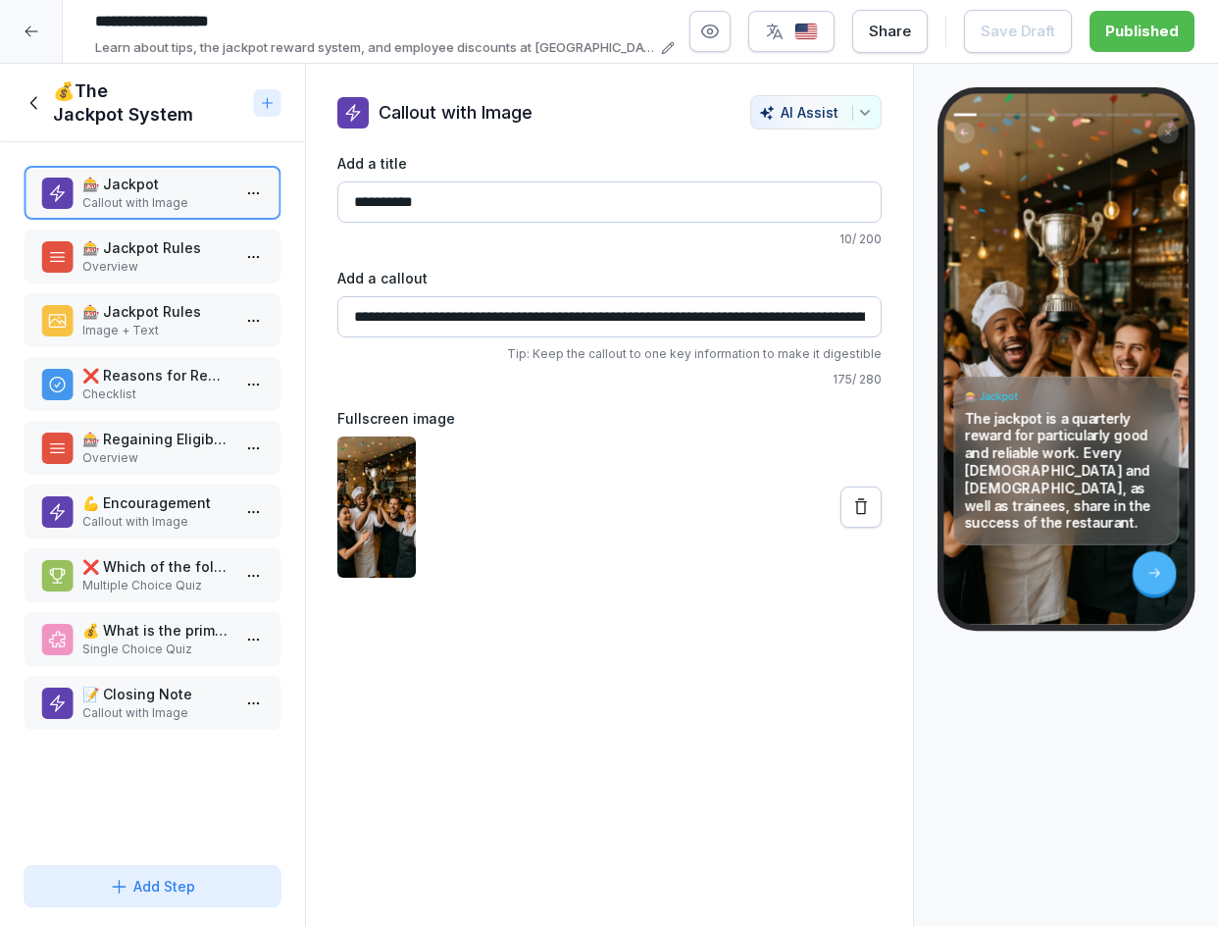
click at [123, 253] on p "🎰 Jackpot Rules" at bounding box center [156, 247] width 148 height 21
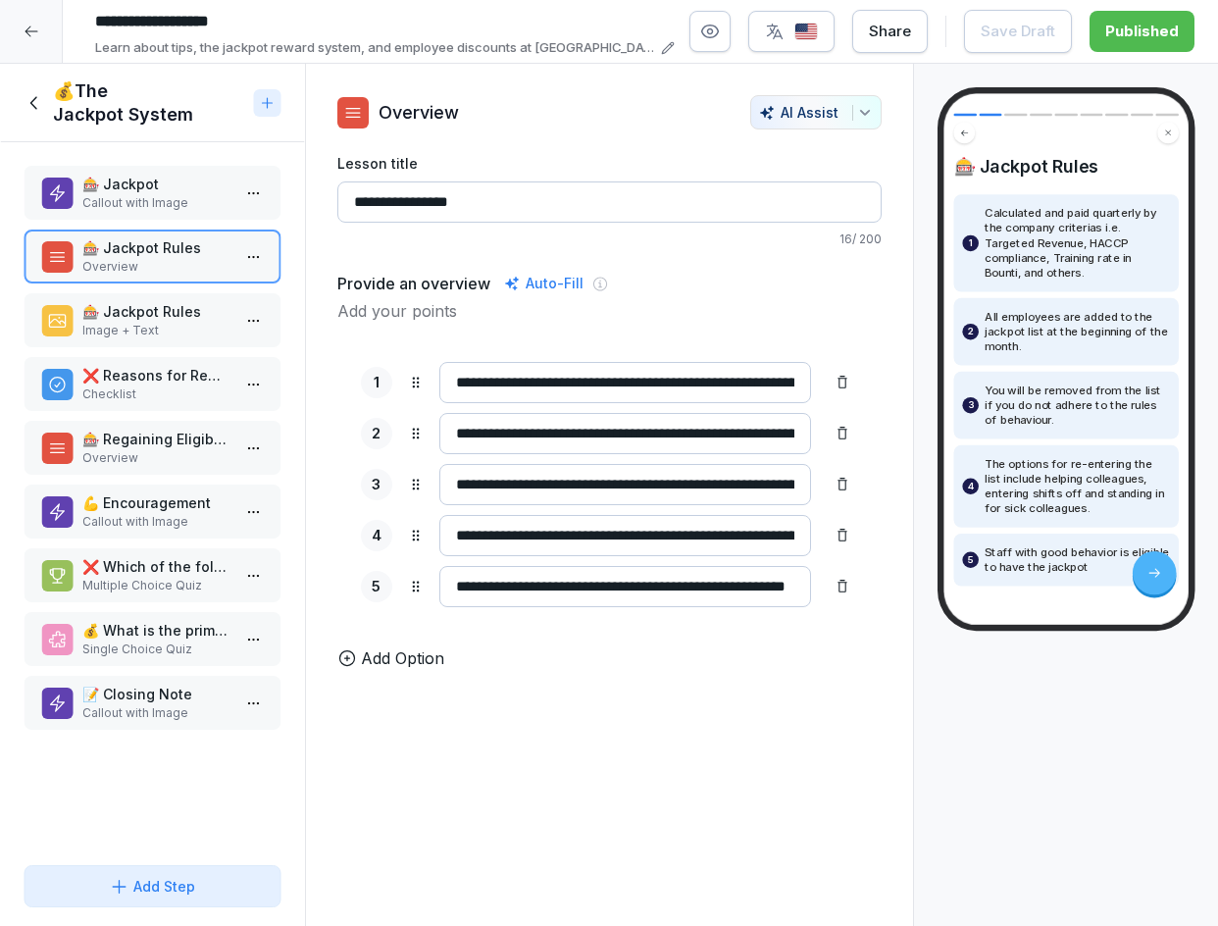
click at [167, 311] on p "🎰 Jackpot Rules" at bounding box center [156, 311] width 148 height 21
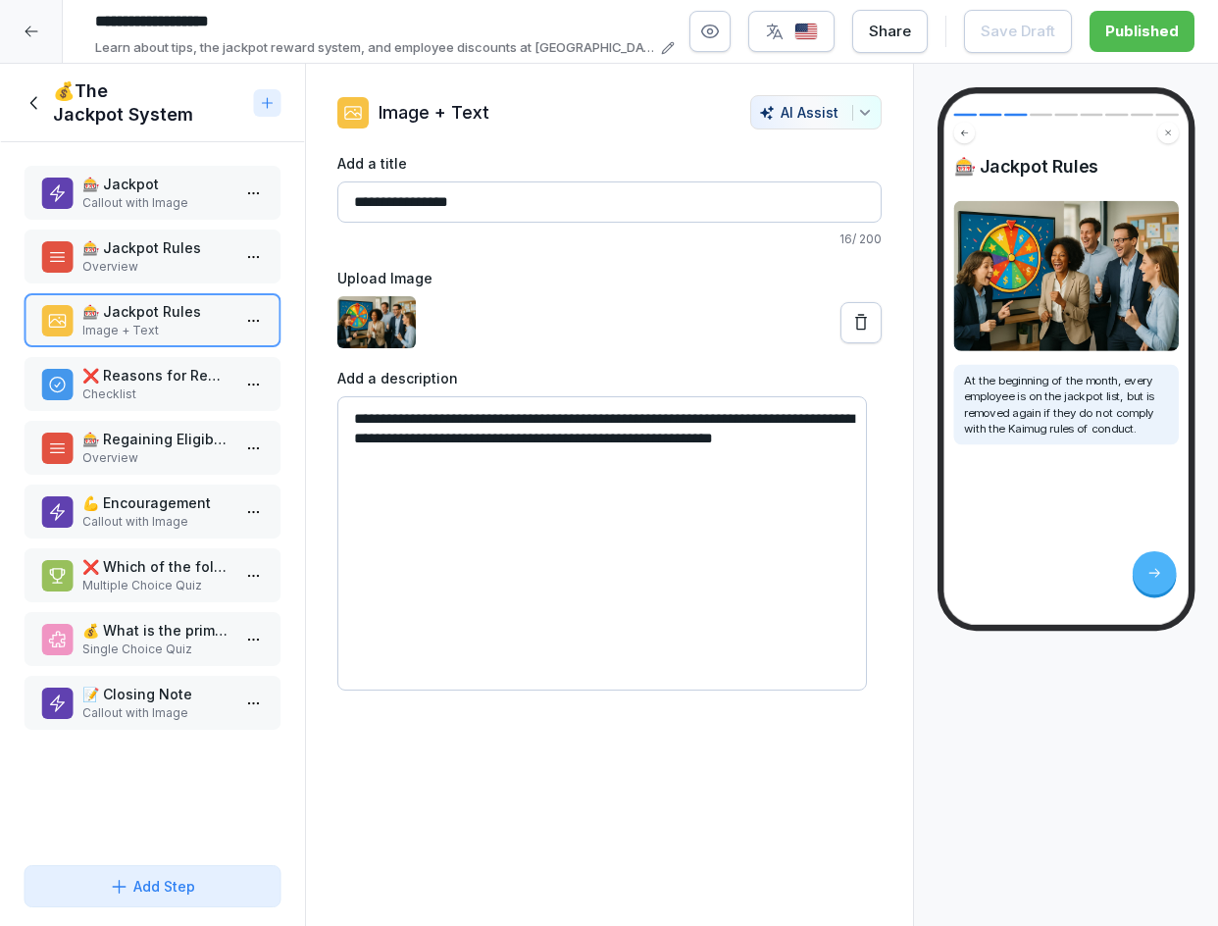
click at [122, 368] on p "❌ Reasons for Removal from the Jackpot List" at bounding box center [156, 375] width 148 height 21
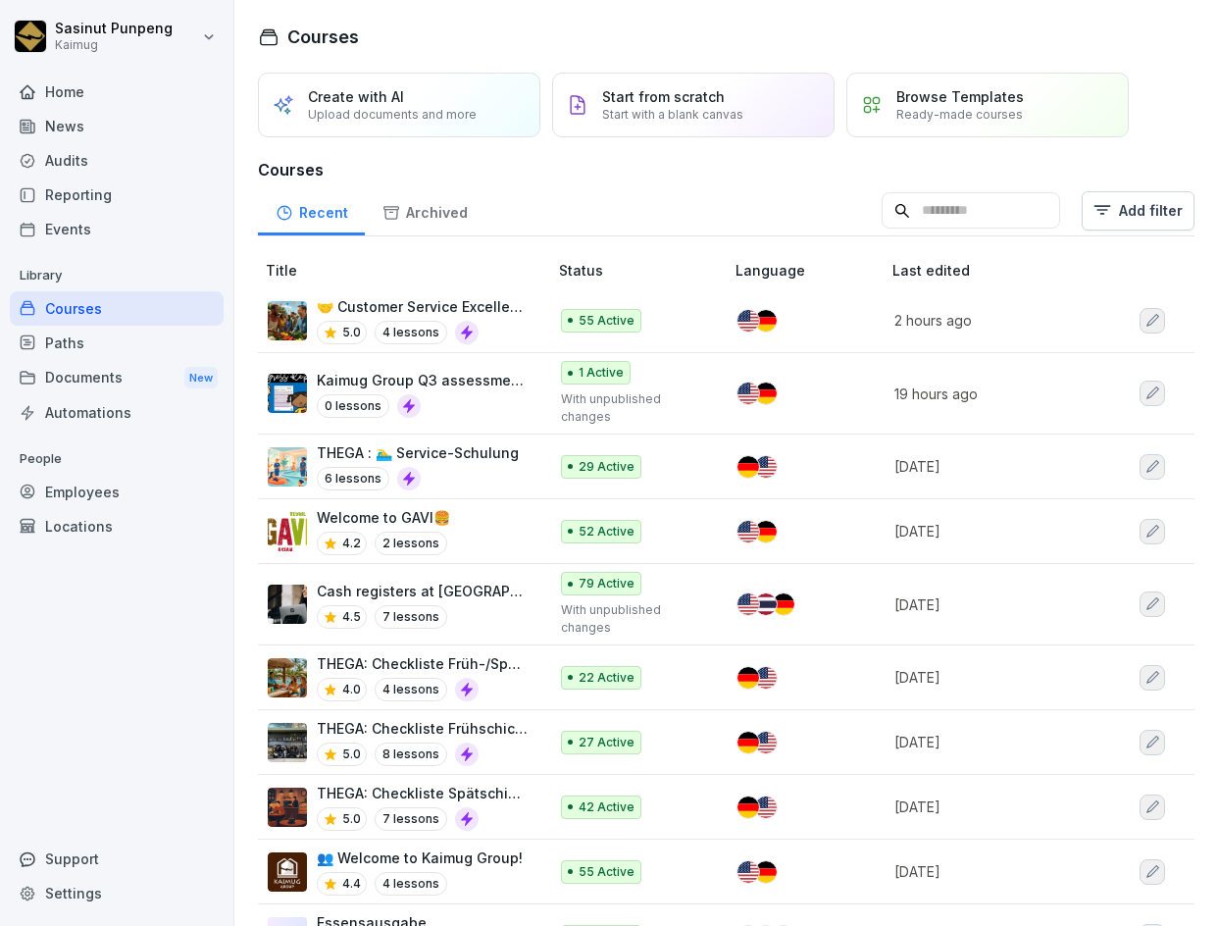
click at [486, 851] on p "👥 Welcome to Kaimug Group!" at bounding box center [420, 857] width 206 height 21
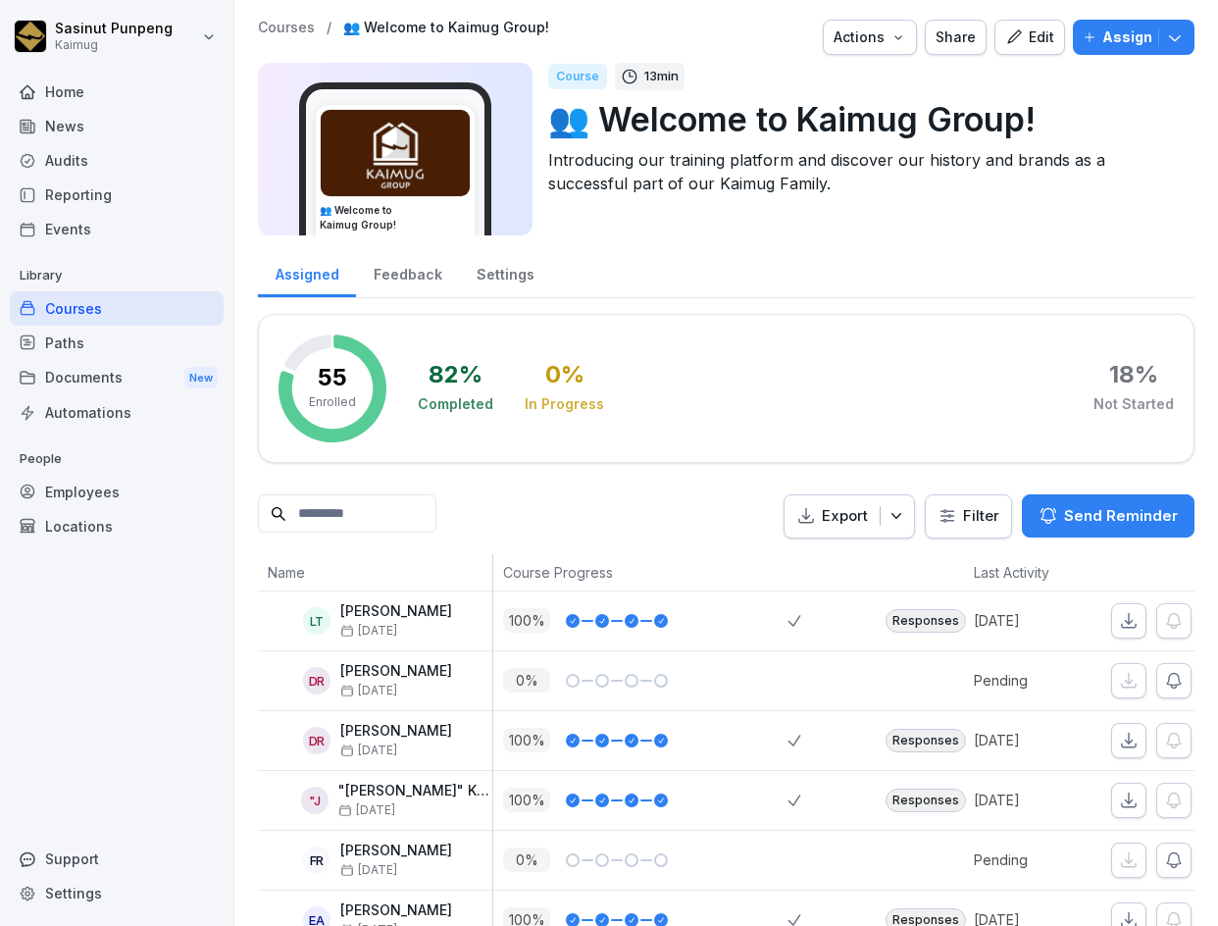
click at [1032, 41] on div "Edit" at bounding box center [1029, 37] width 49 height 22
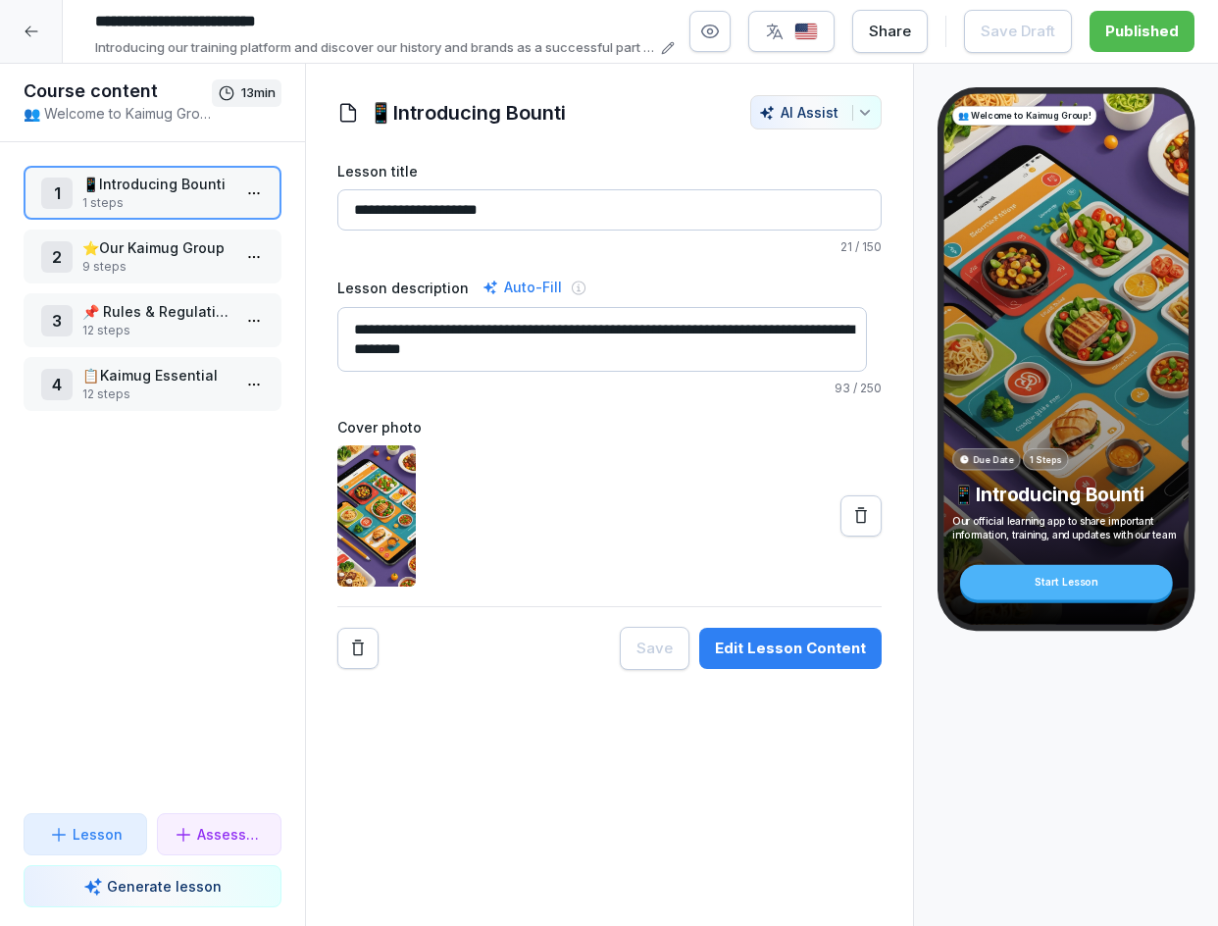
click at [170, 265] on p "9 steps" at bounding box center [156, 267] width 148 height 18
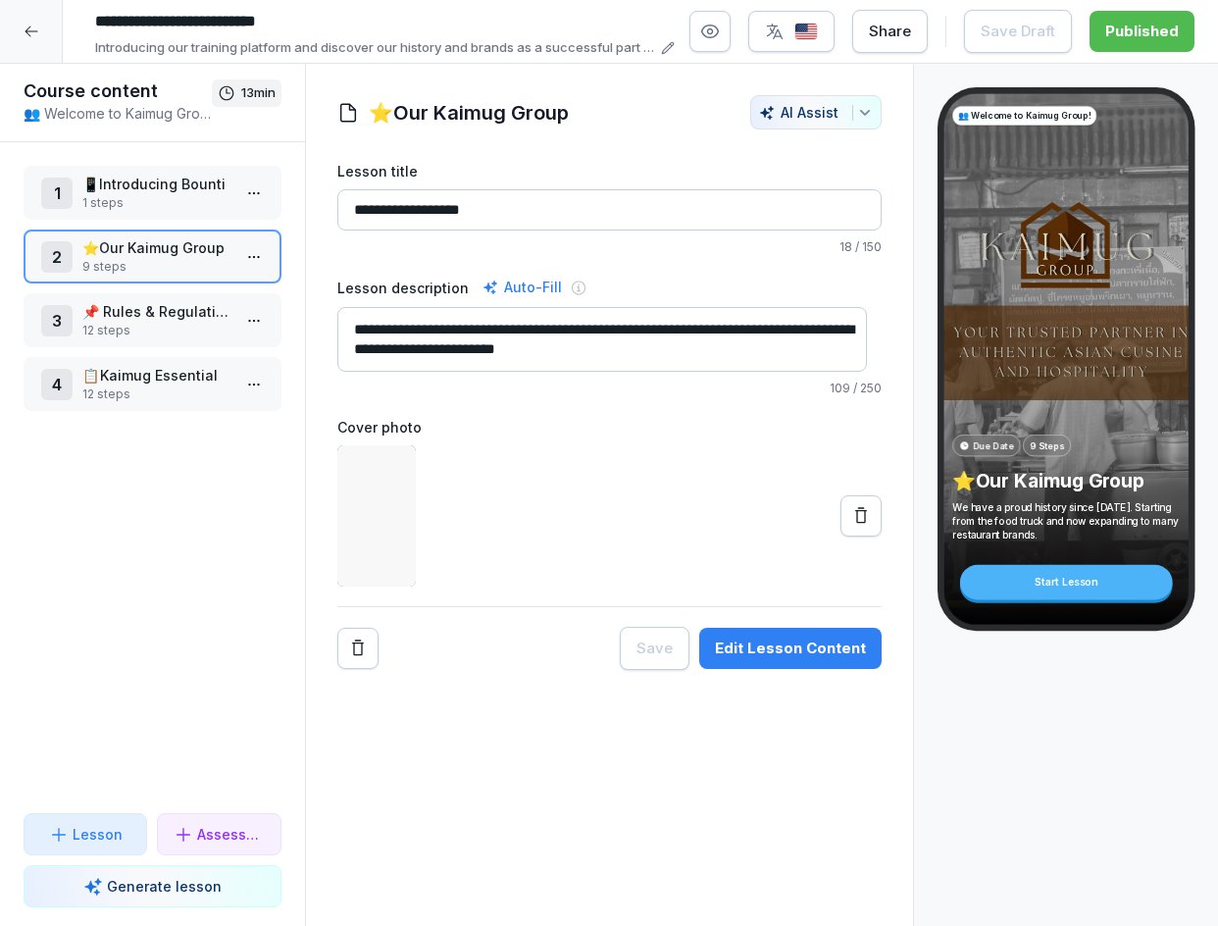
click at [776, 648] on div "Edit Lesson Content" at bounding box center [790, 648] width 151 height 22
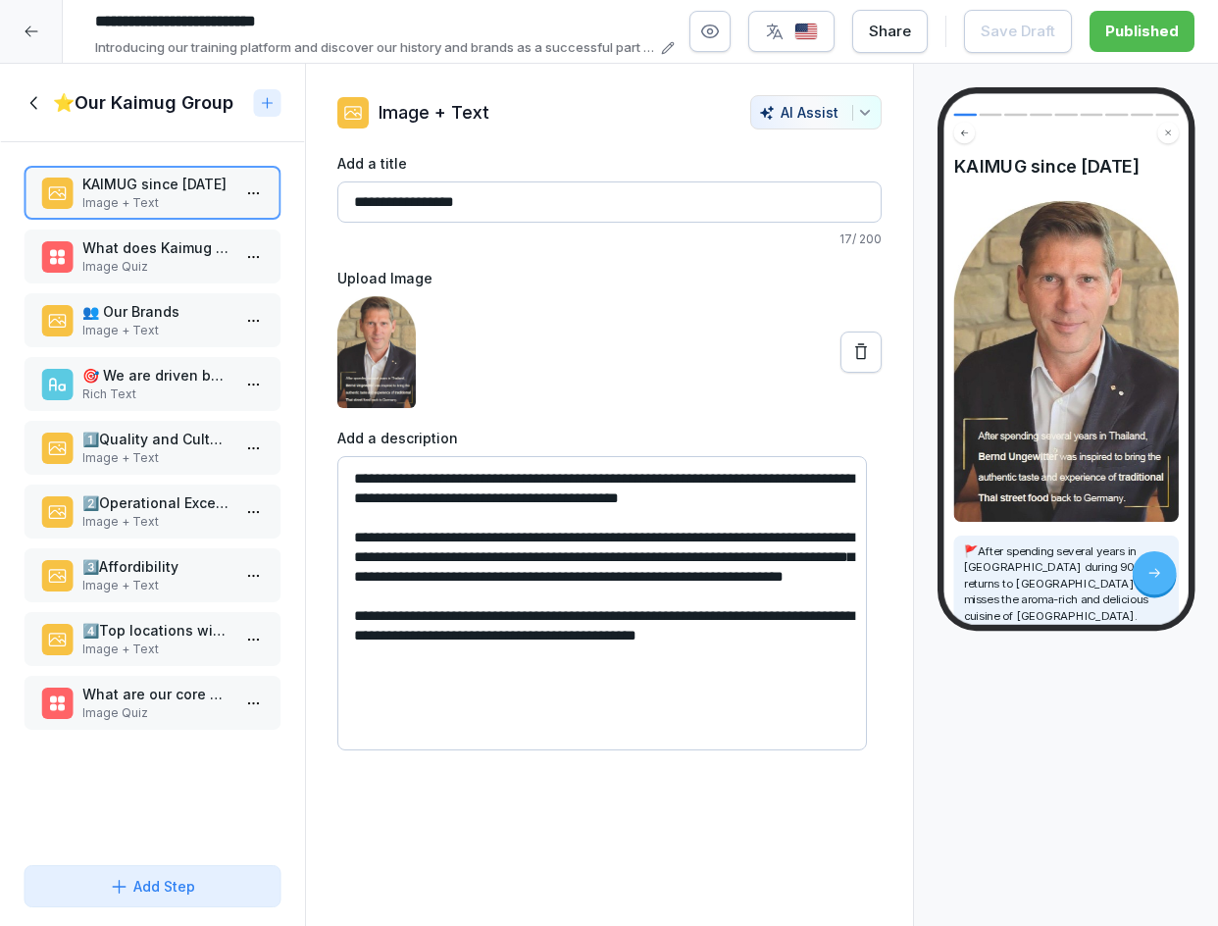
click at [132, 391] on p "Rich Text" at bounding box center [156, 394] width 148 height 18
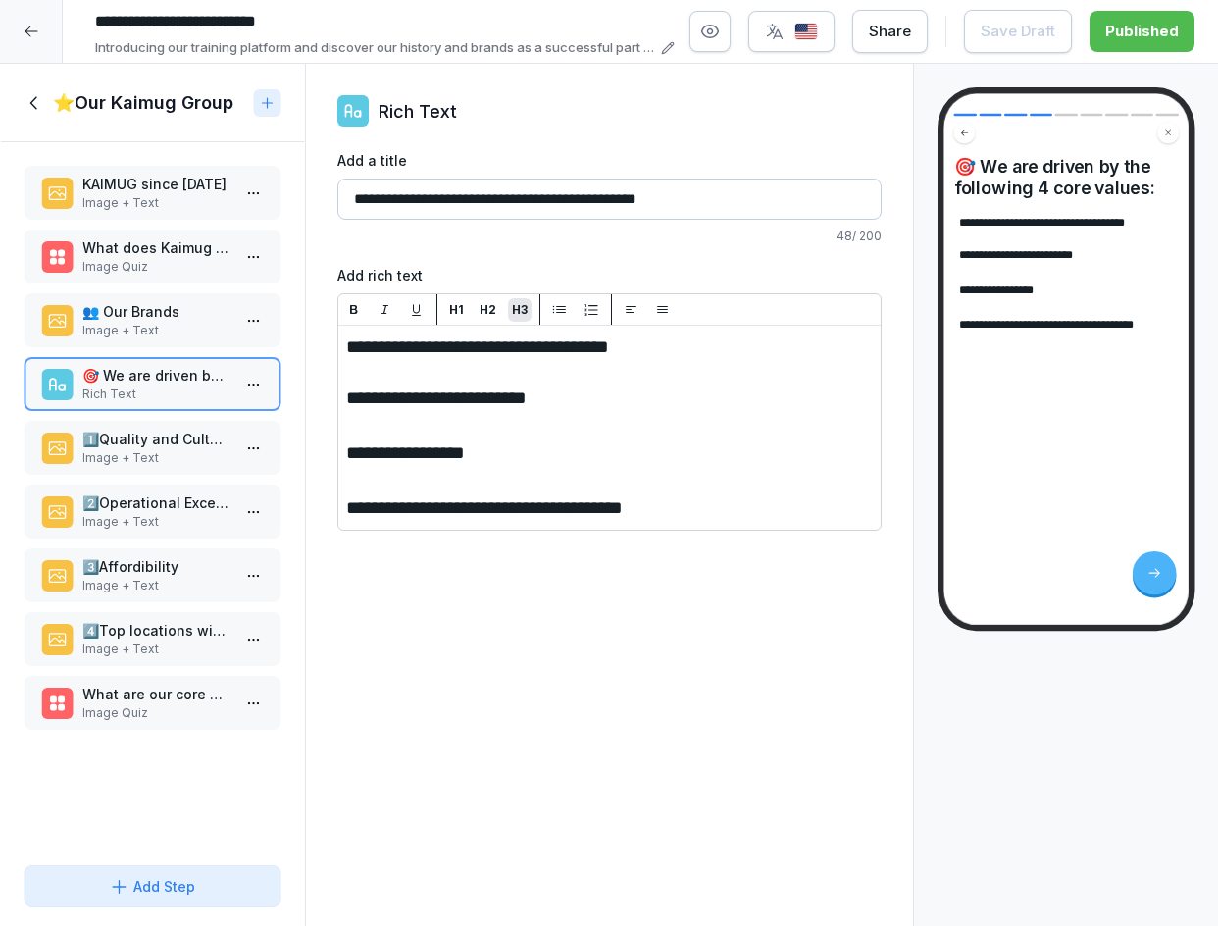
drag, startPoint x: 655, startPoint y: 344, endPoint x: 440, endPoint y: 345, distance: 214.8
drag, startPoint x: 482, startPoint y: 448, endPoint x: 372, endPoint y: 455, distance: 111.0
drag, startPoint x: 708, startPoint y: 511, endPoint x: 587, endPoint y: 506, distance: 120.7
drag, startPoint x: 518, startPoint y: 708, endPoint x: 531, endPoint y: 529, distance: 180.0
click at [518, 708] on div "**********" at bounding box center [609, 495] width 609 height 863
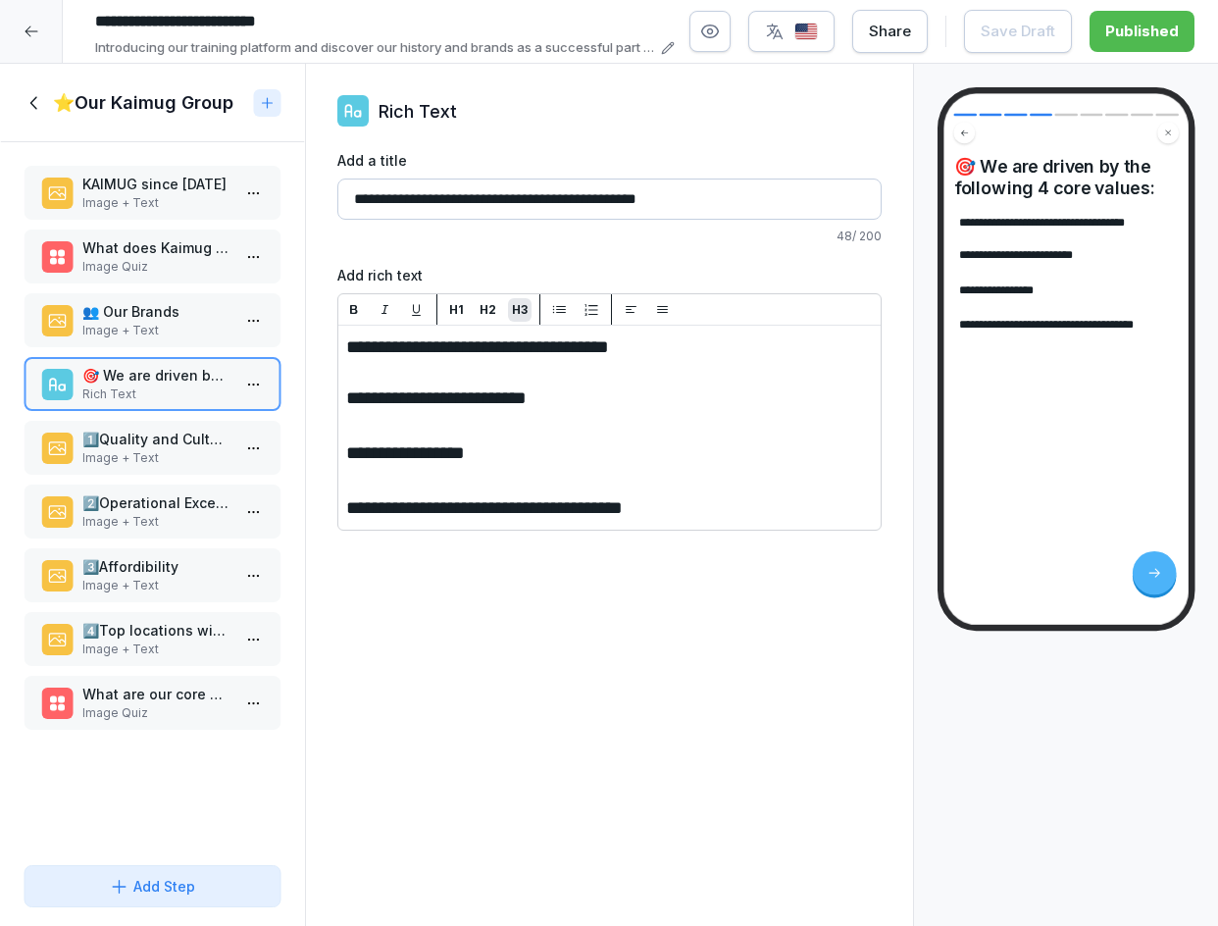
click at [24, 99] on icon at bounding box center [35, 103] width 22 height 22
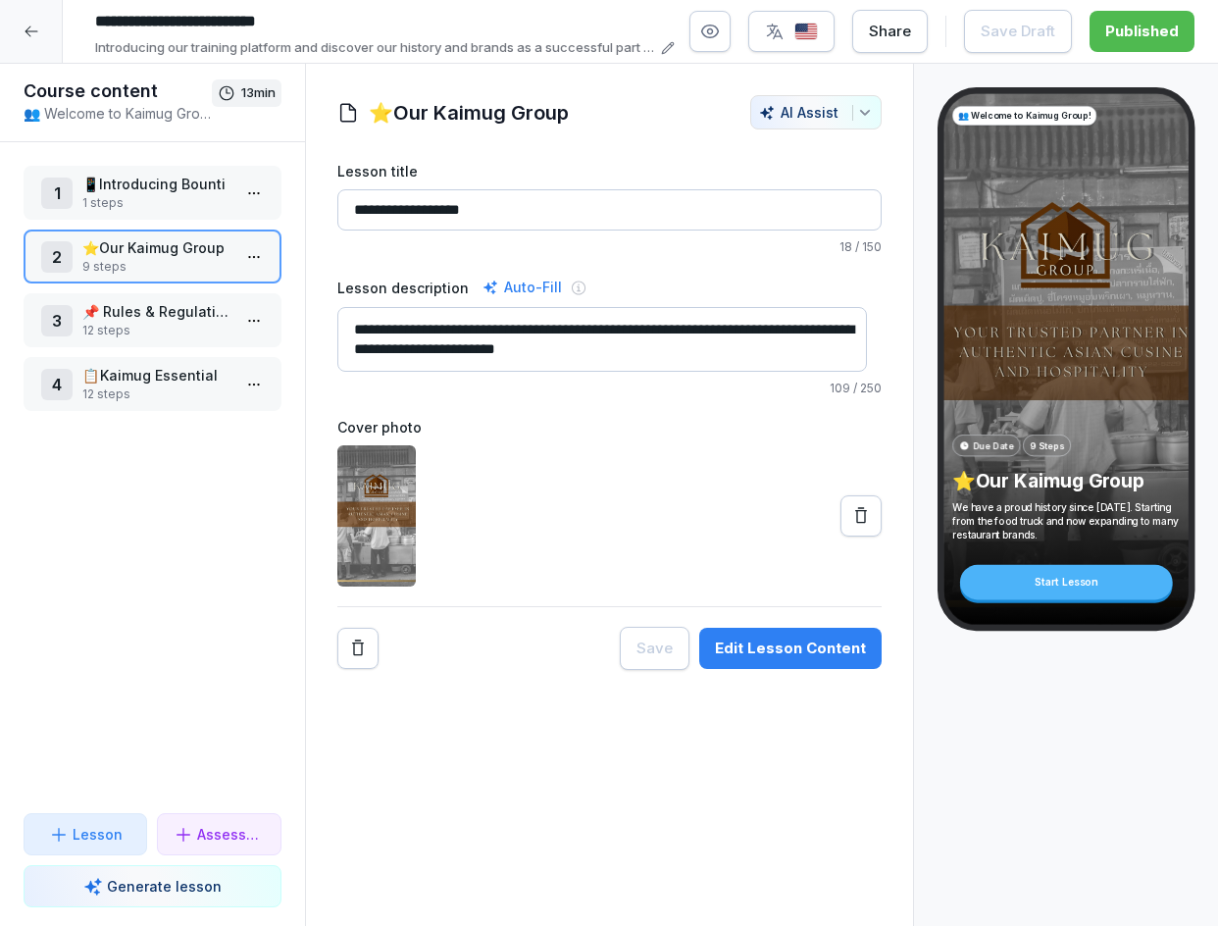
click at [734, 648] on div "Edit Lesson Content" at bounding box center [790, 648] width 151 height 22
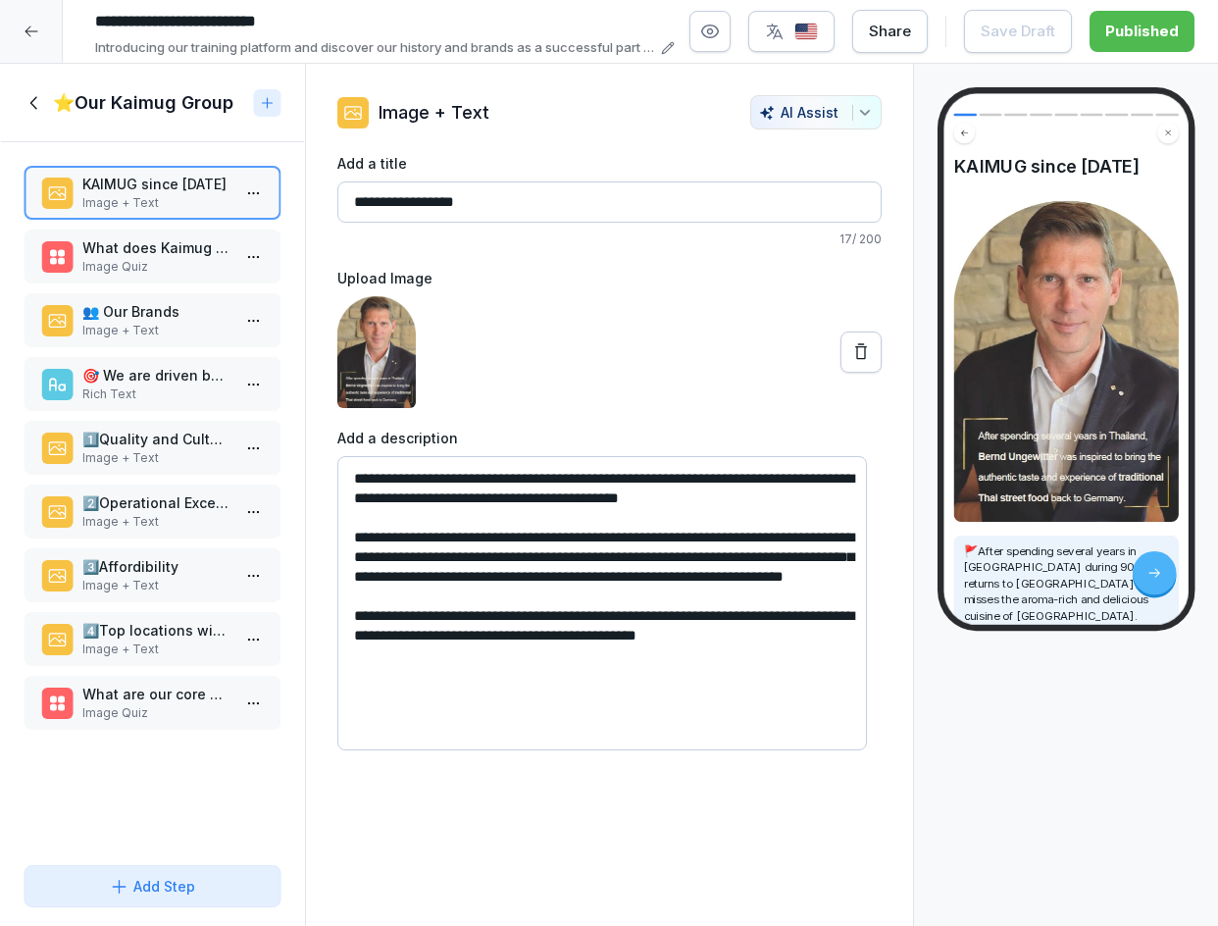
click at [177, 708] on p "Image Quiz" at bounding box center [156, 713] width 148 height 18
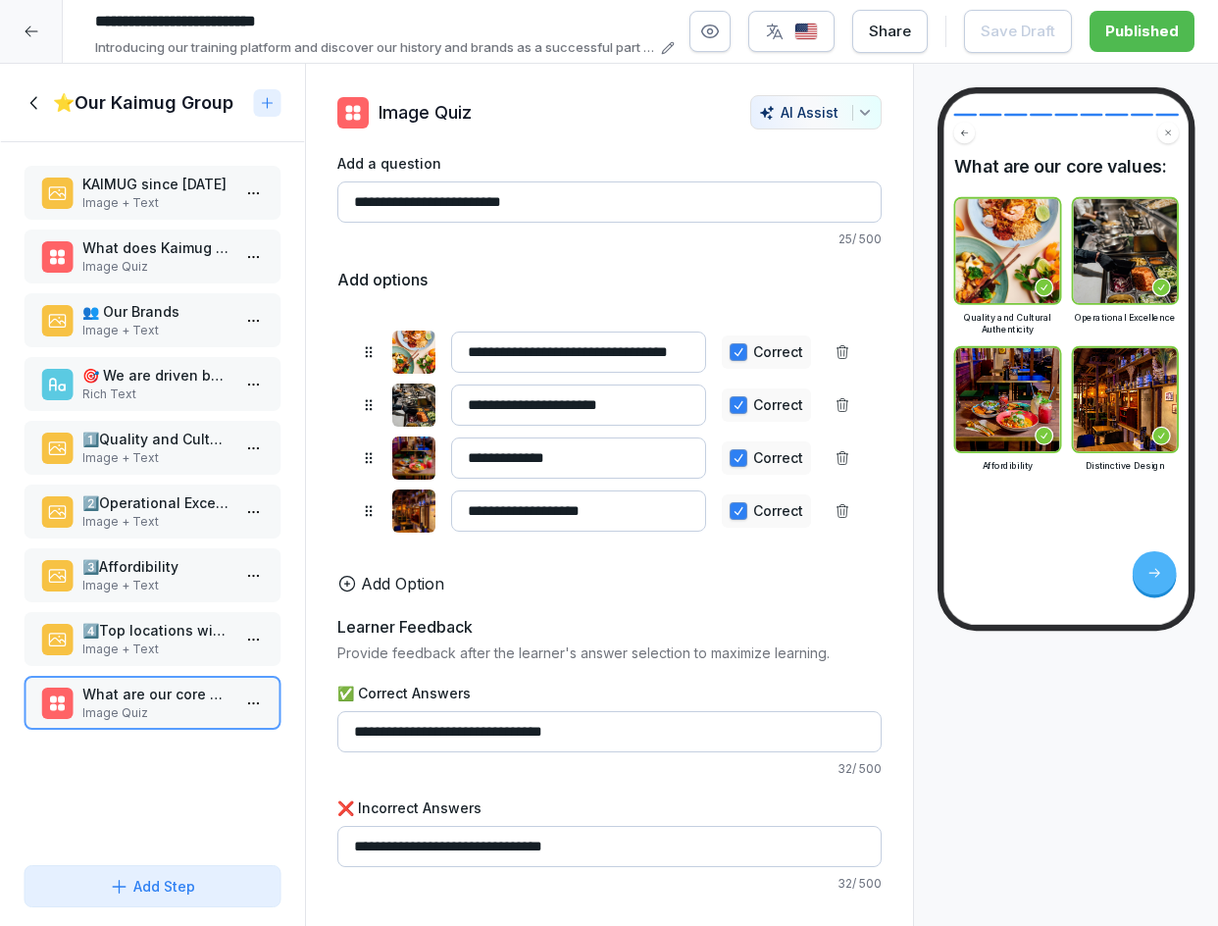
click at [177, 294] on div "👥 Our Brands Image + Text" at bounding box center [153, 320] width 258 height 54
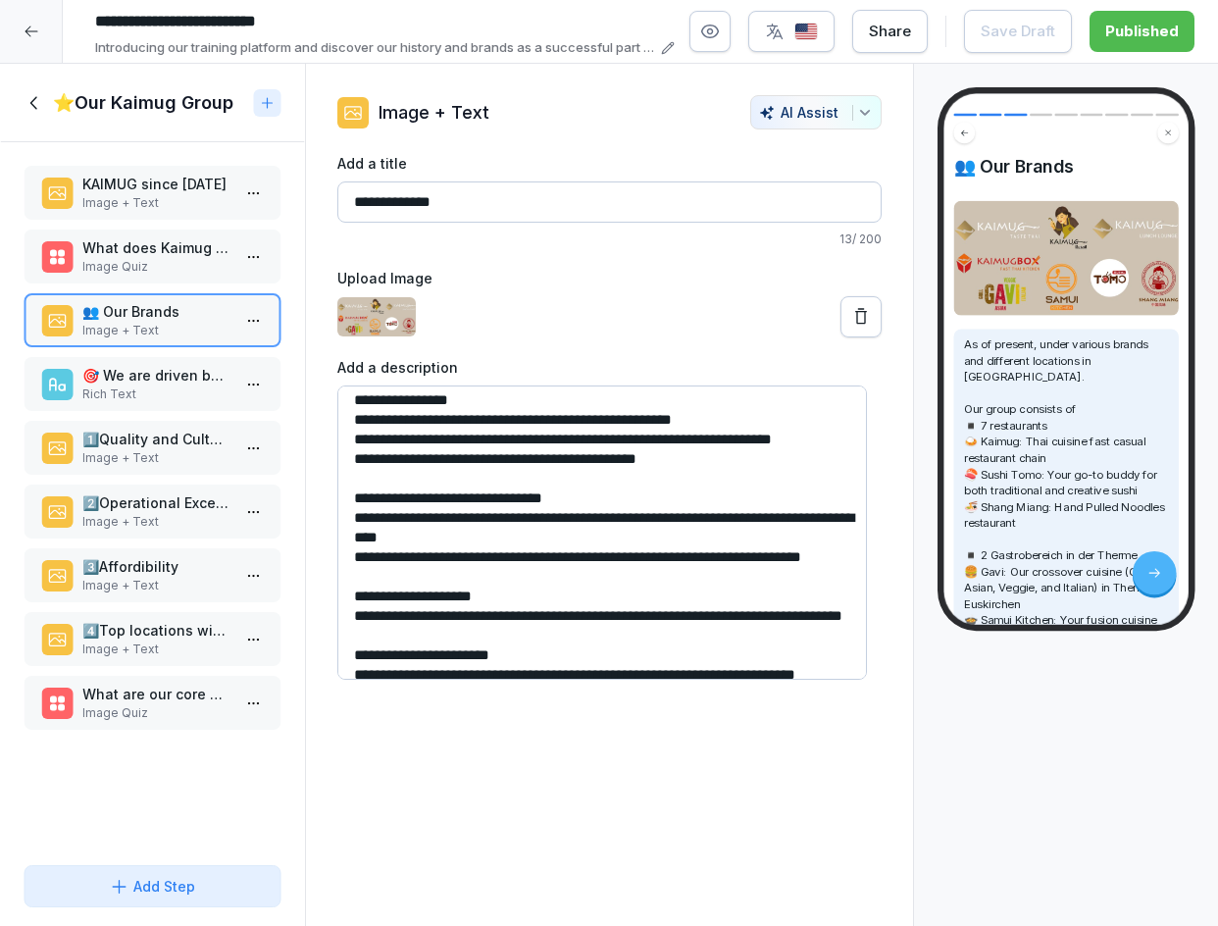
scroll to position [45, 0]
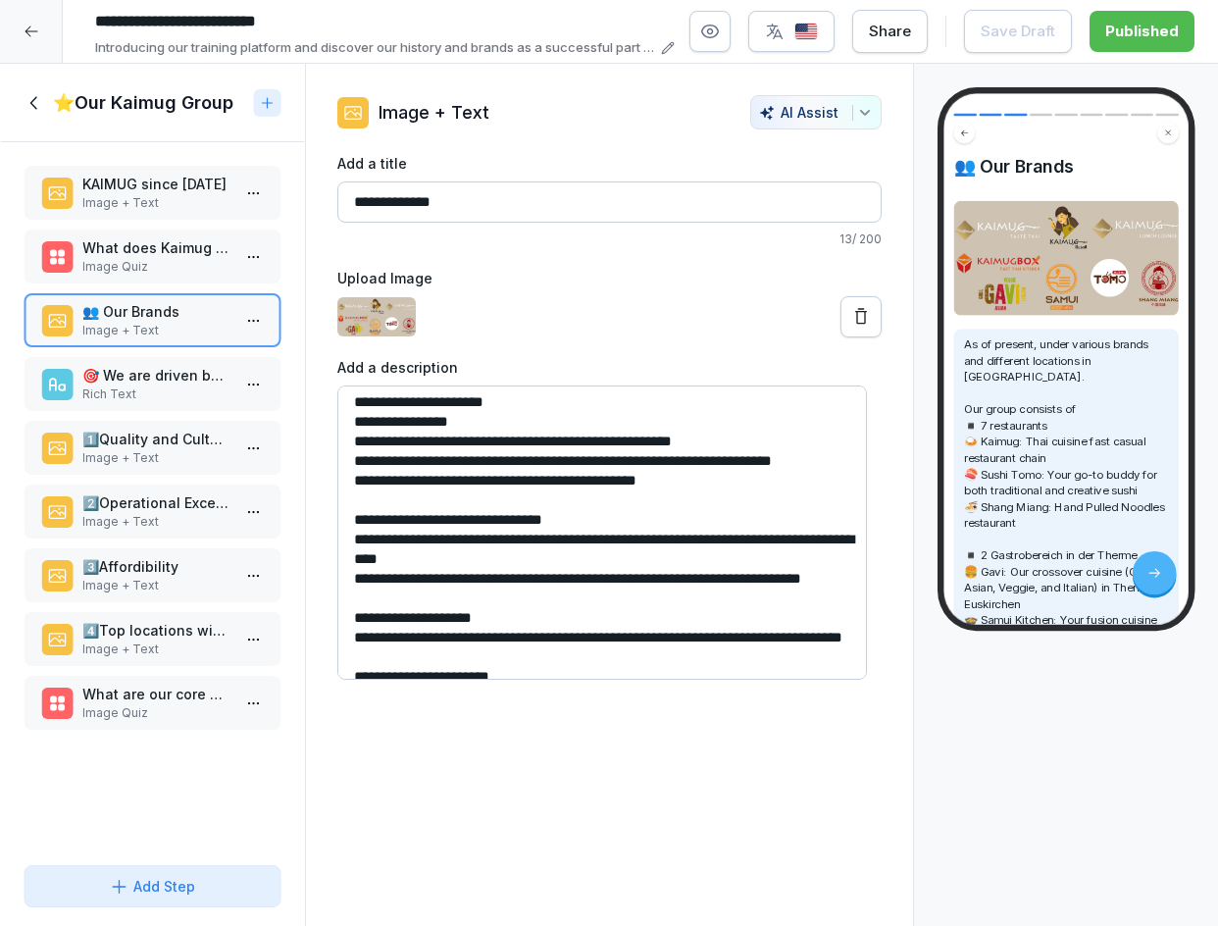
click at [556, 318] on div at bounding box center [609, 316] width 544 height 41
click at [38, 100] on icon at bounding box center [35, 103] width 22 height 22
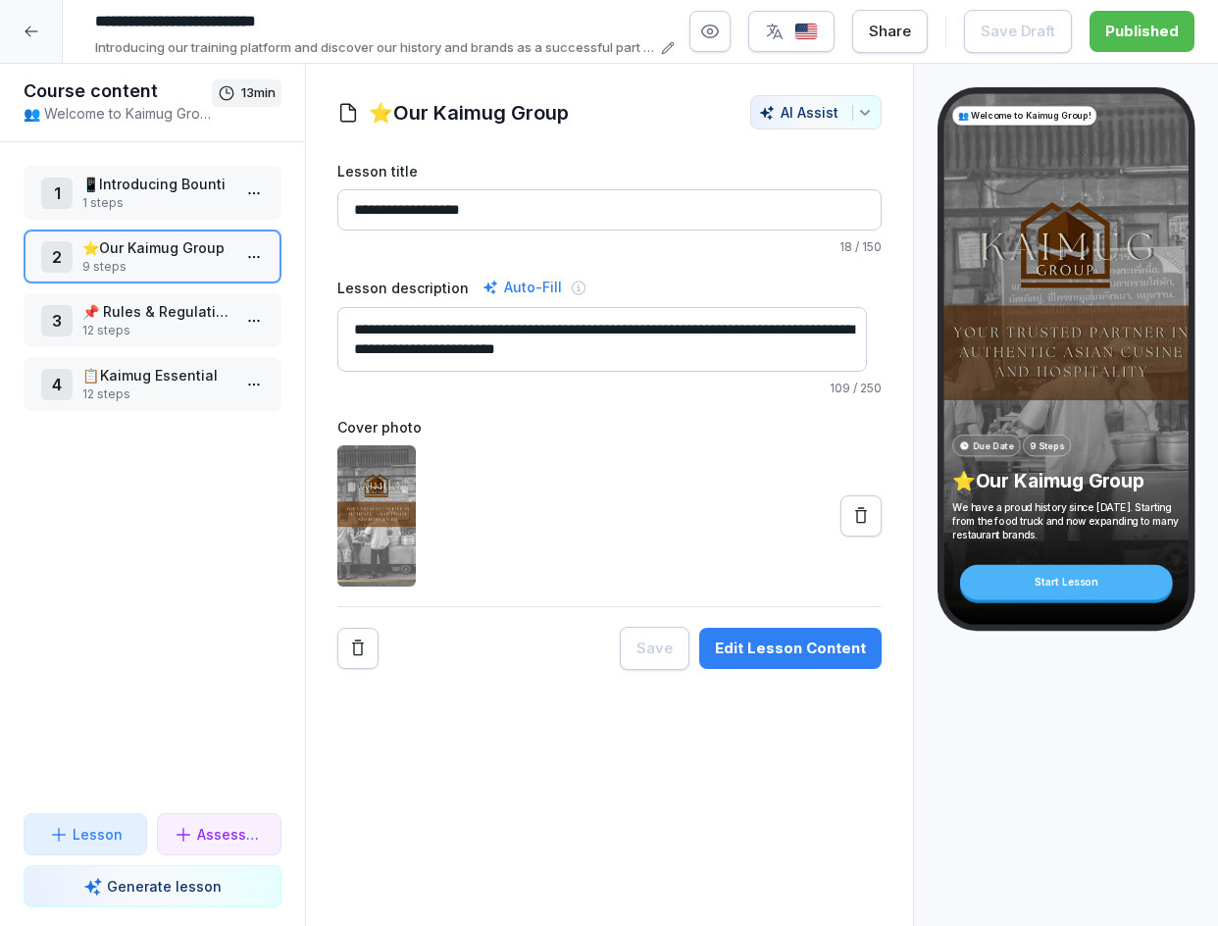
click at [100, 328] on p "12 steps" at bounding box center [156, 331] width 148 height 18
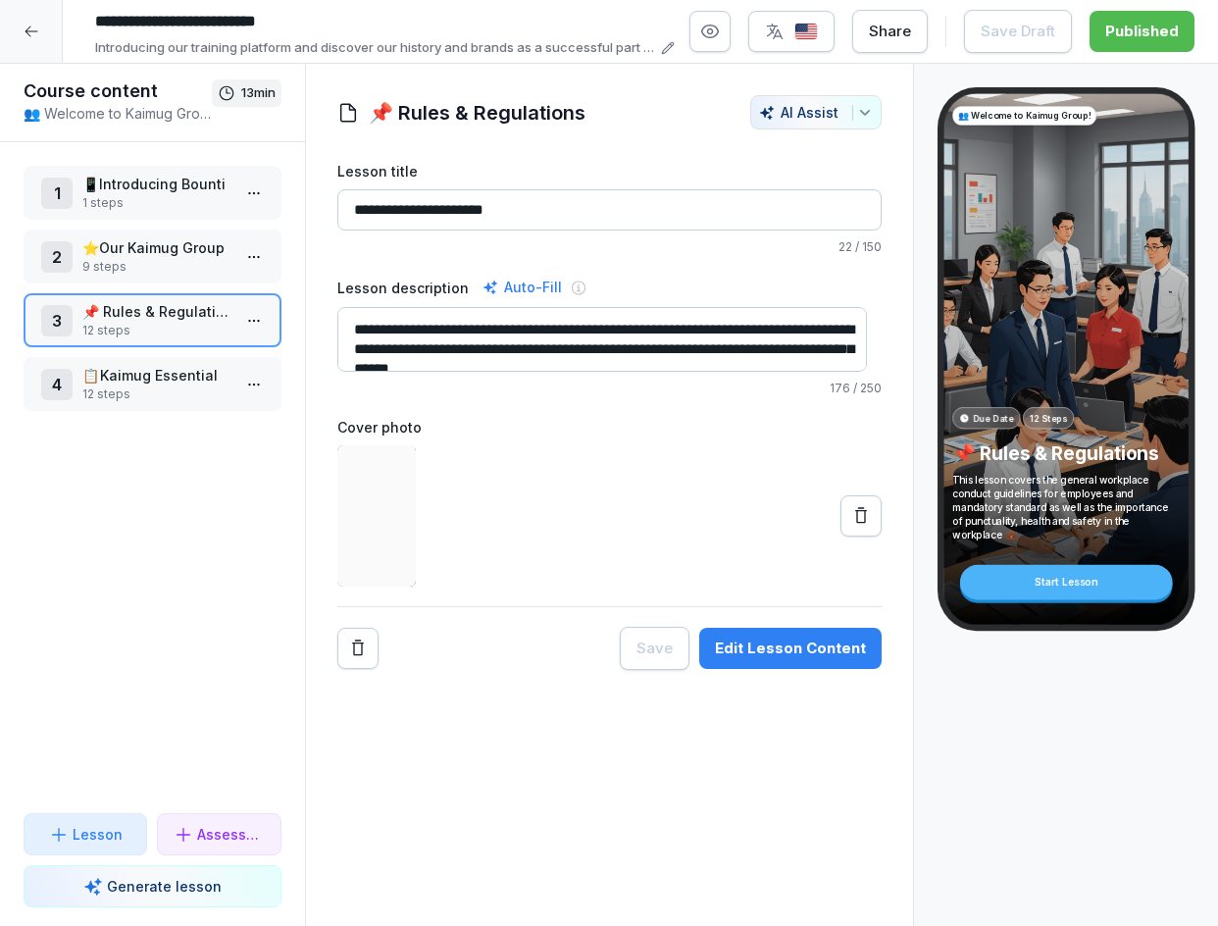
click at [744, 644] on div "Edit Lesson Content" at bounding box center [790, 648] width 151 height 22
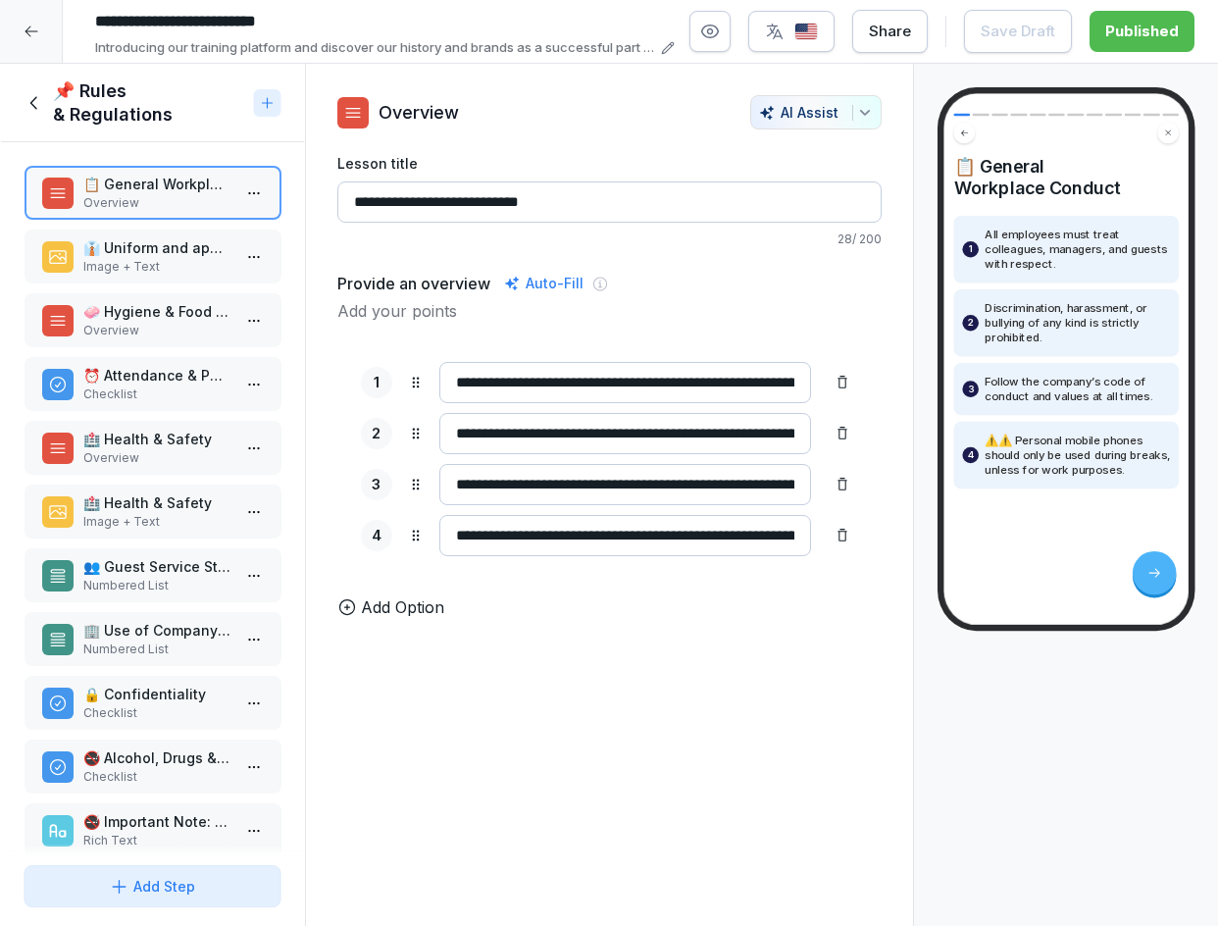
click at [144, 270] on p "Image + Text" at bounding box center [156, 267] width 148 height 18
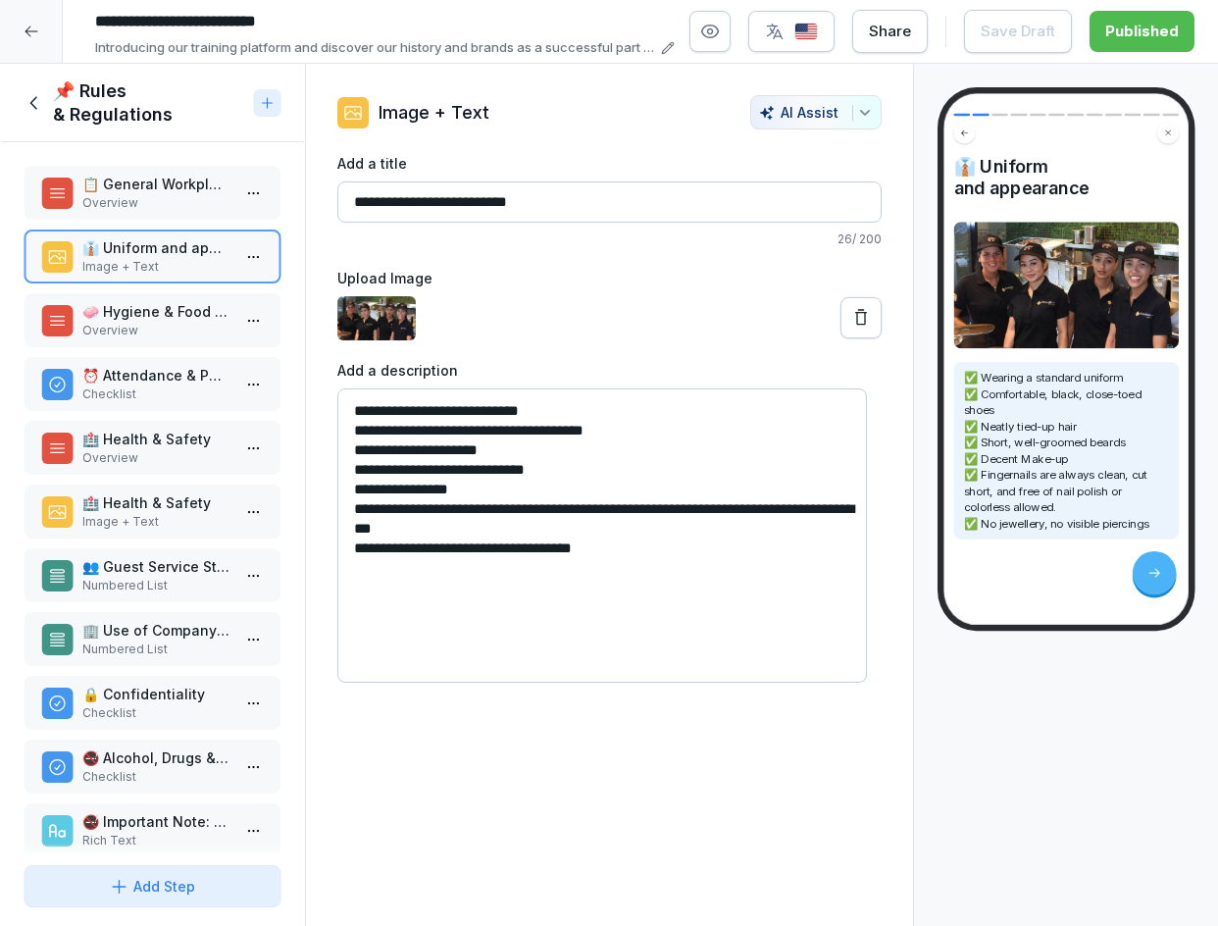
click at [781, 35] on icon "button" at bounding box center [775, 32] width 16 height 16
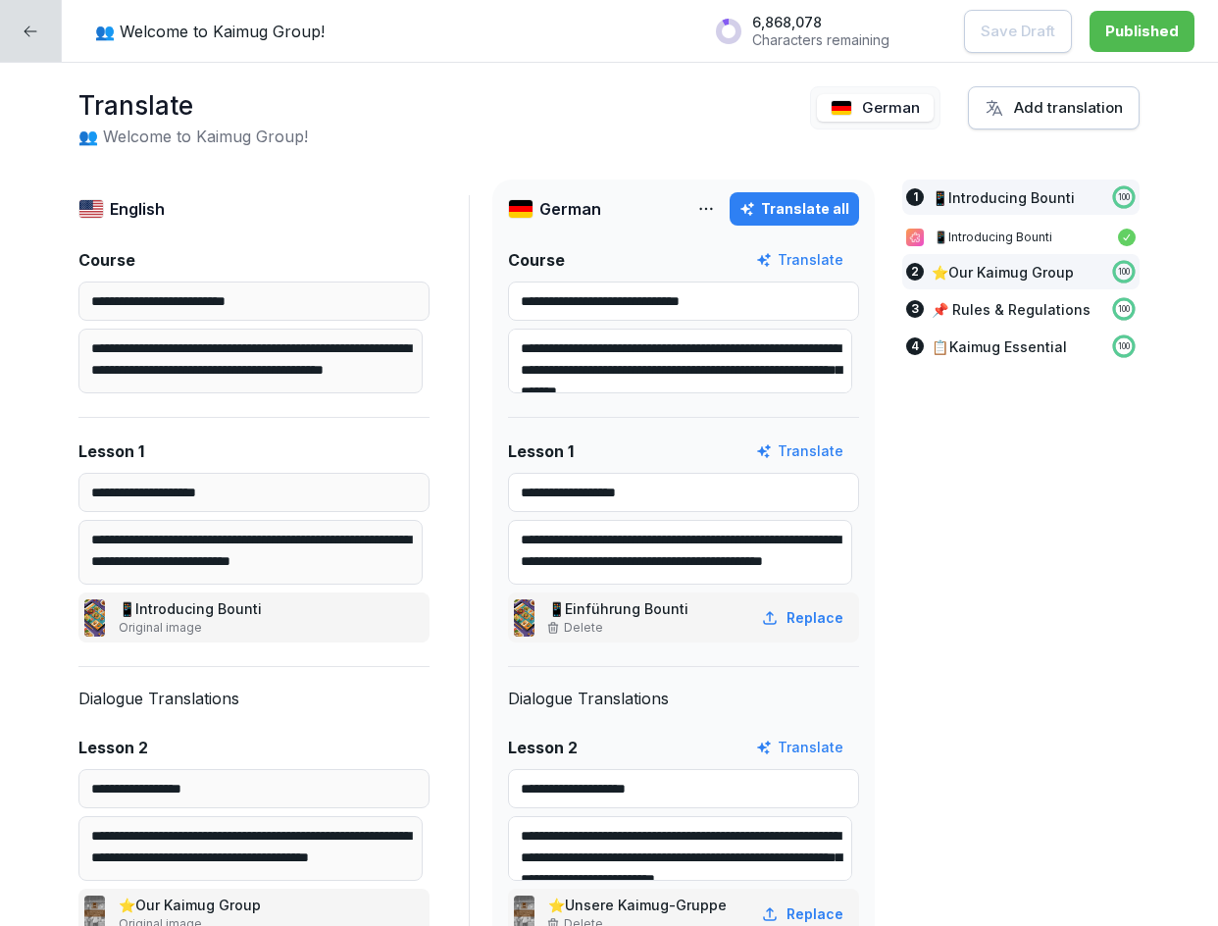
click at [1026, 265] on p "⭐​Our Kaimug Group" at bounding box center [1003, 272] width 142 height 21
click at [1025, 307] on p "📌 Rules & Regulations" at bounding box center [1011, 309] width 159 height 21
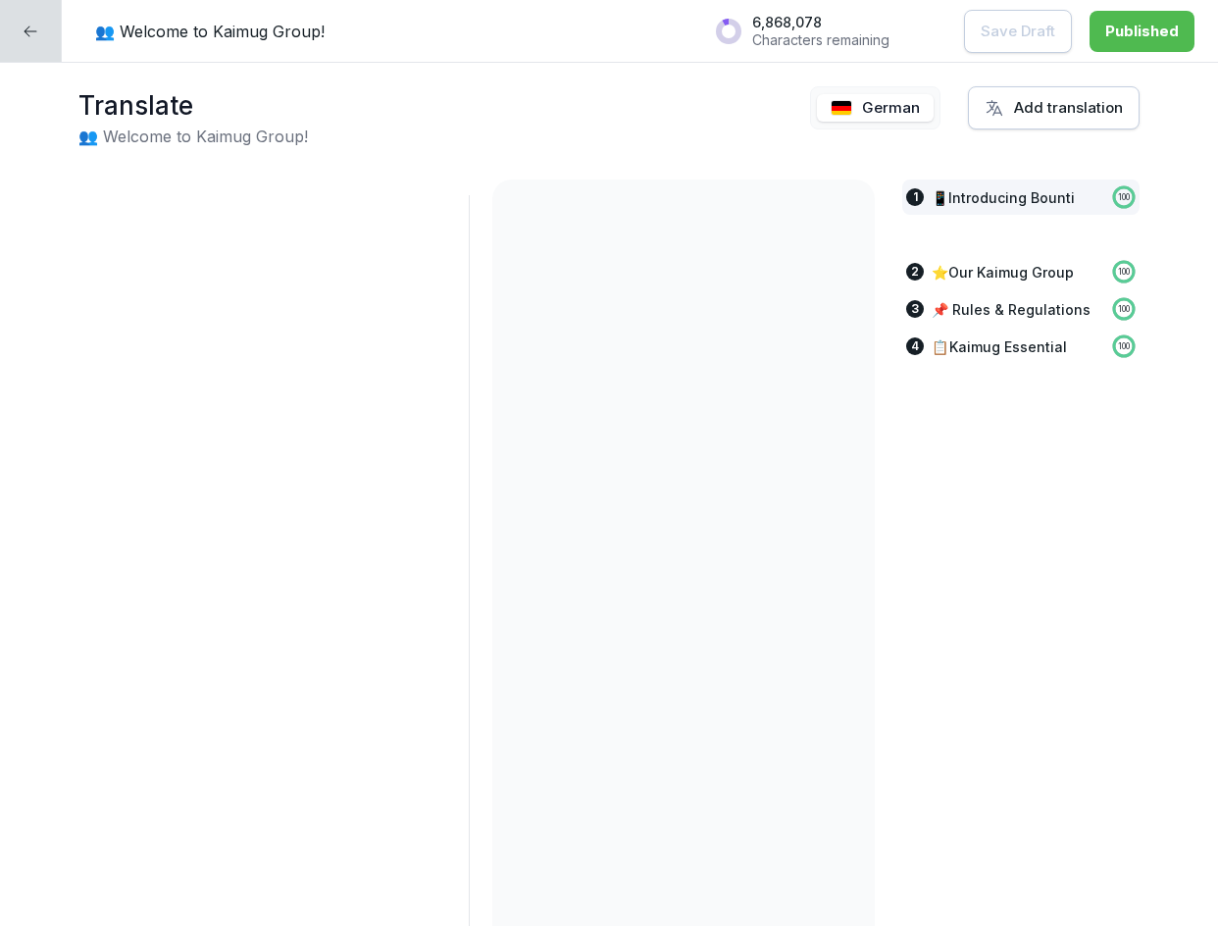
scroll to position [3671, 0]
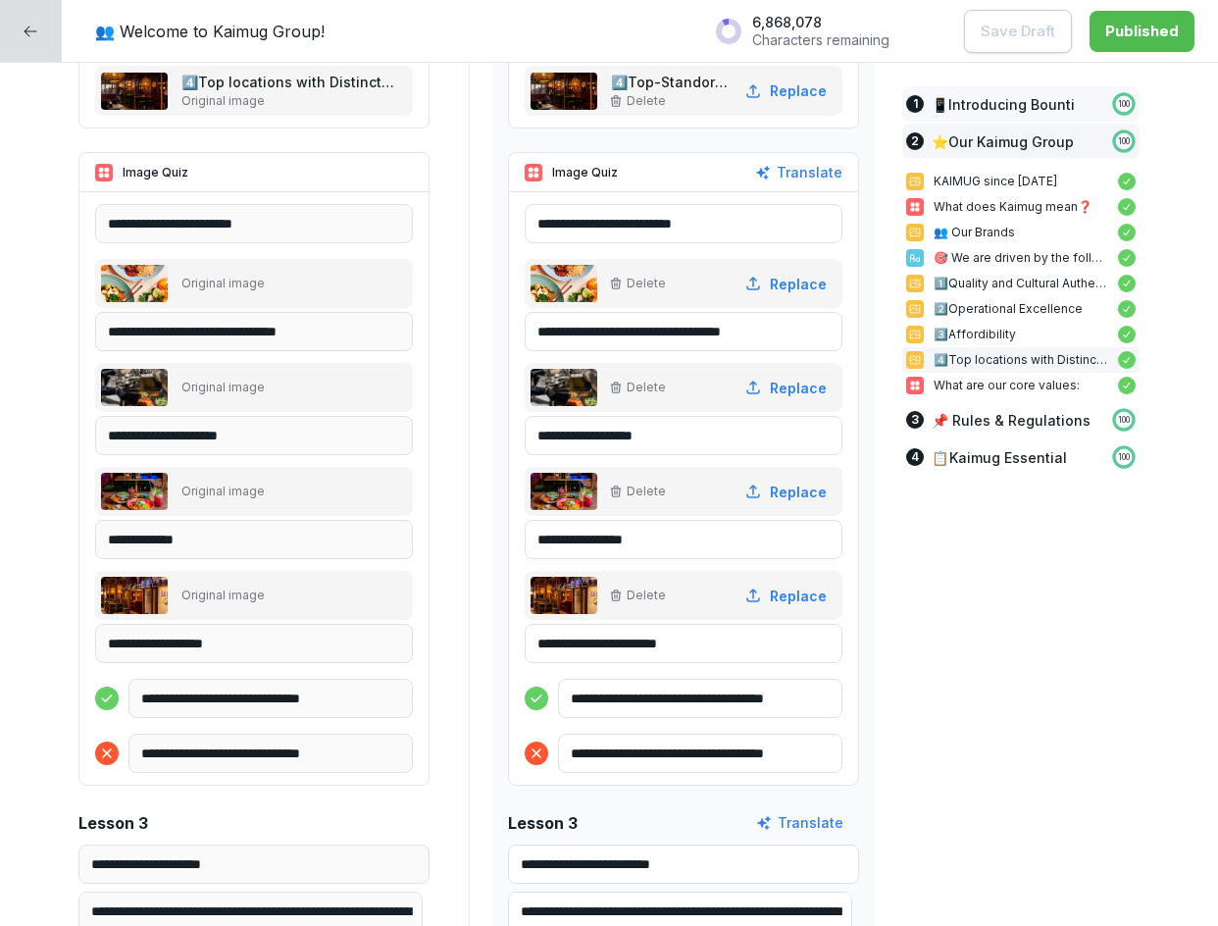
click at [966, 119] on div "1 📱​Introducing Bounti 100" at bounding box center [1020, 103] width 237 height 35
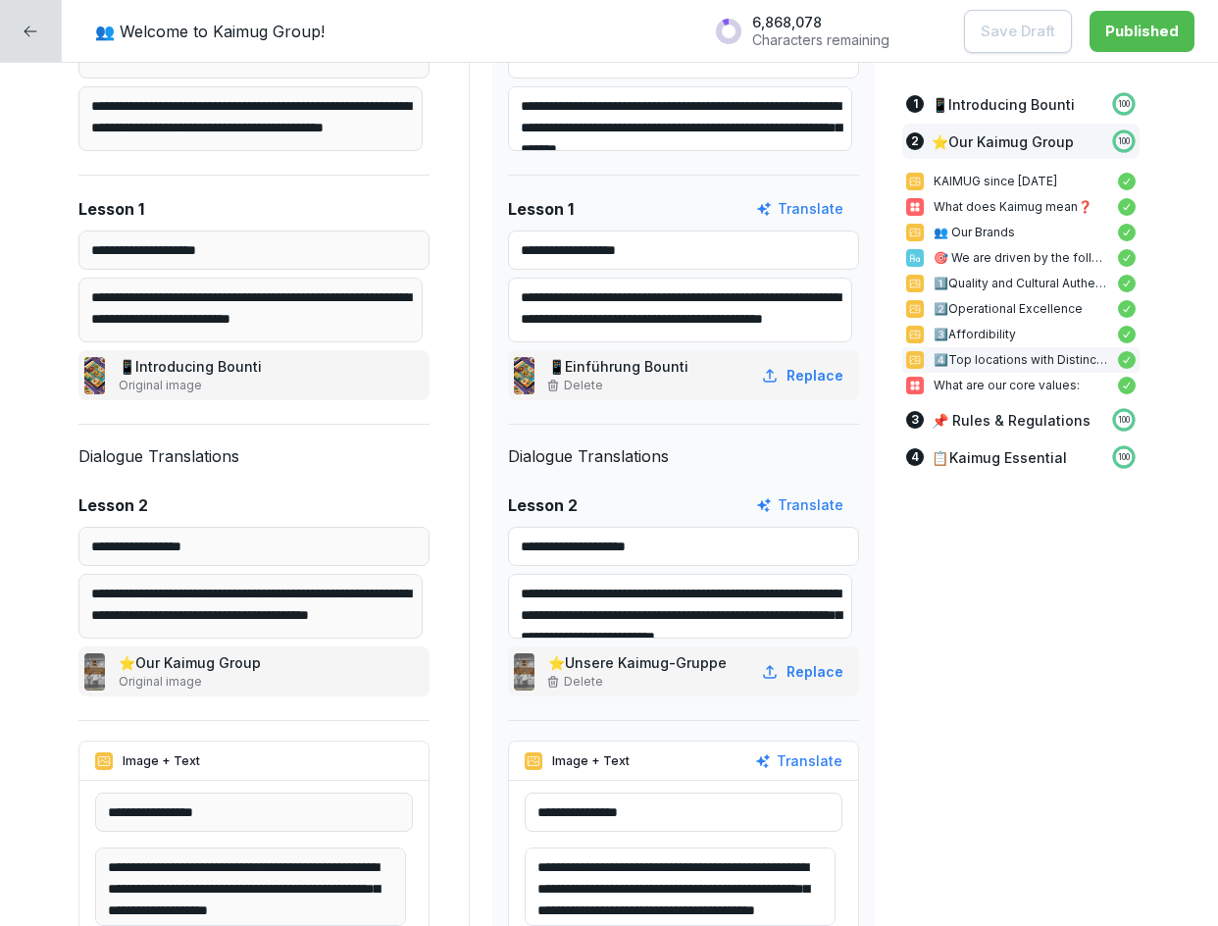
click at [39, 32] on div at bounding box center [31, 31] width 62 height 62
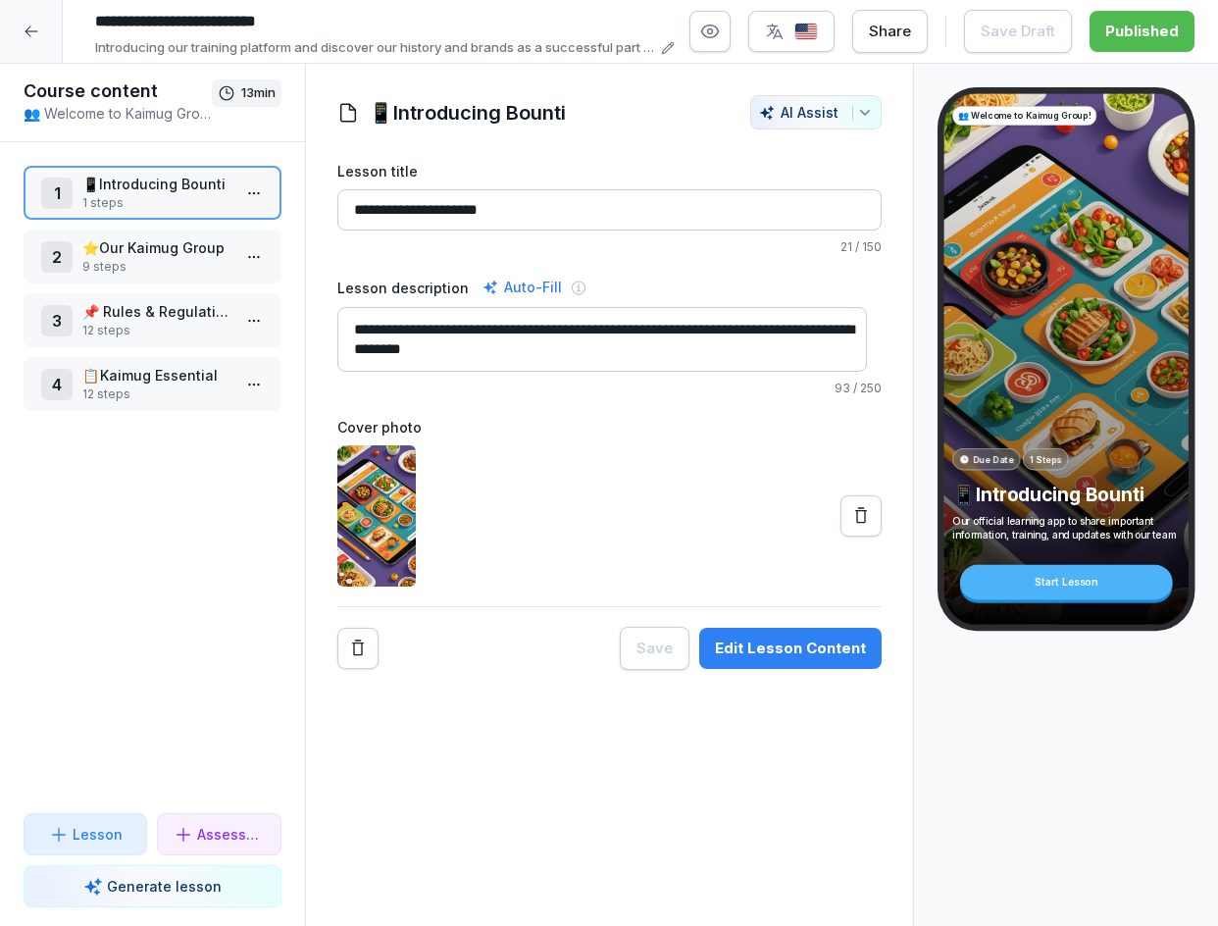
click at [151, 235] on div "2 ⭐​Our Kaimug Group 9 steps" at bounding box center [153, 256] width 258 height 54
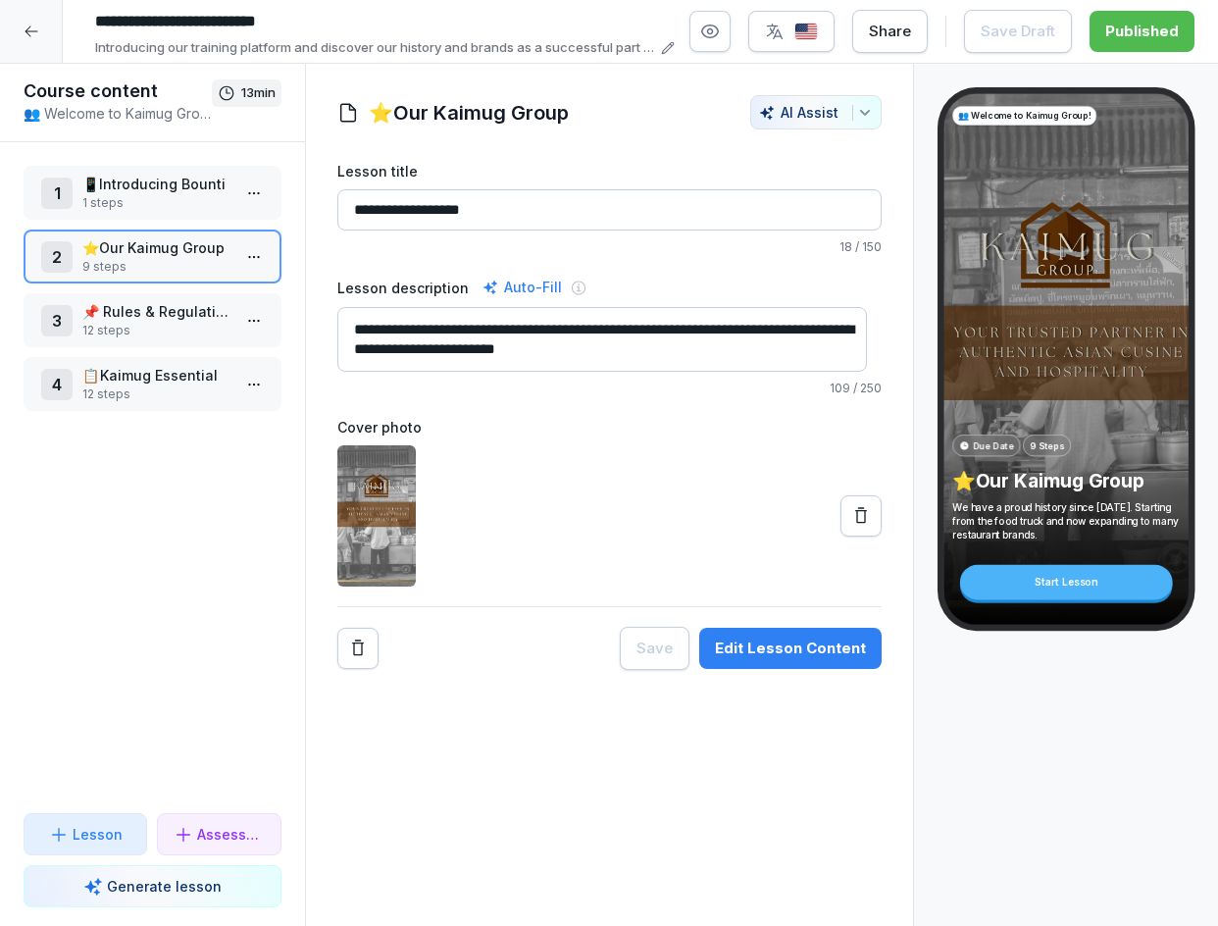
click at [161, 325] on p "12 steps" at bounding box center [156, 331] width 148 height 18
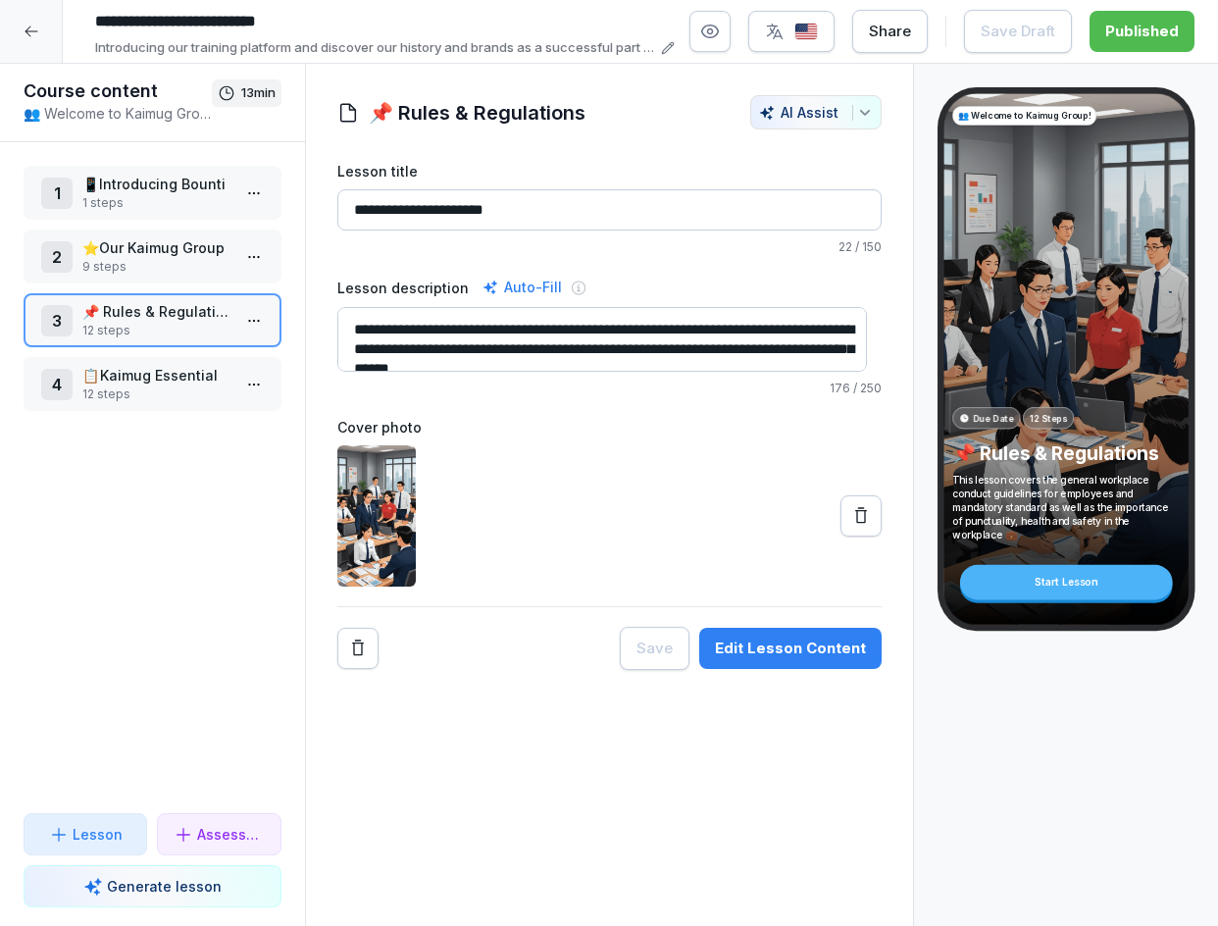
click at [730, 654] on div "Edit Lesson Content" at bounding box center [790, 648] width 151 height 22
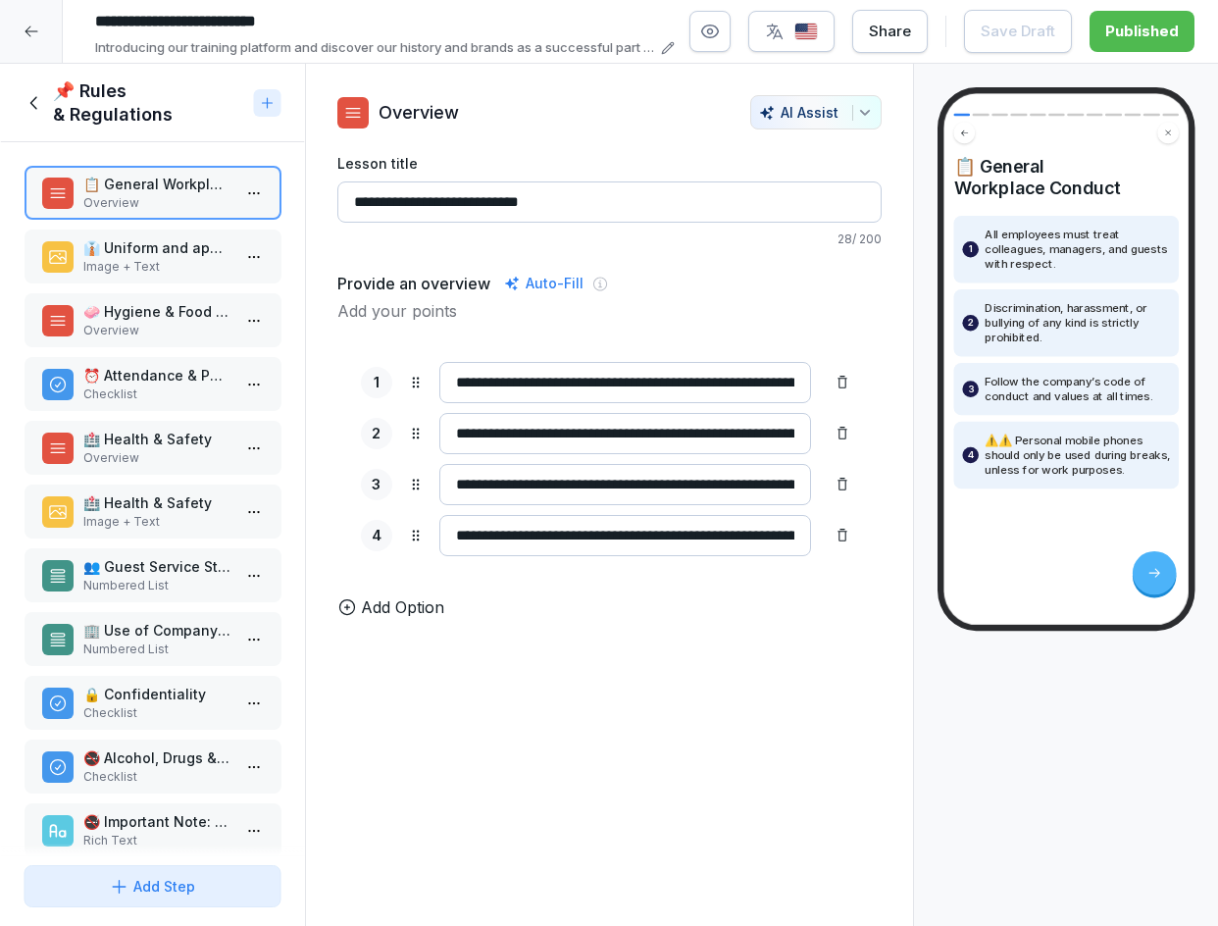
click at [117, 325] on p "Overview" at bounding box center [156, 331] width 148 height 18
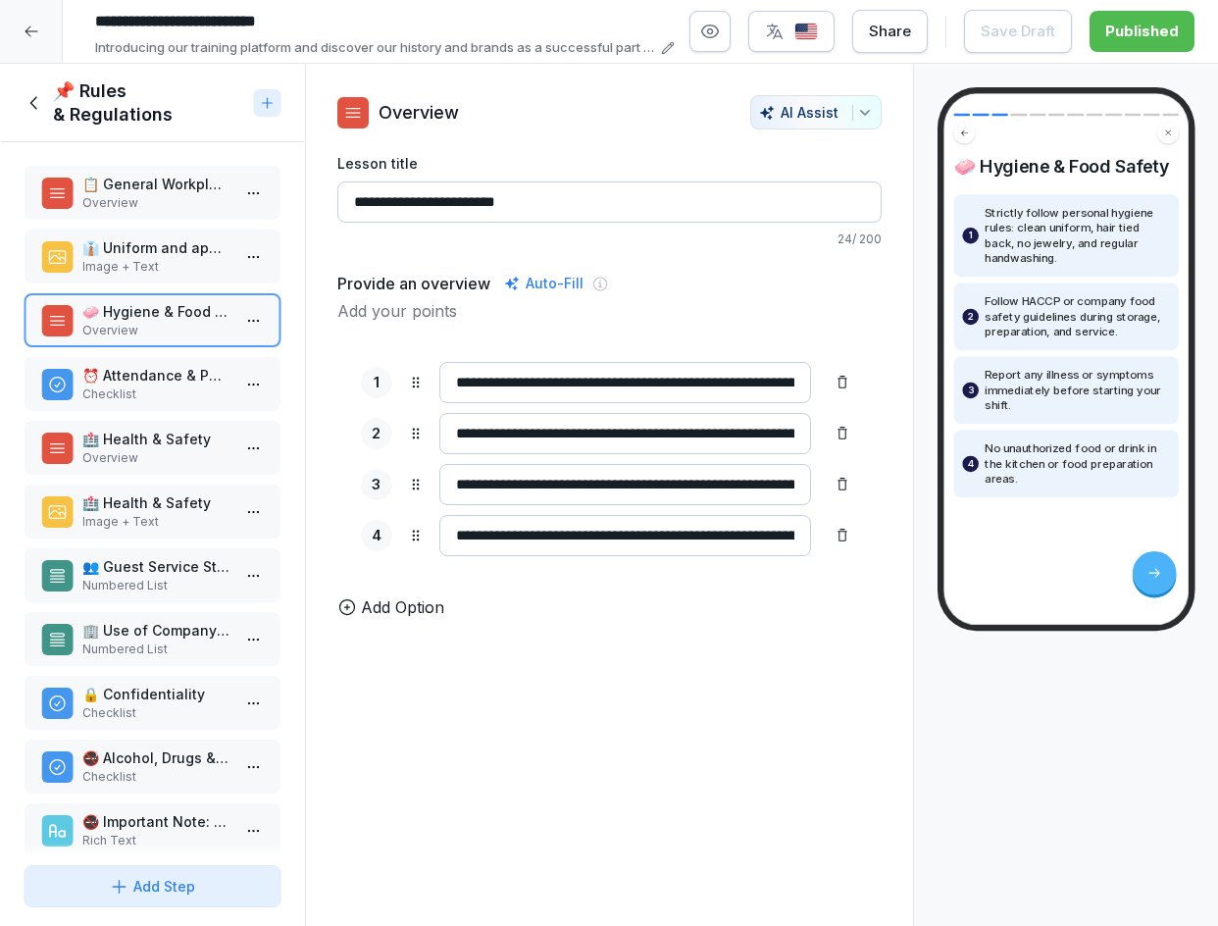
click at [152, 281] on div "👔 Uniform and appearance Image + Text" at bounding box center [153, 256] width 258 height 54
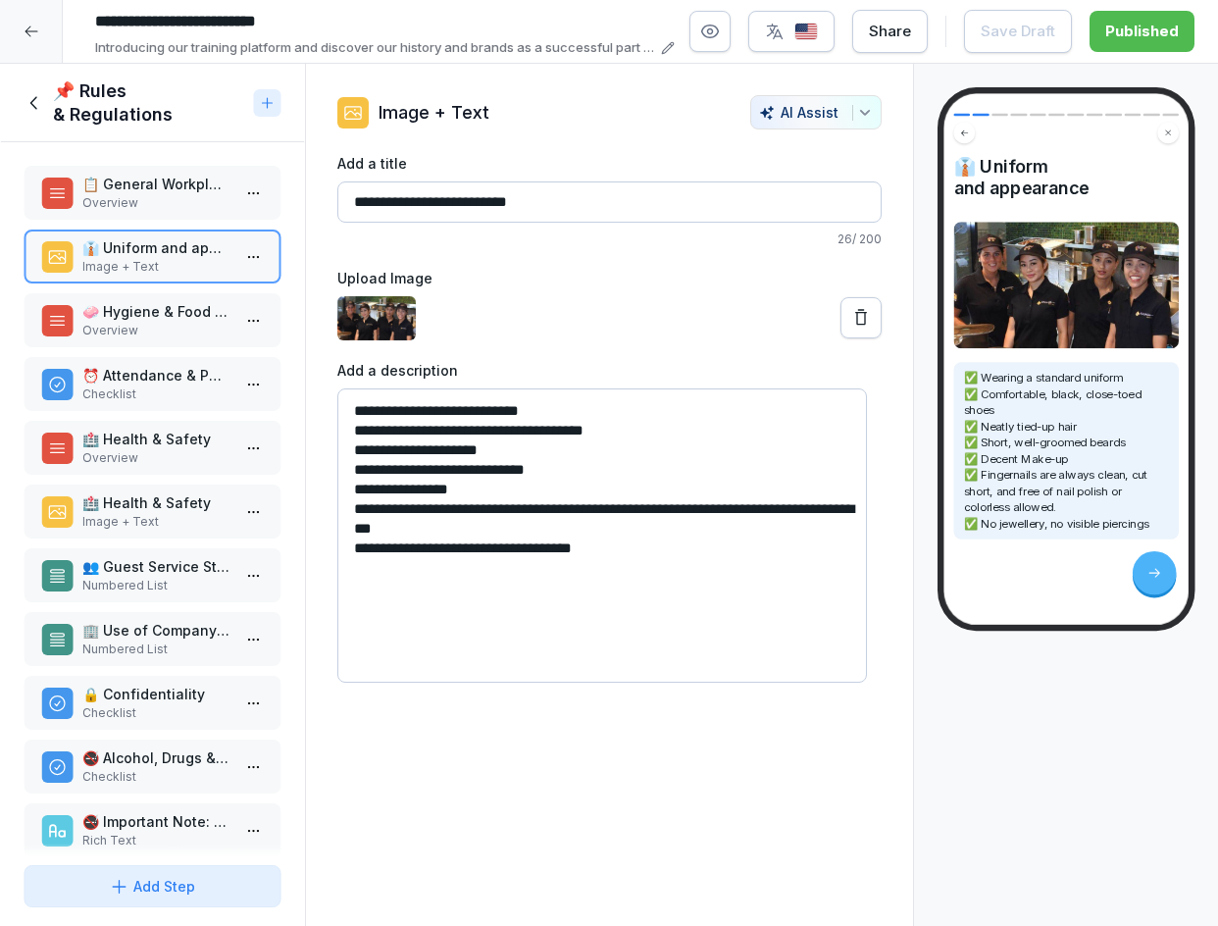
drag, startPoint x: 688, startPoint y: 569, endPoint x: 364, endPoint y: 541, distance: 325.7
click at [364, 541] on textarea "**********" at bounding box center [602, 535] width 530 height 294
click at [527, 605] on textarea "**********" at bounding box center [602, 535] width 530 height 294
